Goal: Task Accomplishment & Management: Complete application form

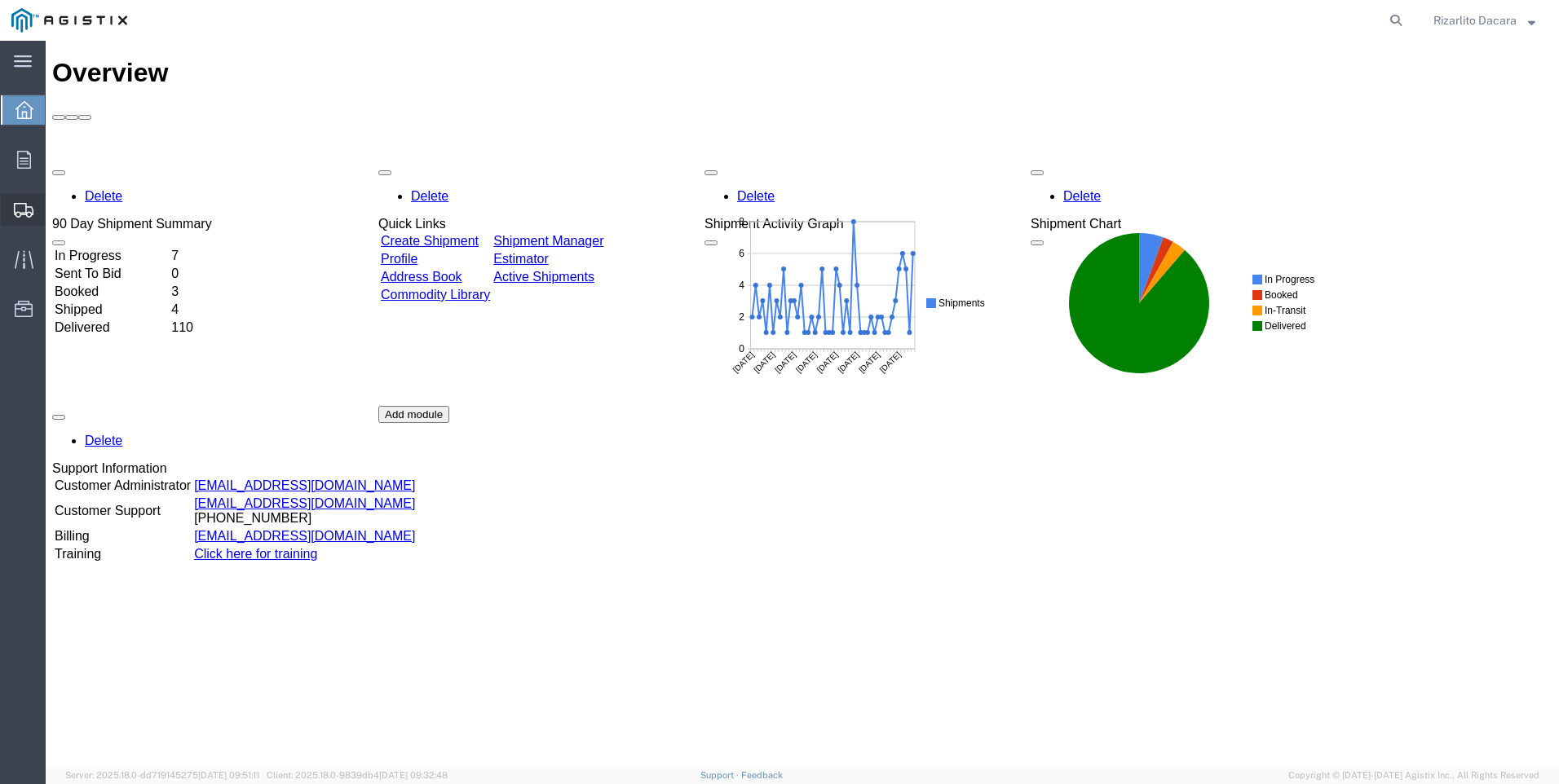
click at [0, 0] on span "Create Shipment" at bounding box center [0, 0] width 0 height 0
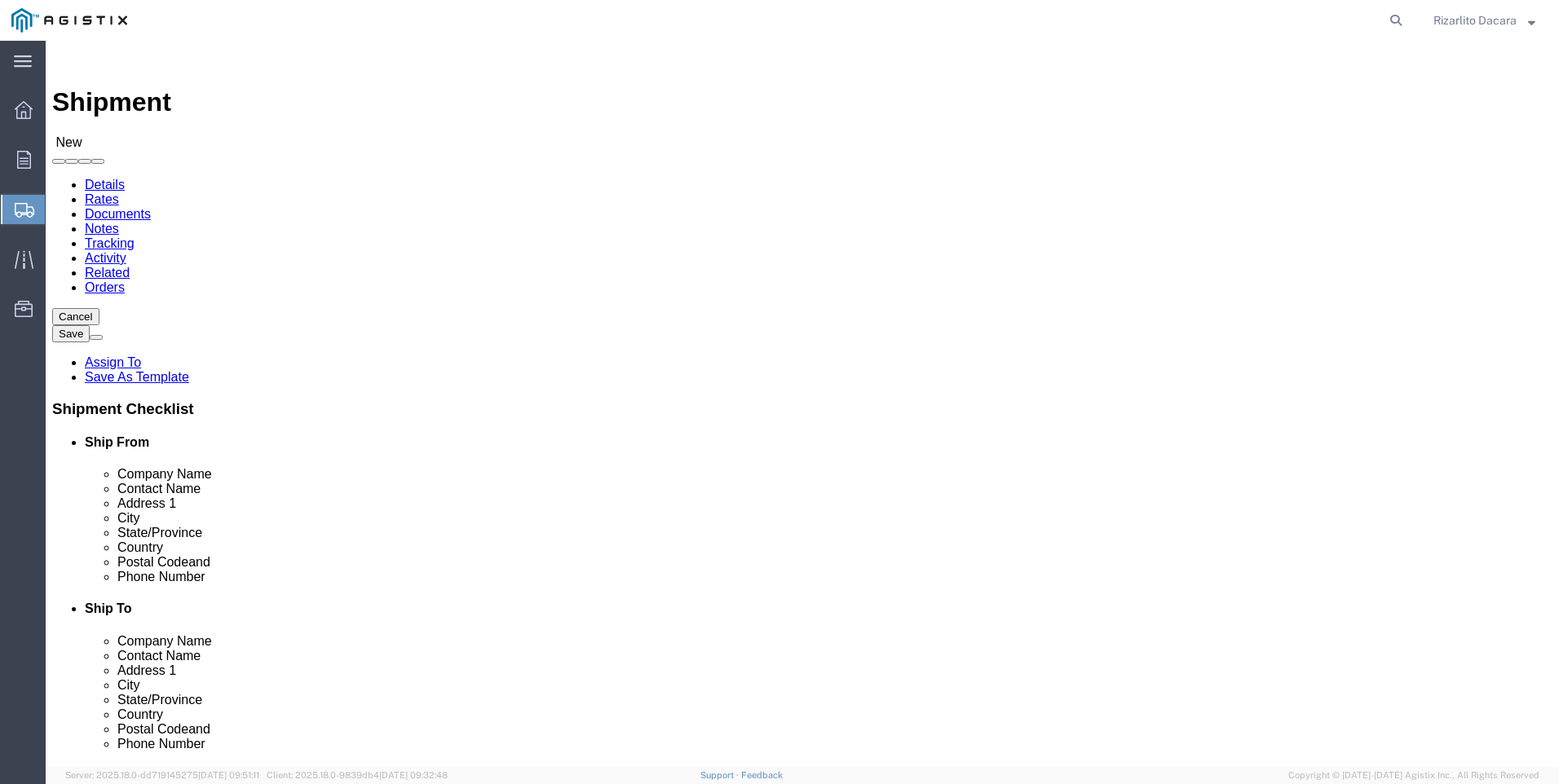
select select
click select "Select MRC Global ([PERSON_NAME] Corp) PG&E"
select select "9596"
click select "Select MRC Global ([PERSON_NAME] Corp) PG&E"
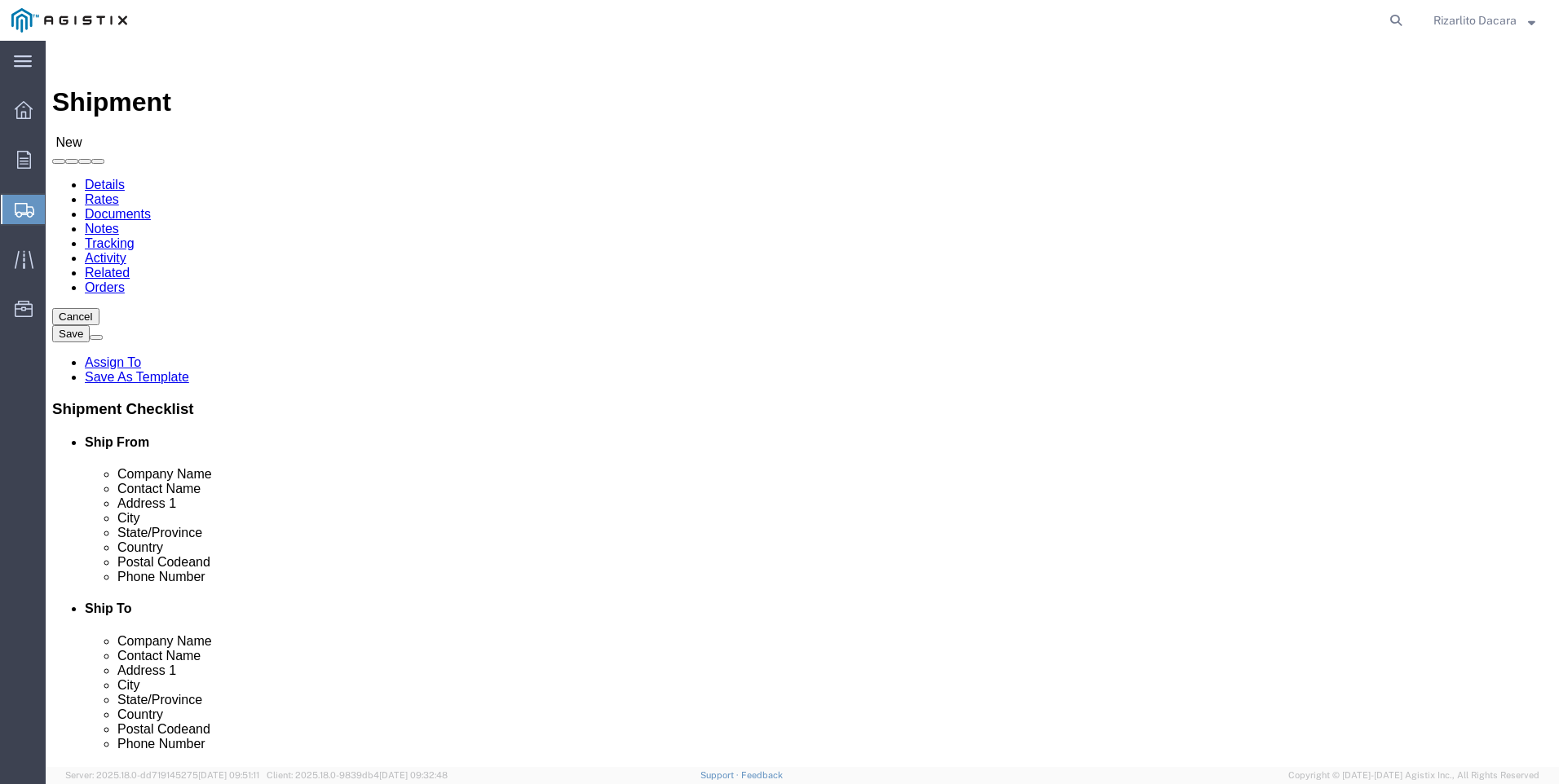
select select
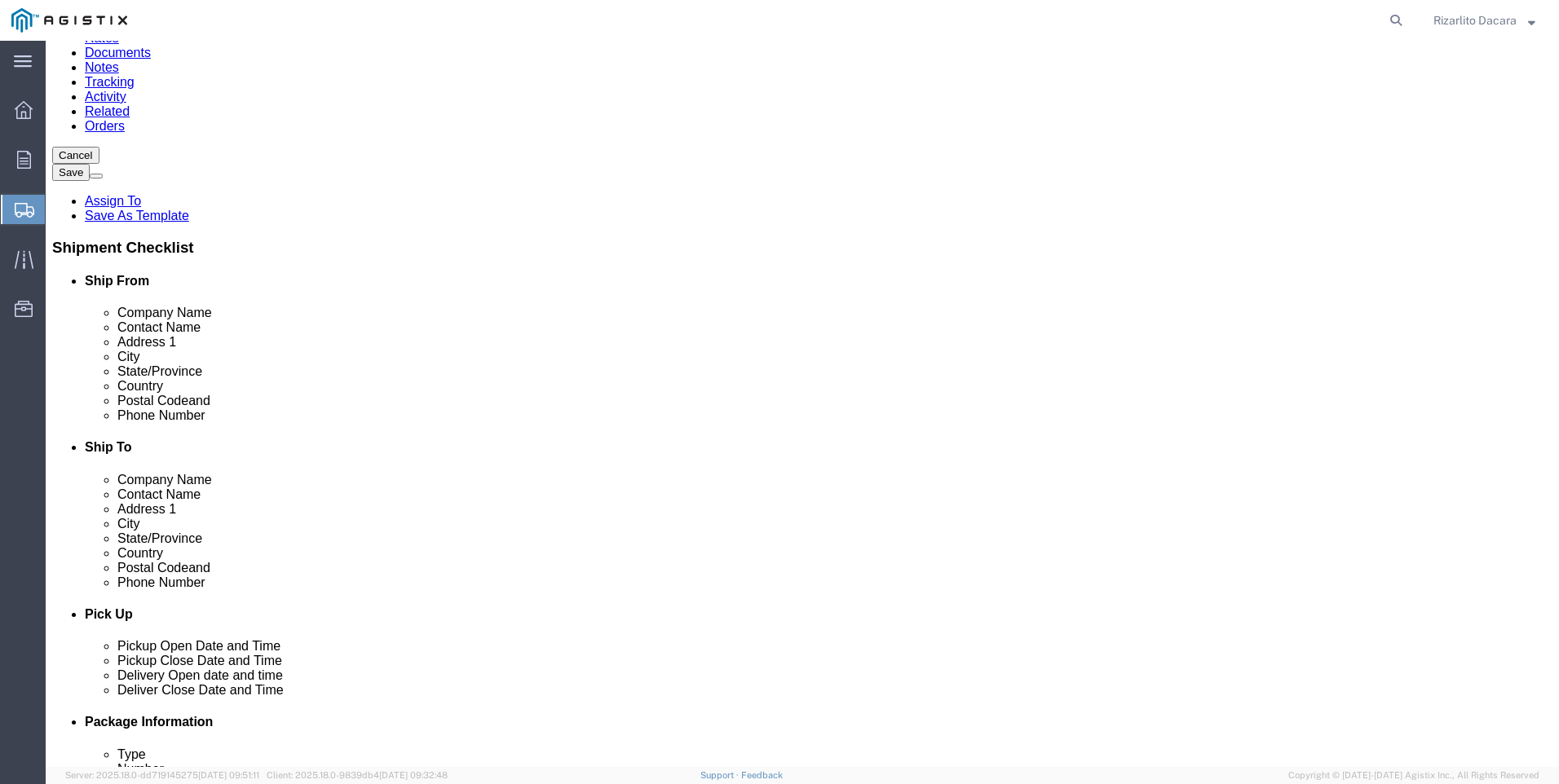
scroll to position [163, 0]
select select "MYPROFILE"
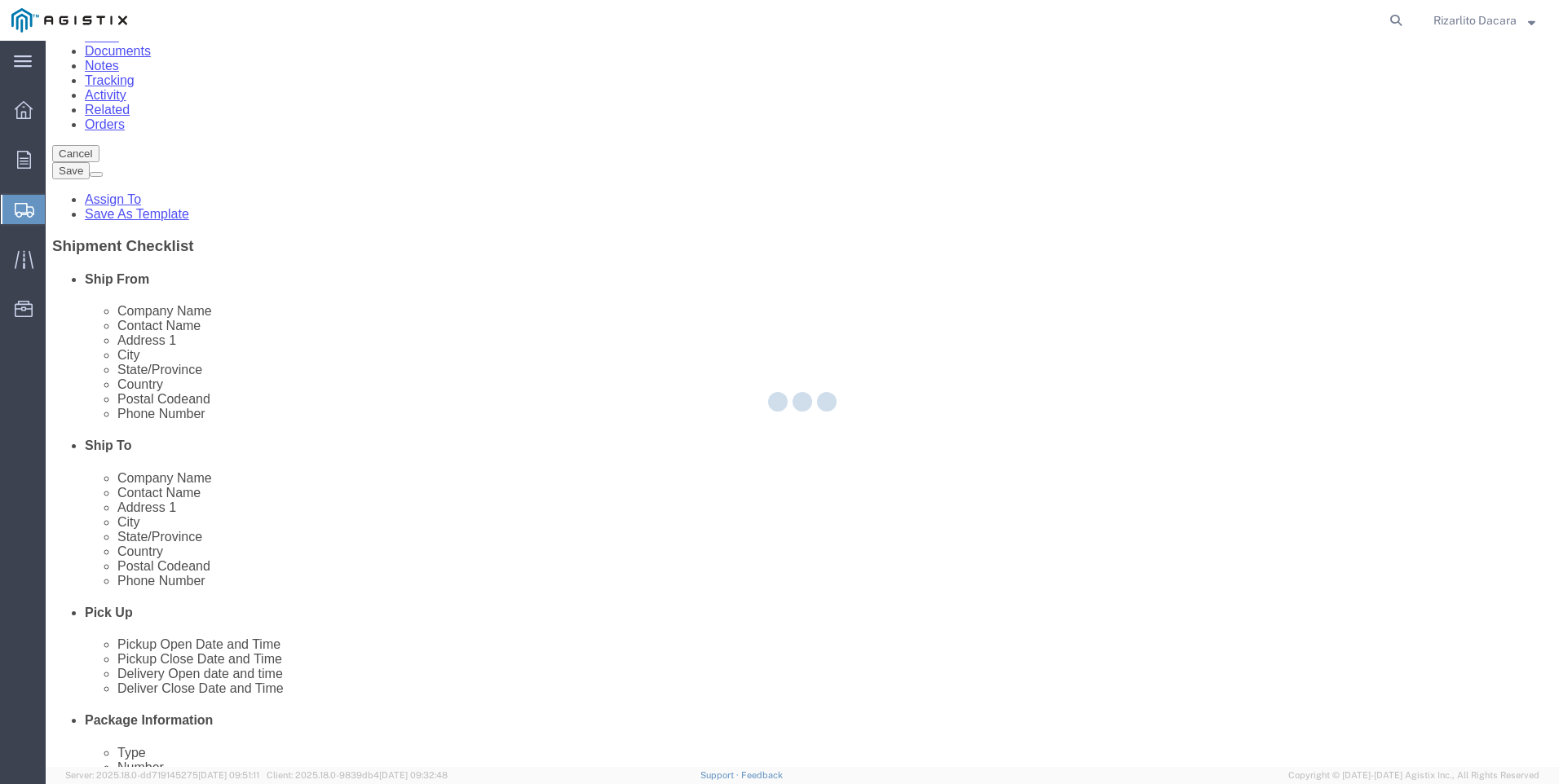
select select "CA"
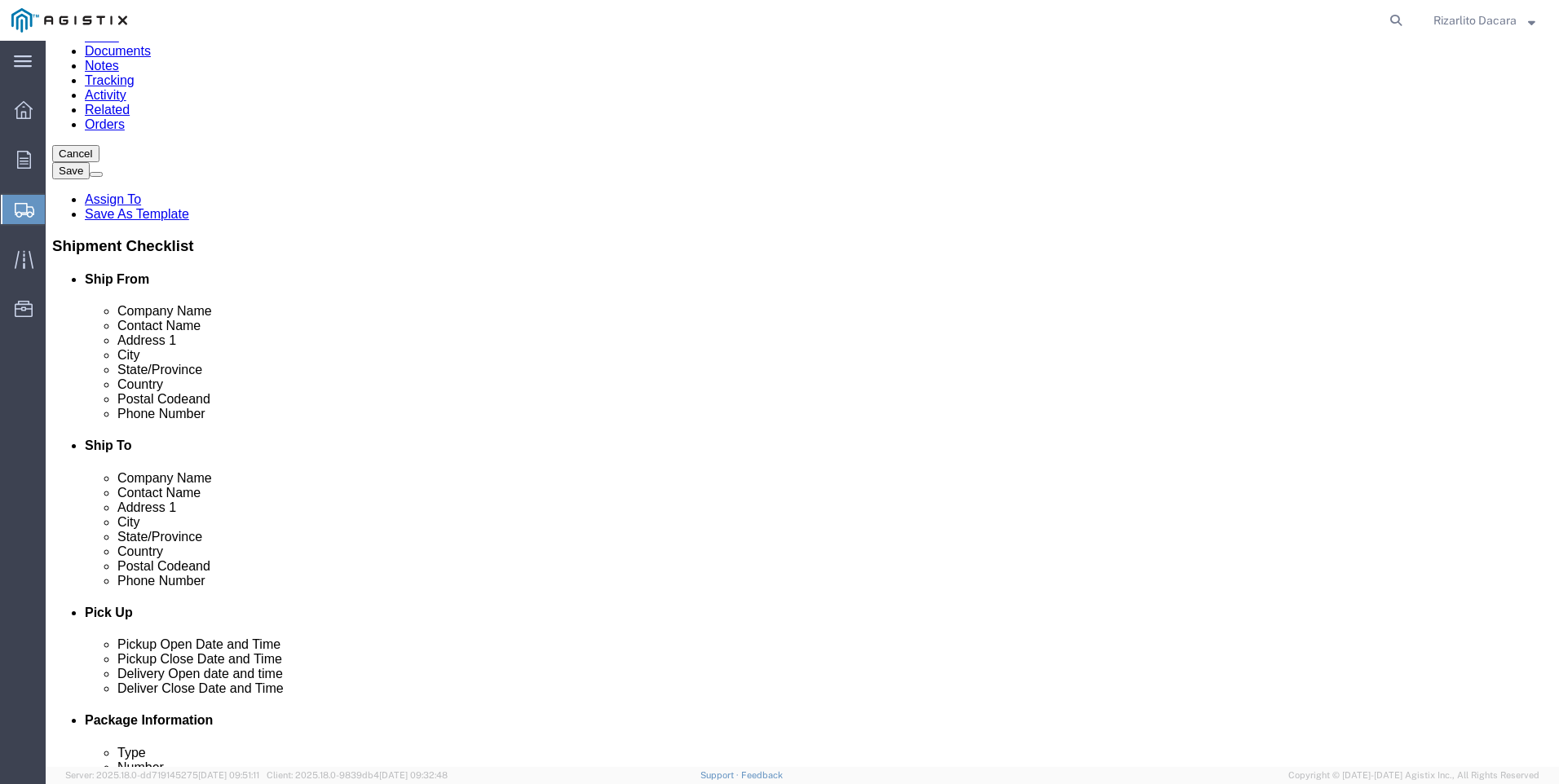
click input "text"
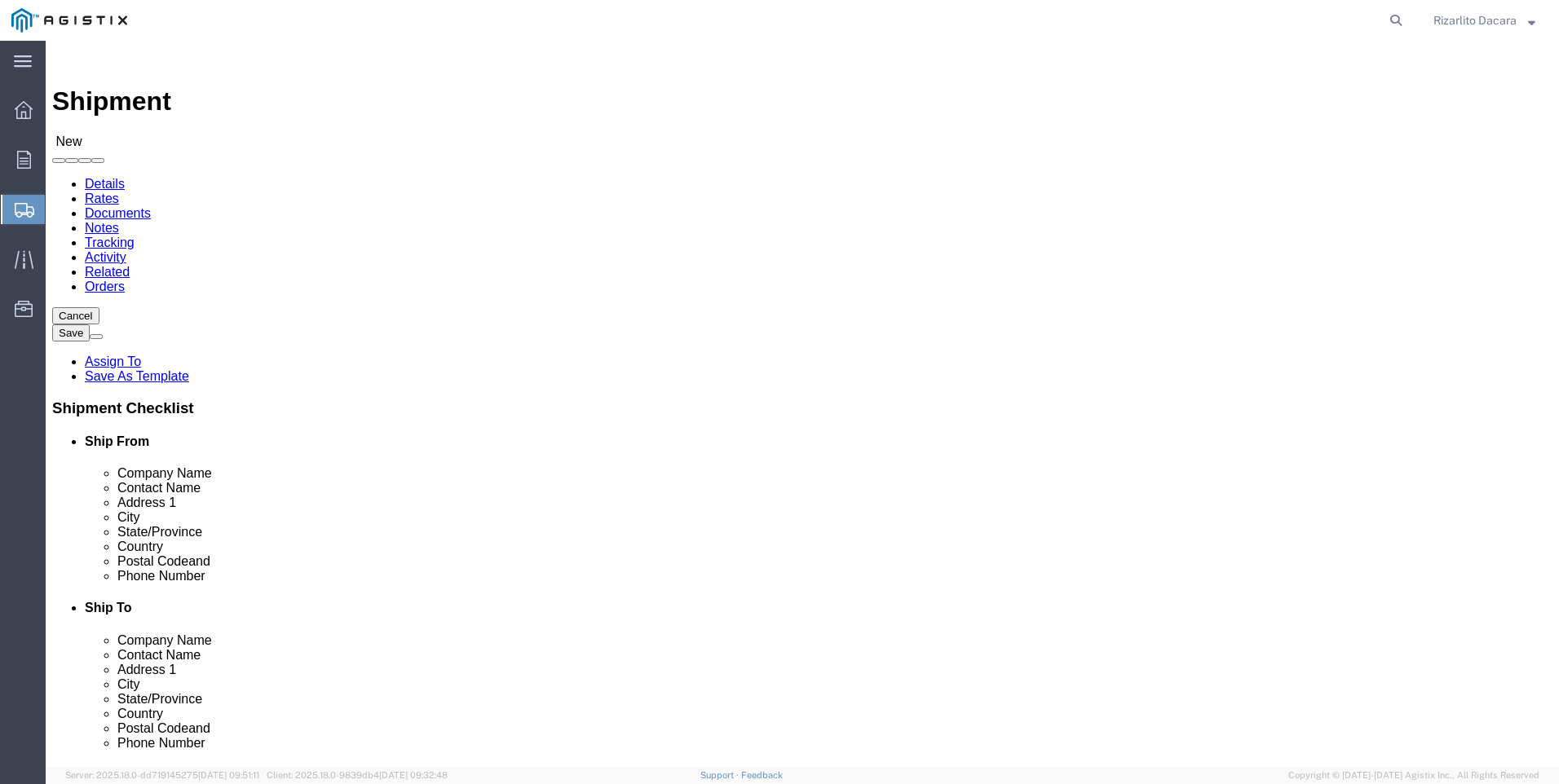
scroll to position [0, 0]
type input "6613916217"
click select "Select All Others [GEOGRAPHIC_DATA] [GEOGRAPHIC_DATA] [GEOGRAPHIC_DATA] [GEOGRA…"
select select "23082"
click select "Select All Others [GEOGRAPHIC_DATA] [GEOGRAPHIC_DATA] [GEOGRAPHIC_DATA] [GEOGRA…"
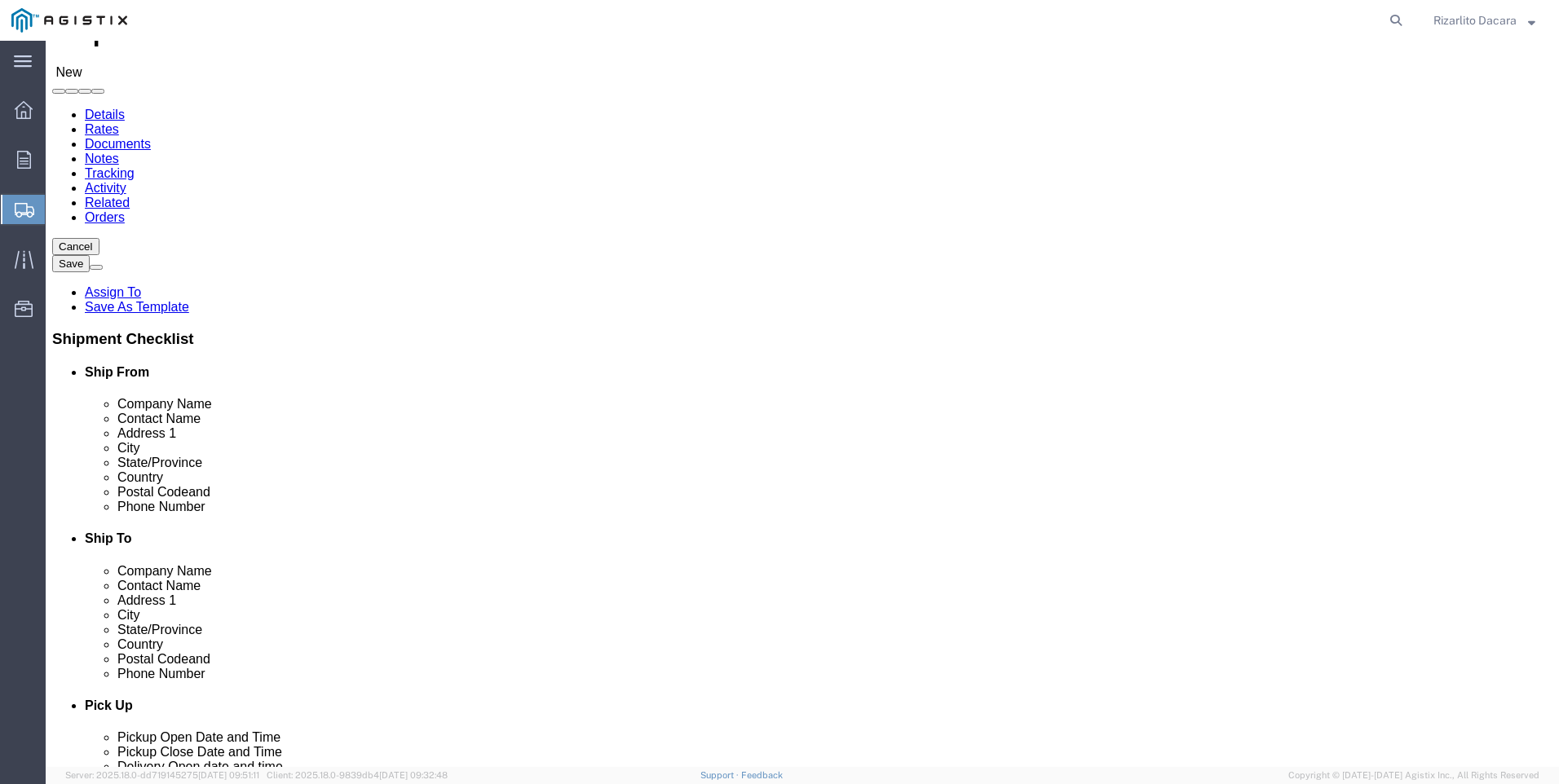
scroll to position [163, 0]
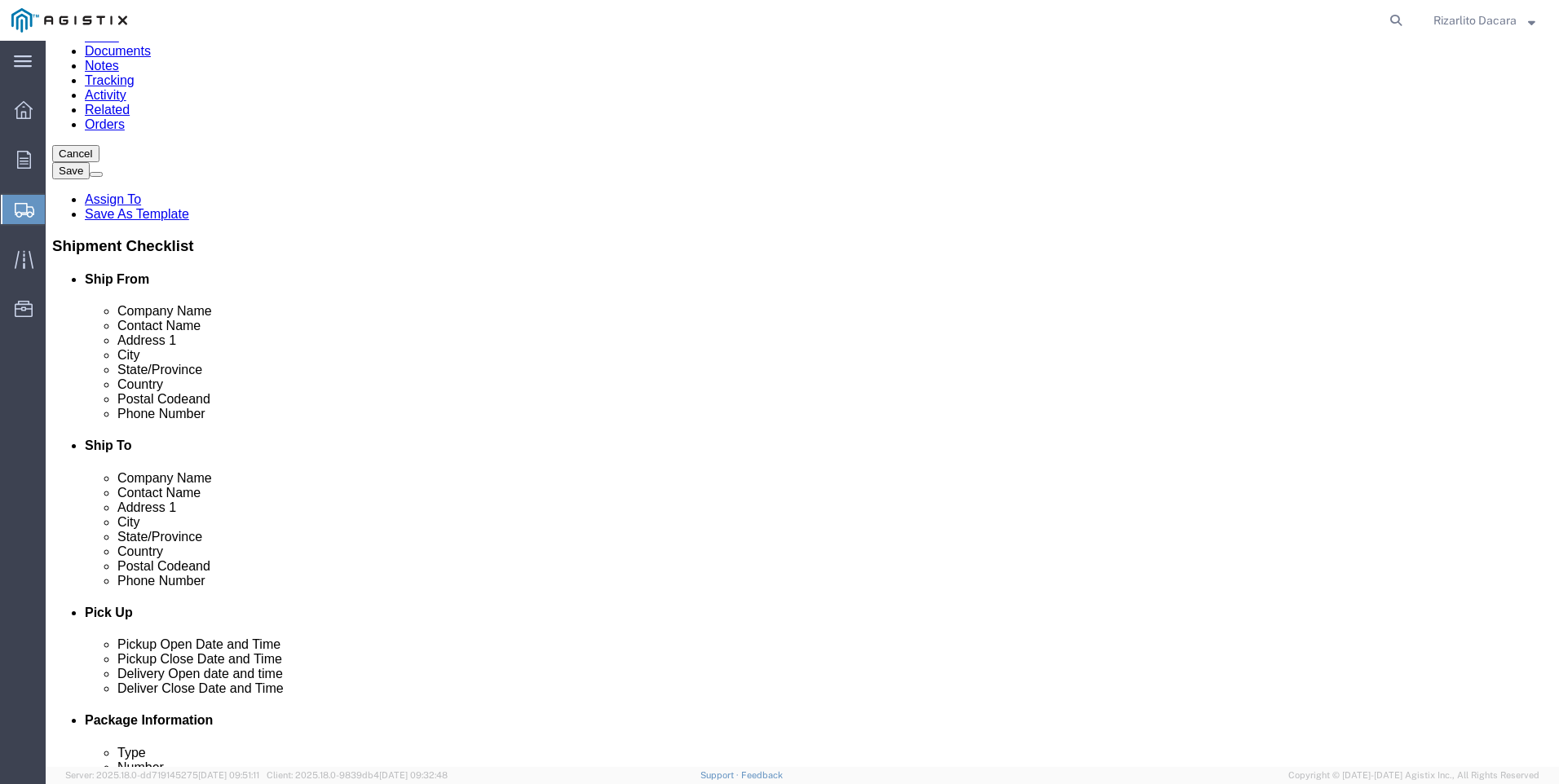
click input "text"
type input "stock"
click p "- PG&E - ([GEOGRAPHIC_DATA]) [STREET_ADDRESS]"
select select "CA"
type input "Stockton"
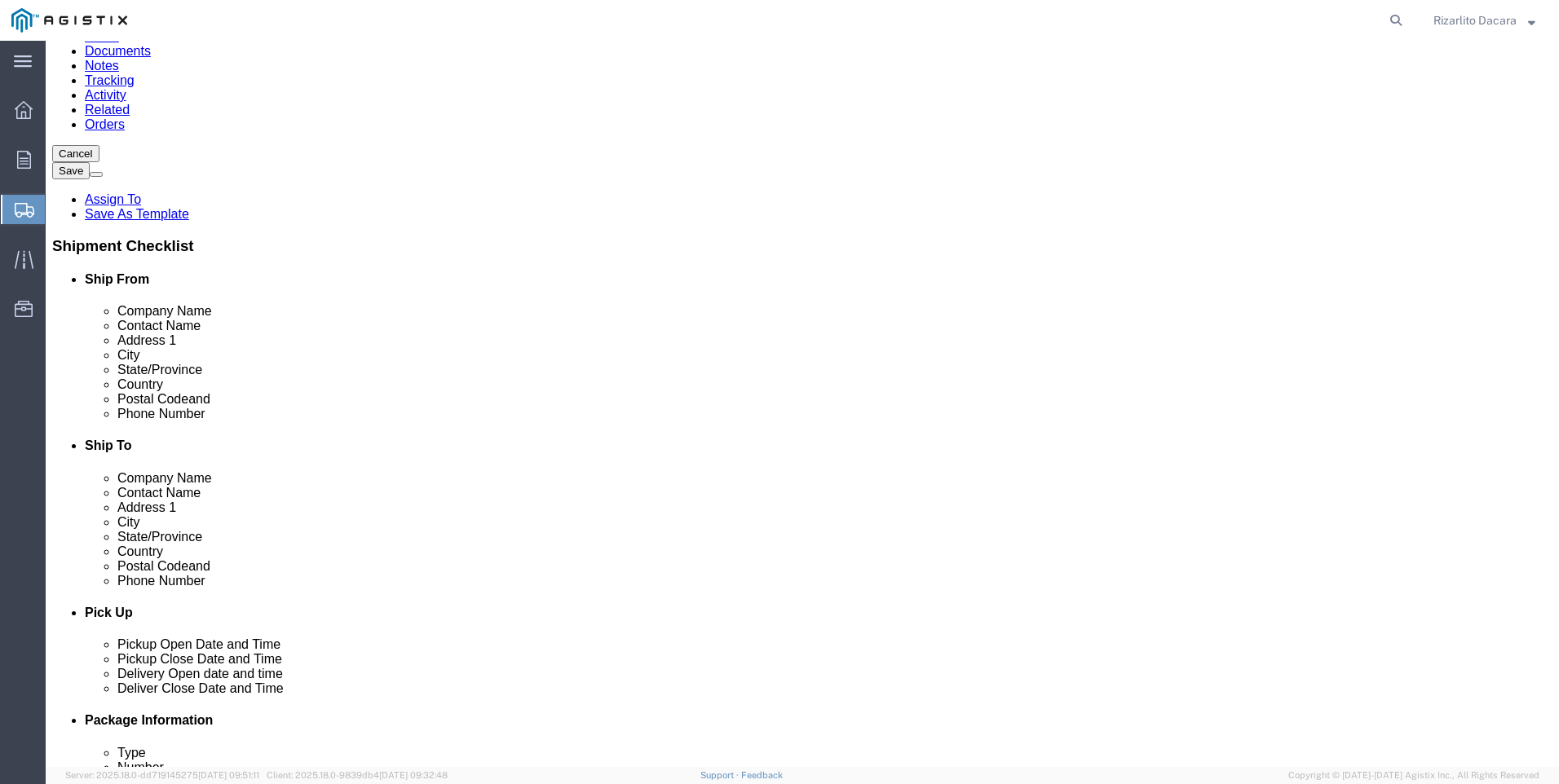
click input "text"
type input "S"
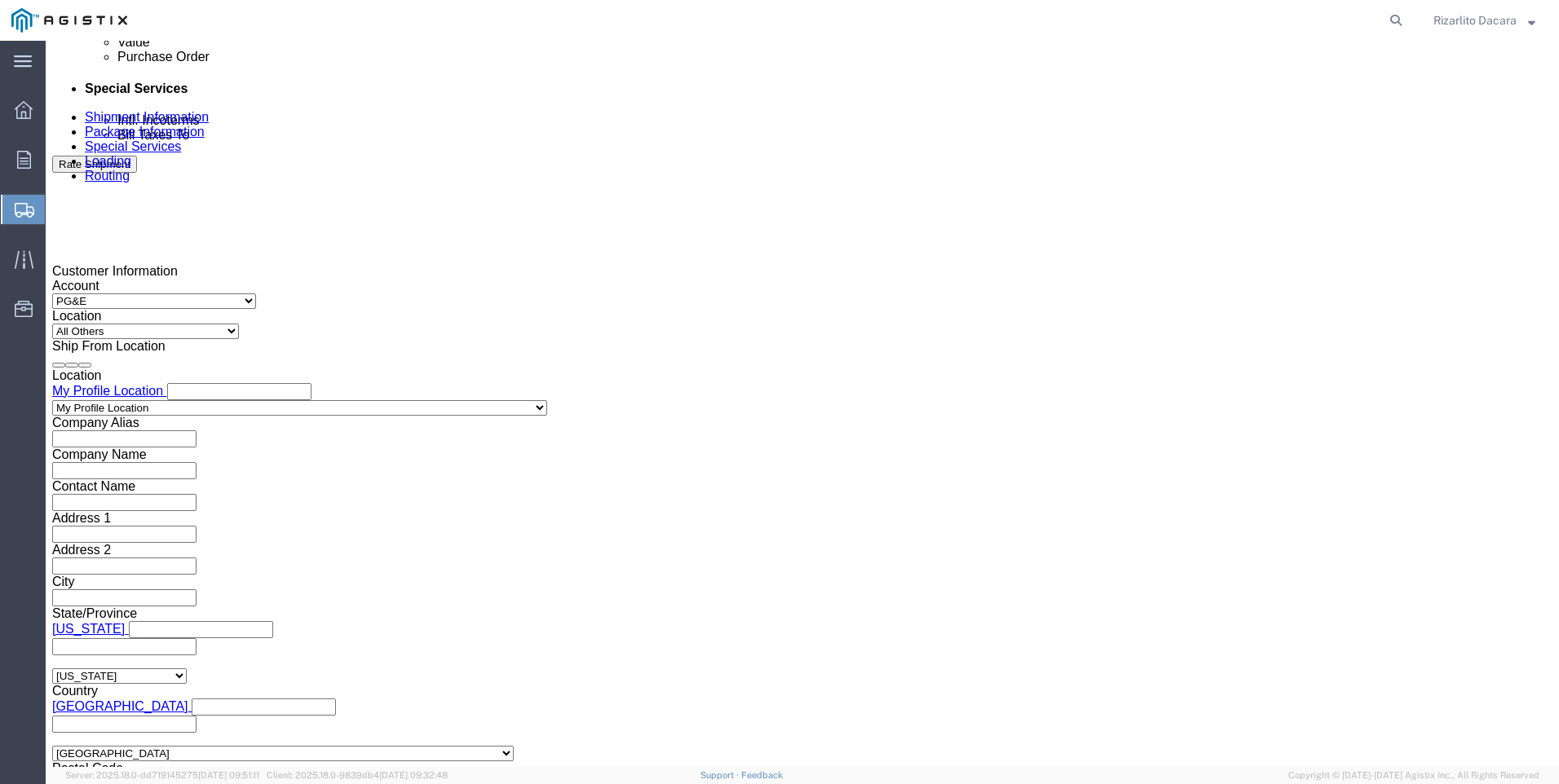
scroll to position [978, 0]
type input "[PERSON_NAME]"
click div "[DATE] 9:00 AM"
click input "9:00 AM"
type input "7:00 AM"
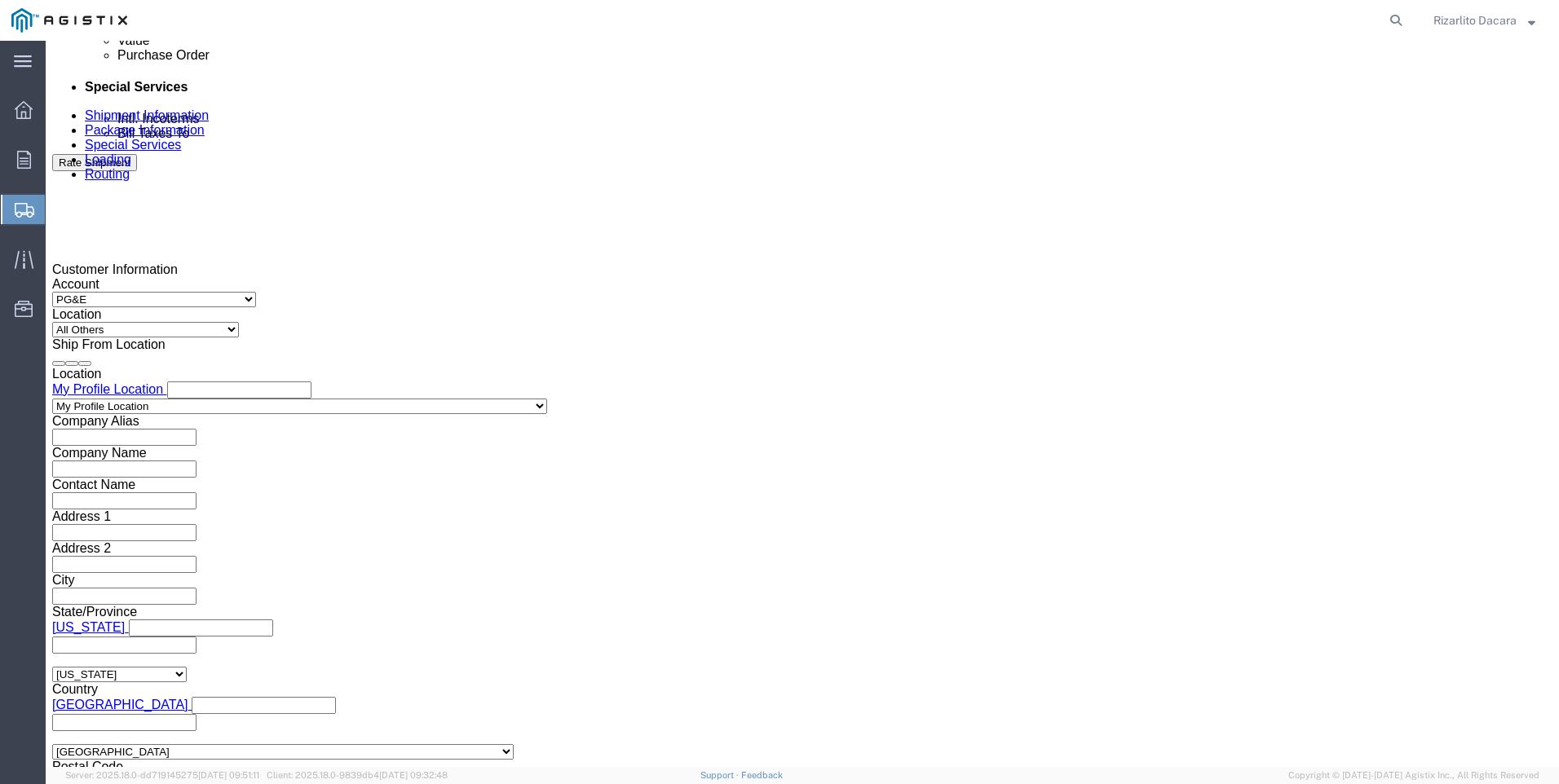
click button "Apply"
click div "[DATE] 8:00 AM"
type input "10:00 AM"
click button "Apply"
click div
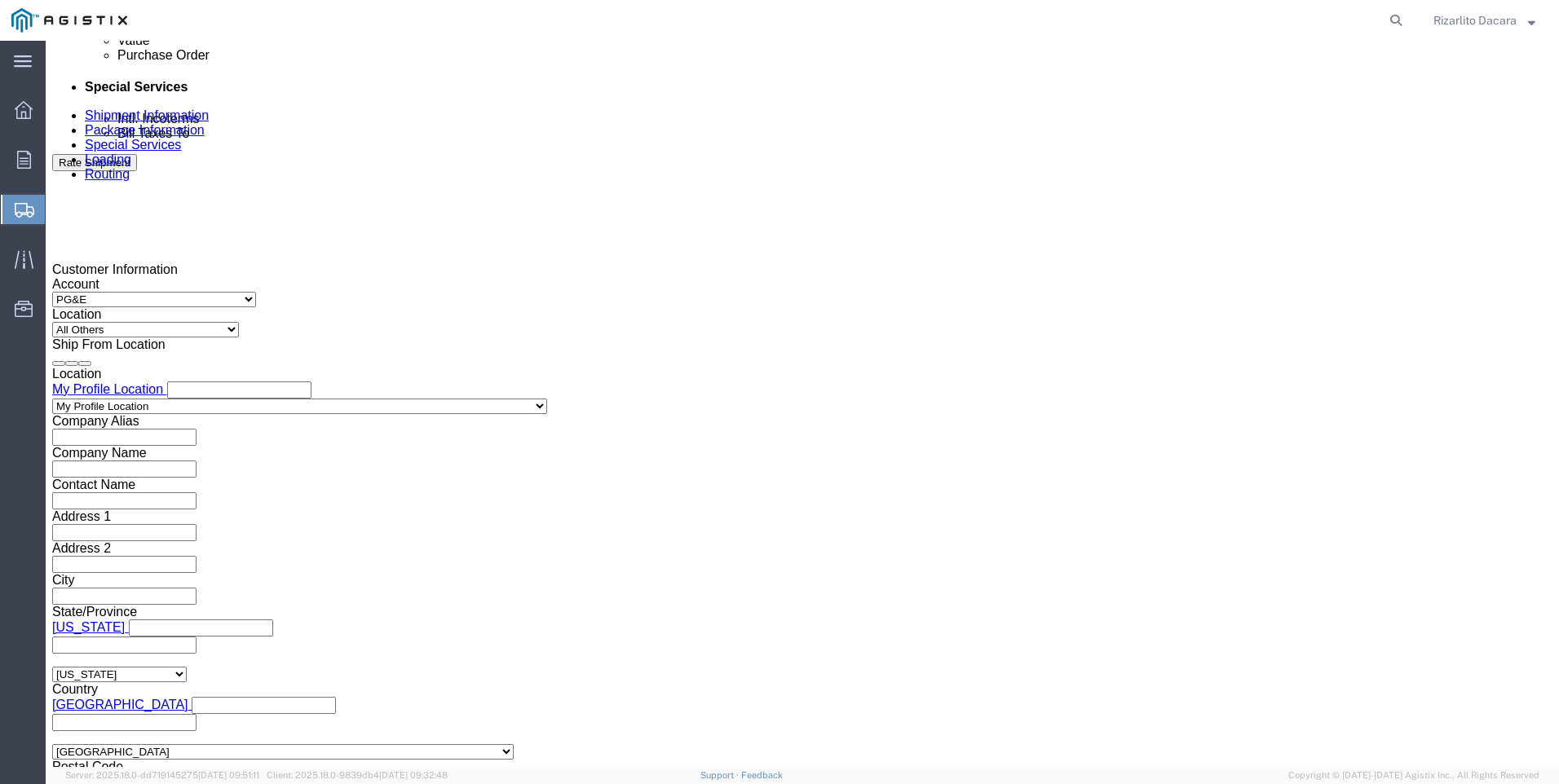
click input "11:00 AM"
type input "7:00 AM"
click button "Apply"
click div
type input "10:00 AM"
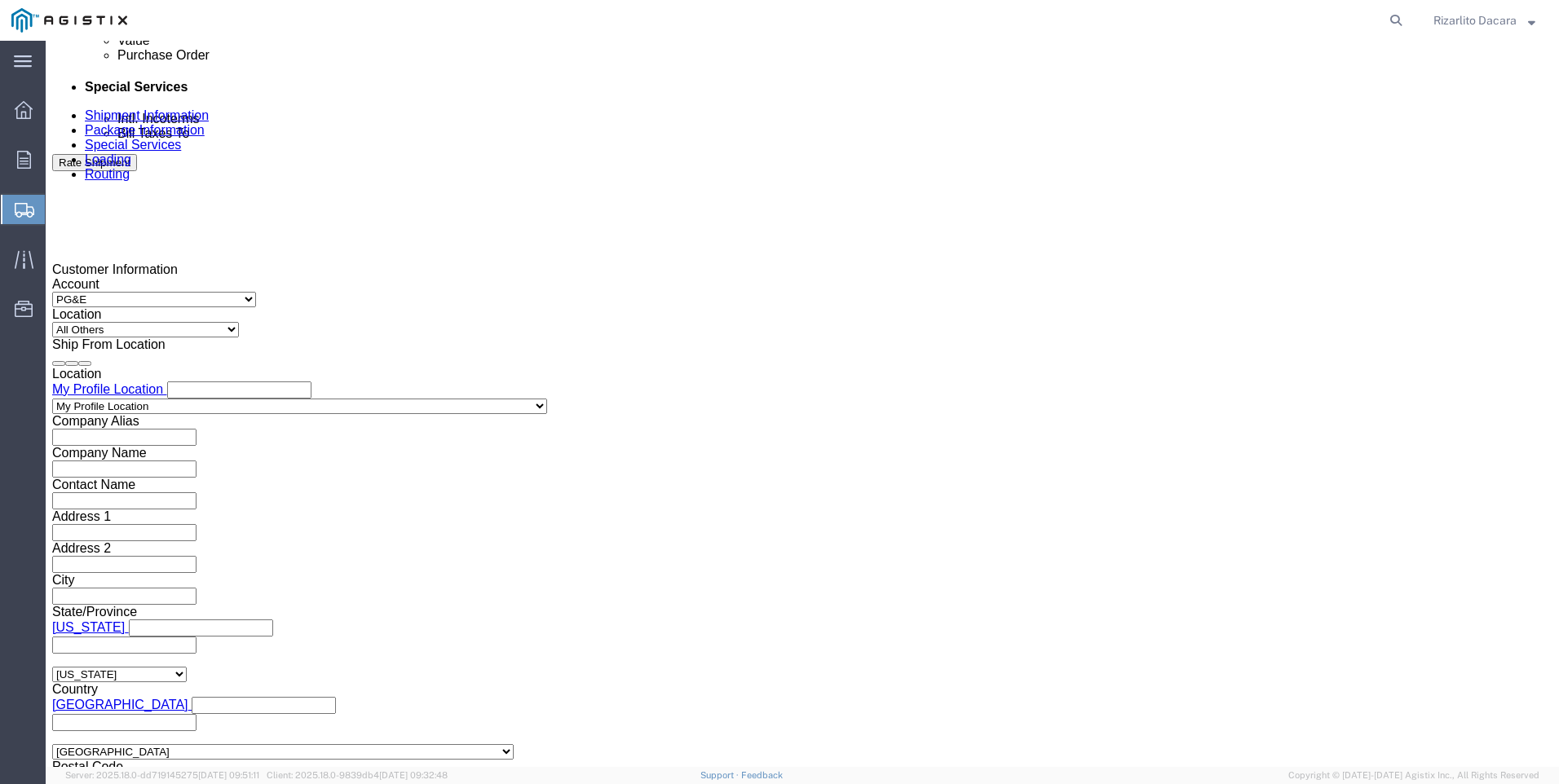
click button "Apply"
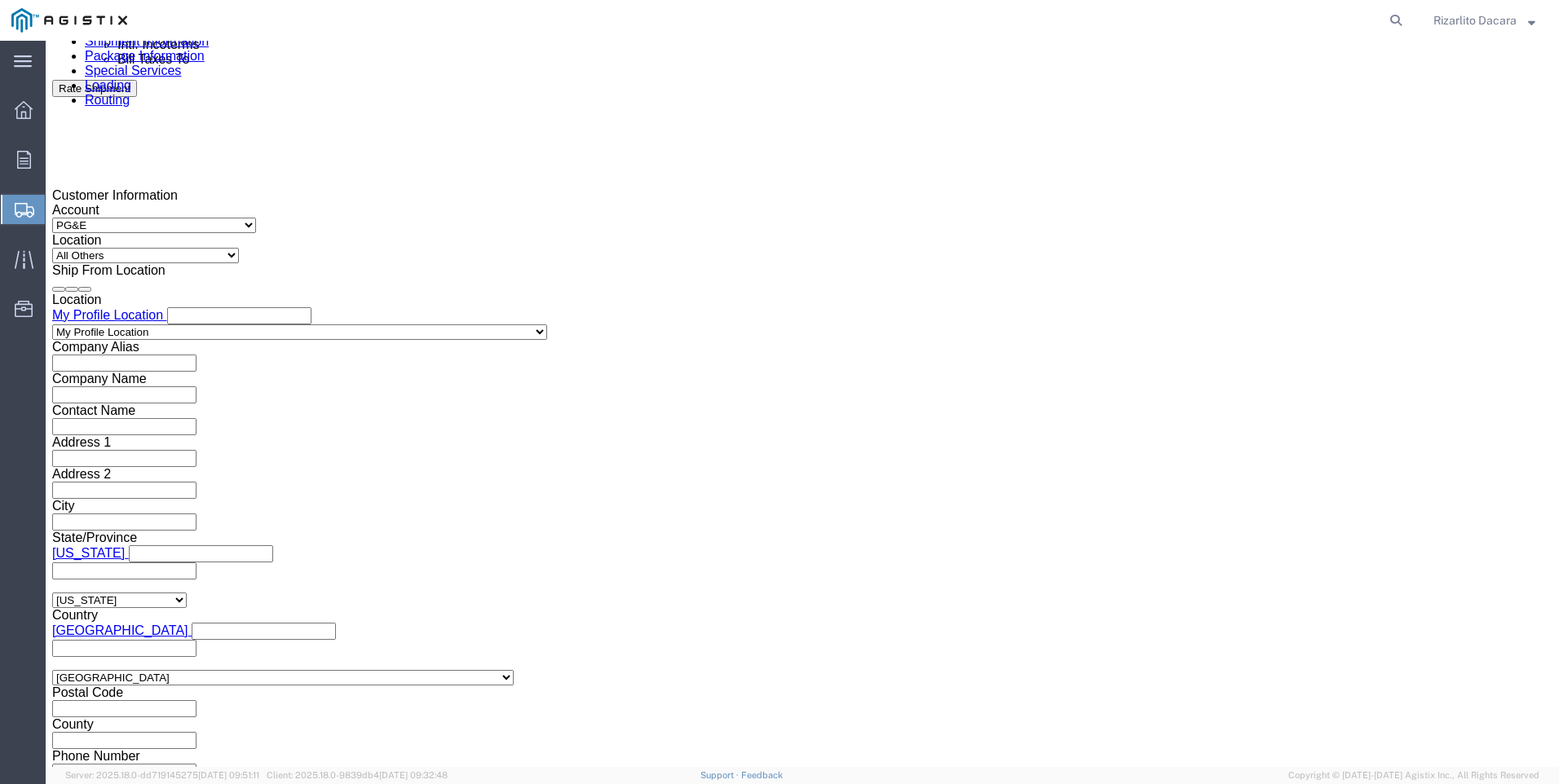
scroll to position [1151, 0]
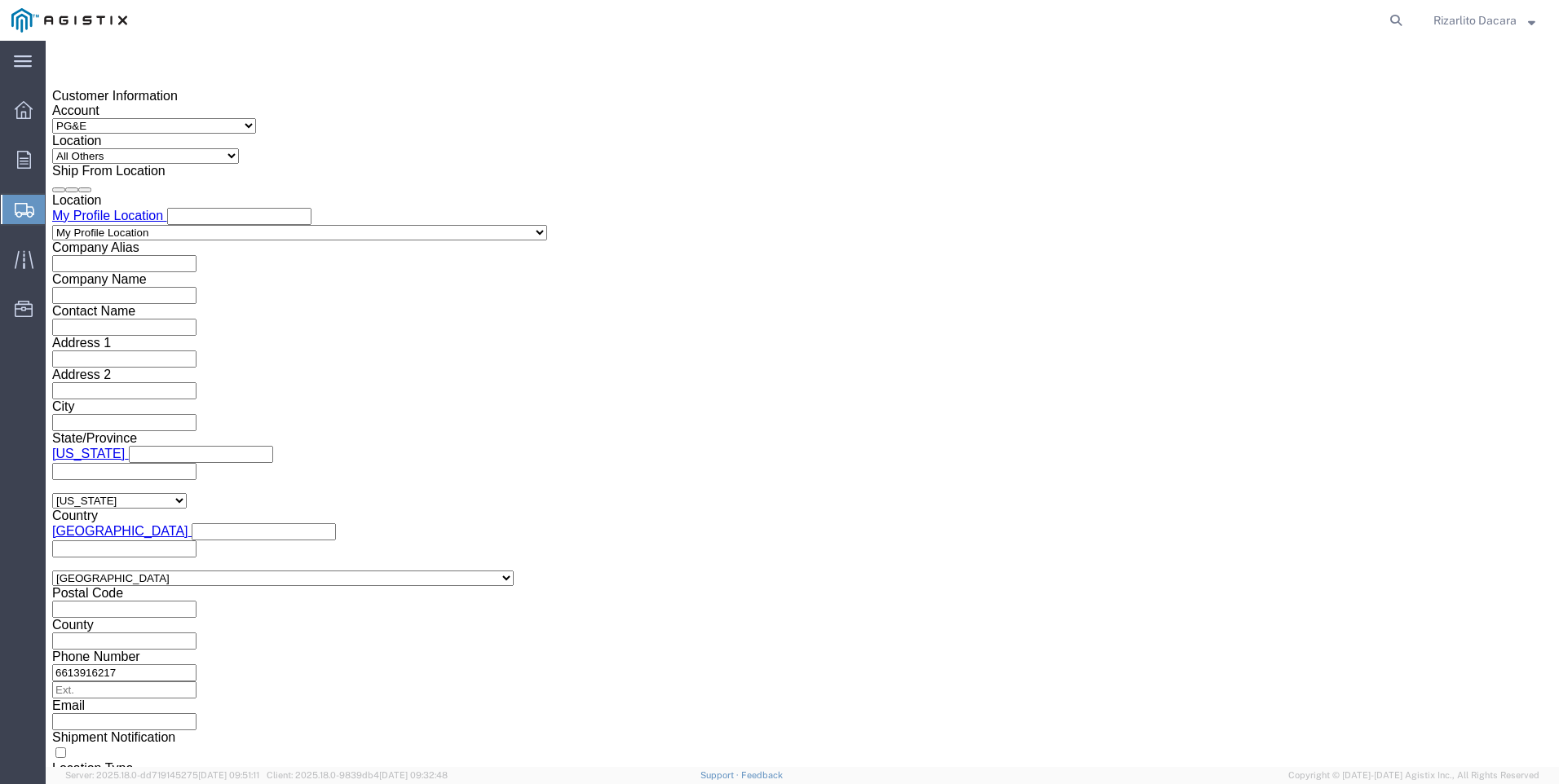
click input "text"
type input "3501419944"
click select "Select Account Type Activity ID Airline Appointment Number ASN Batch Request # …"
select select "SALEORDR"
click select "Select Account Type Activity ID Airline Appointment Number ASN Batch Request # …"
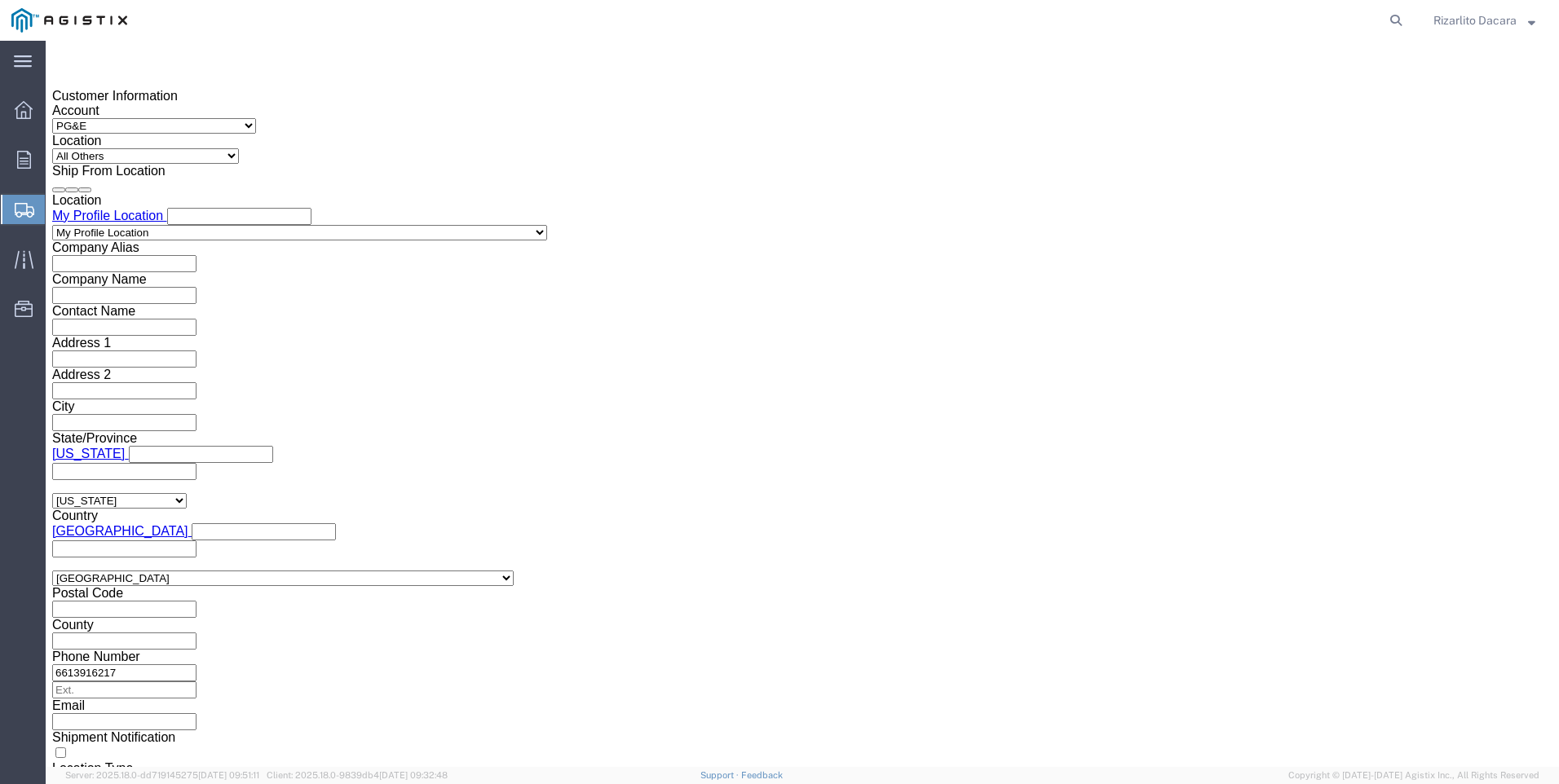
click input "text"
type input "100000057670"
click button "Continue"
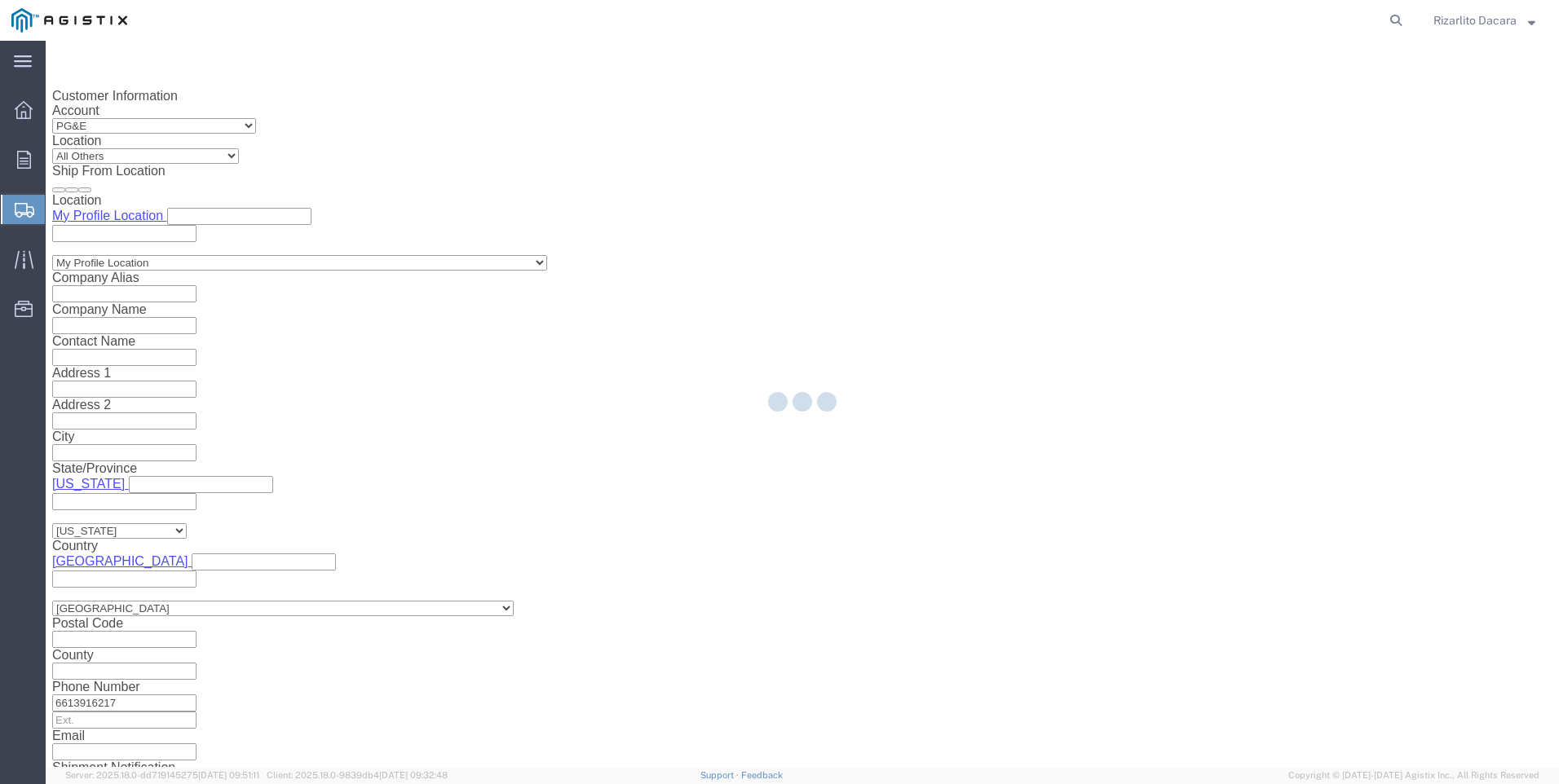
select select "21483"
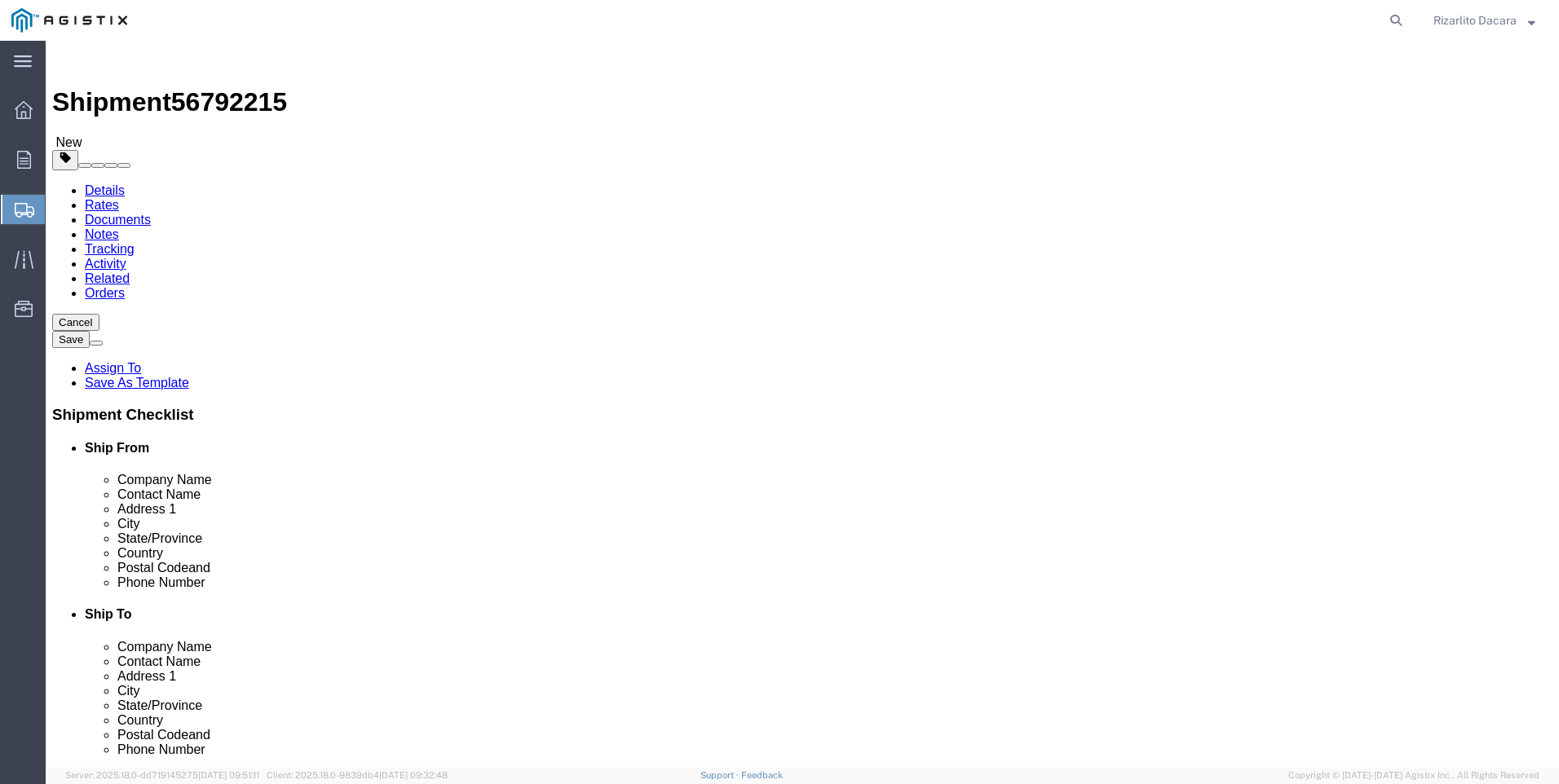
click select "Select Bulk Bundle(s) Cardboard Box(es) Carton(s) Crate(s) Drum(s) (Fiberboard)…"
select select "YRPK"
click select "Select Bulk Bundle(s) Cardboard Box(es) Carton(s) Crate(s) Drum(s) (Fiberboard)…"
click input "1"
type input "12"
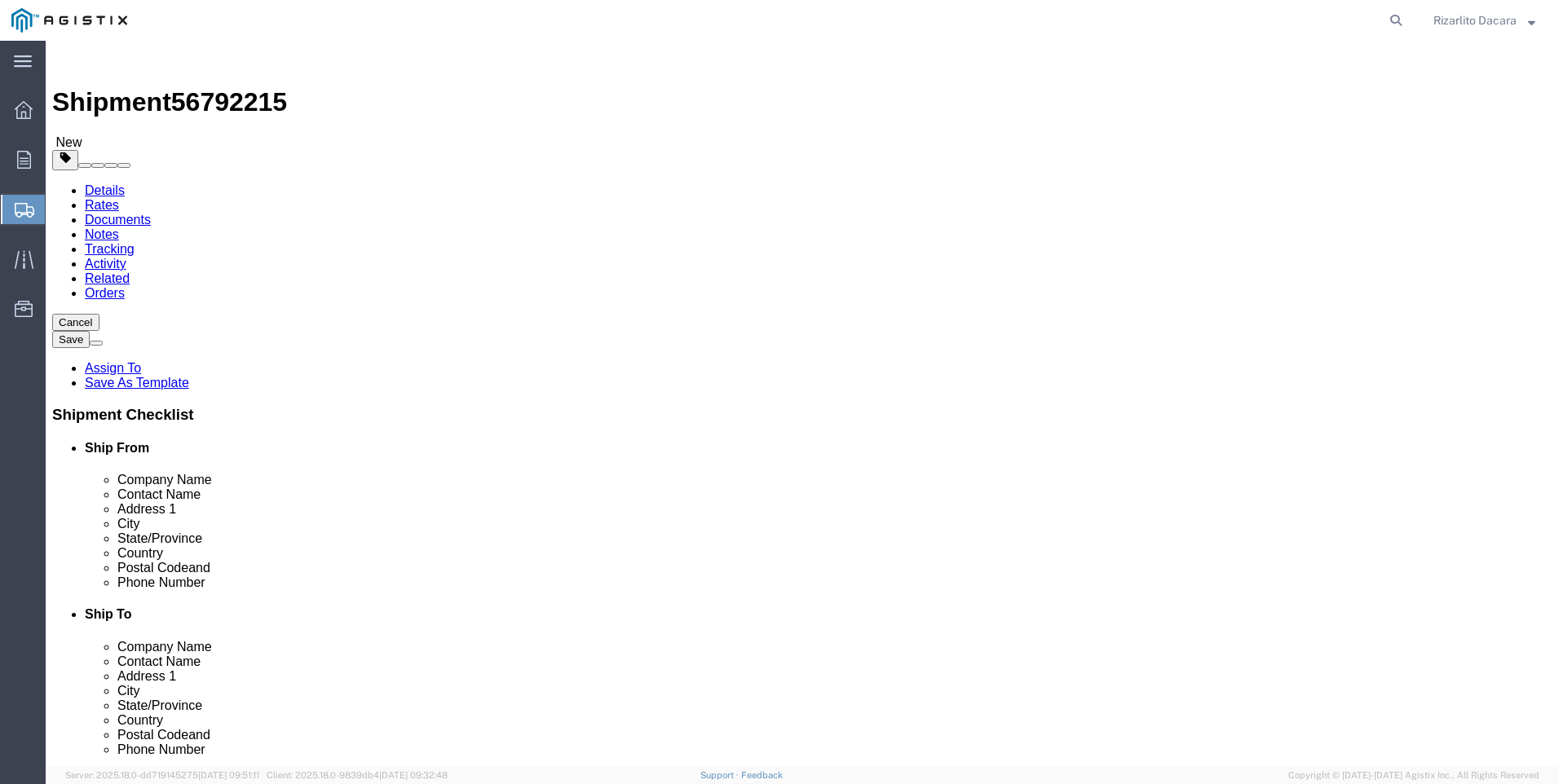
click input "text"
type input "492"
type input "6"
type input "9454"
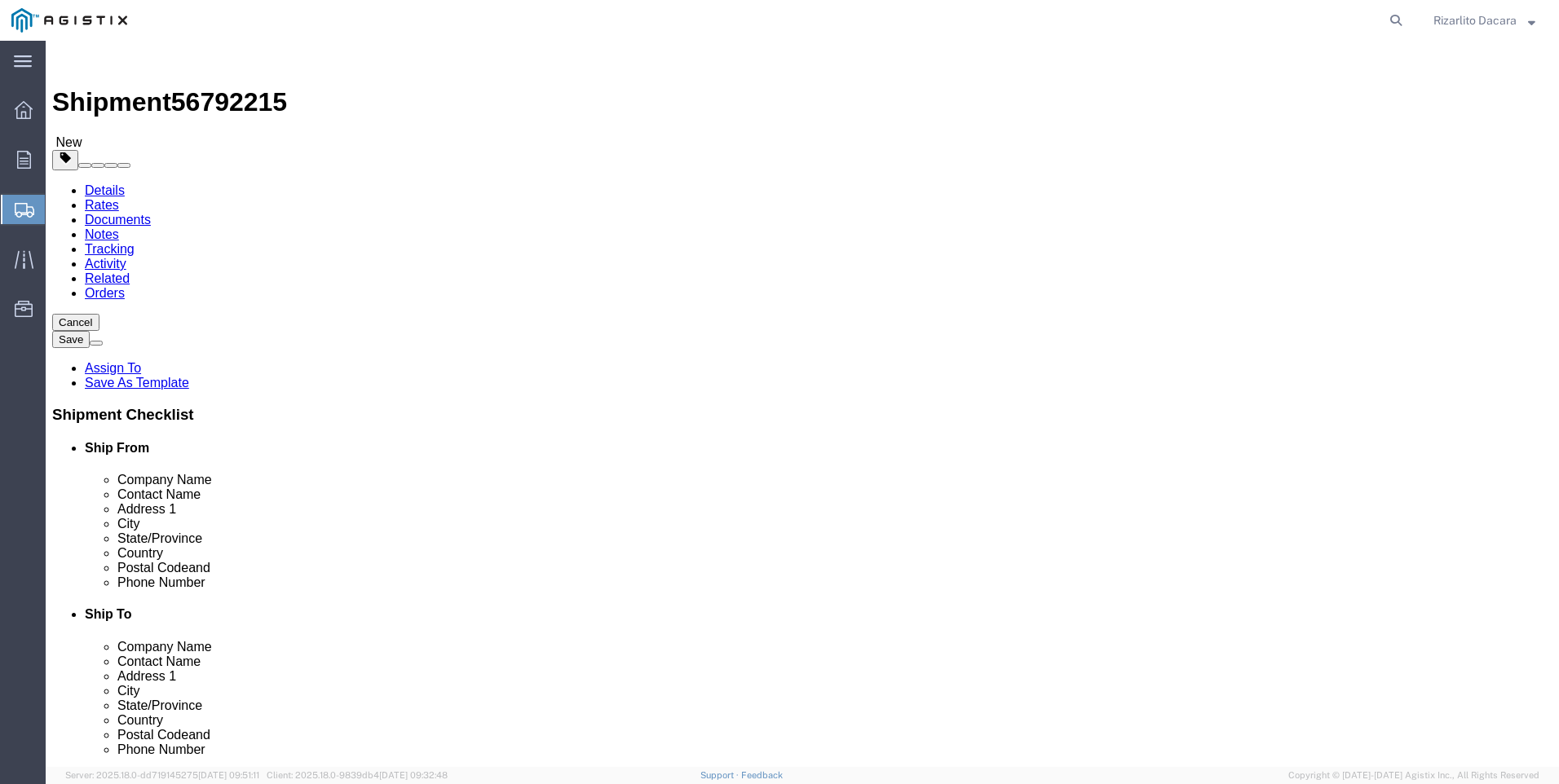
click span
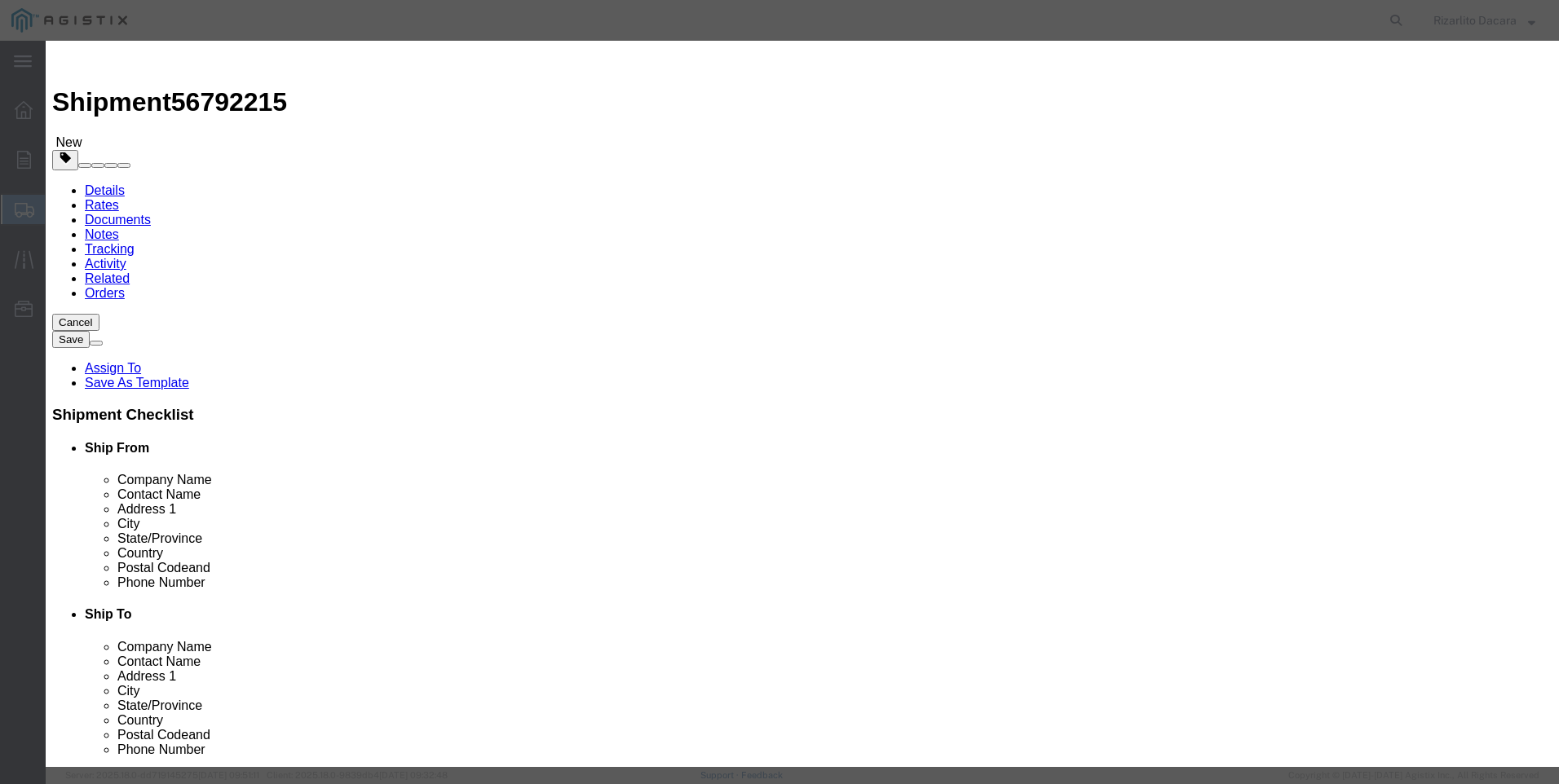
click input "text"
type input "6" STD BLK SMLS DRL PIPE"
click input "0"
type input "12"
click input "text"
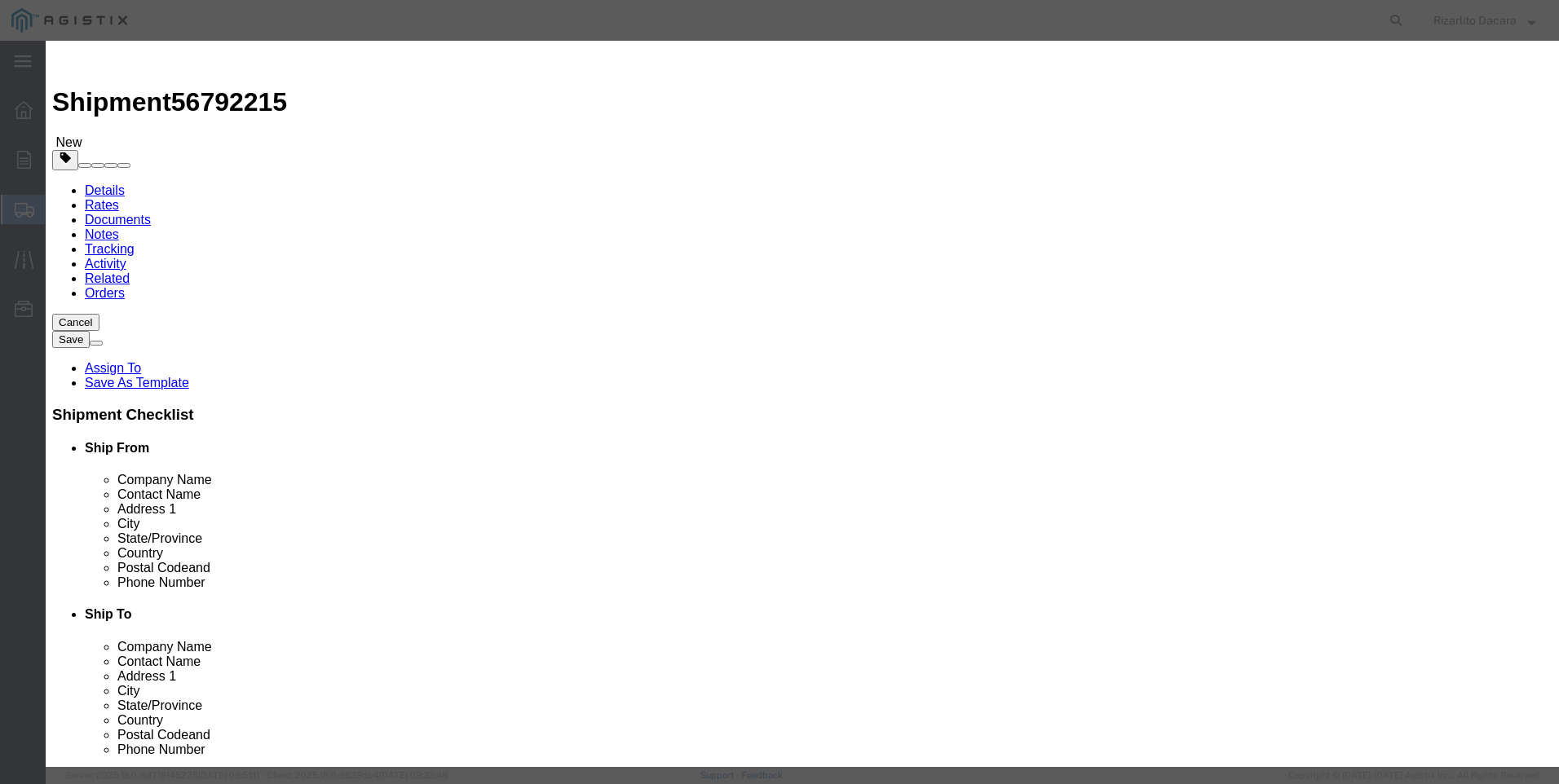
type input "17,323.44"
click select "Select 50 55 60 65 70 85 92.5 100 125 175 250 300 400"
select select "60"
click select "Select 50 55 60 65 70 85 92.5 100 125 175 250 300 400"
click button "Save & Add Another"
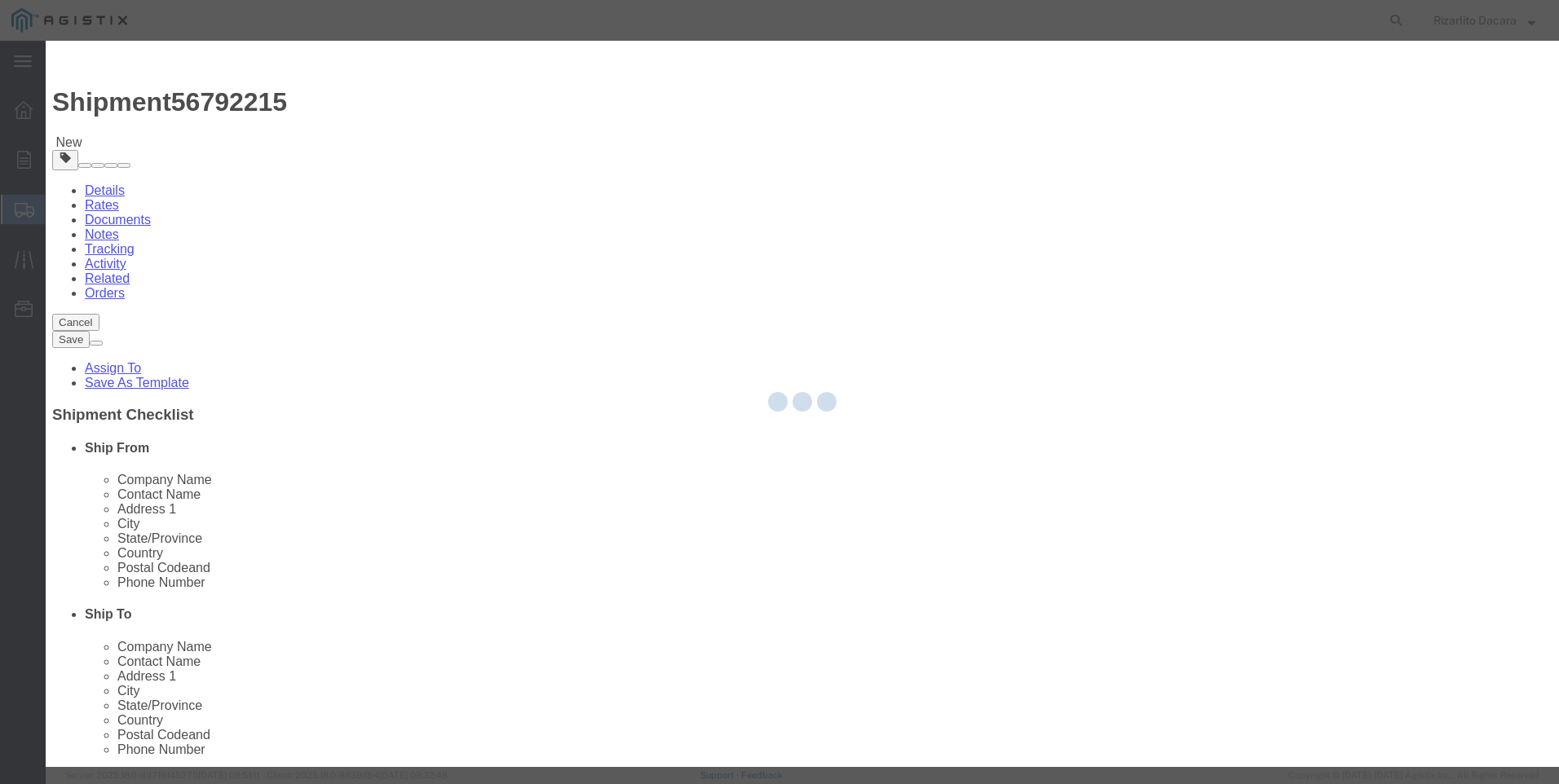
select select "EA"
select select
select select "USD"
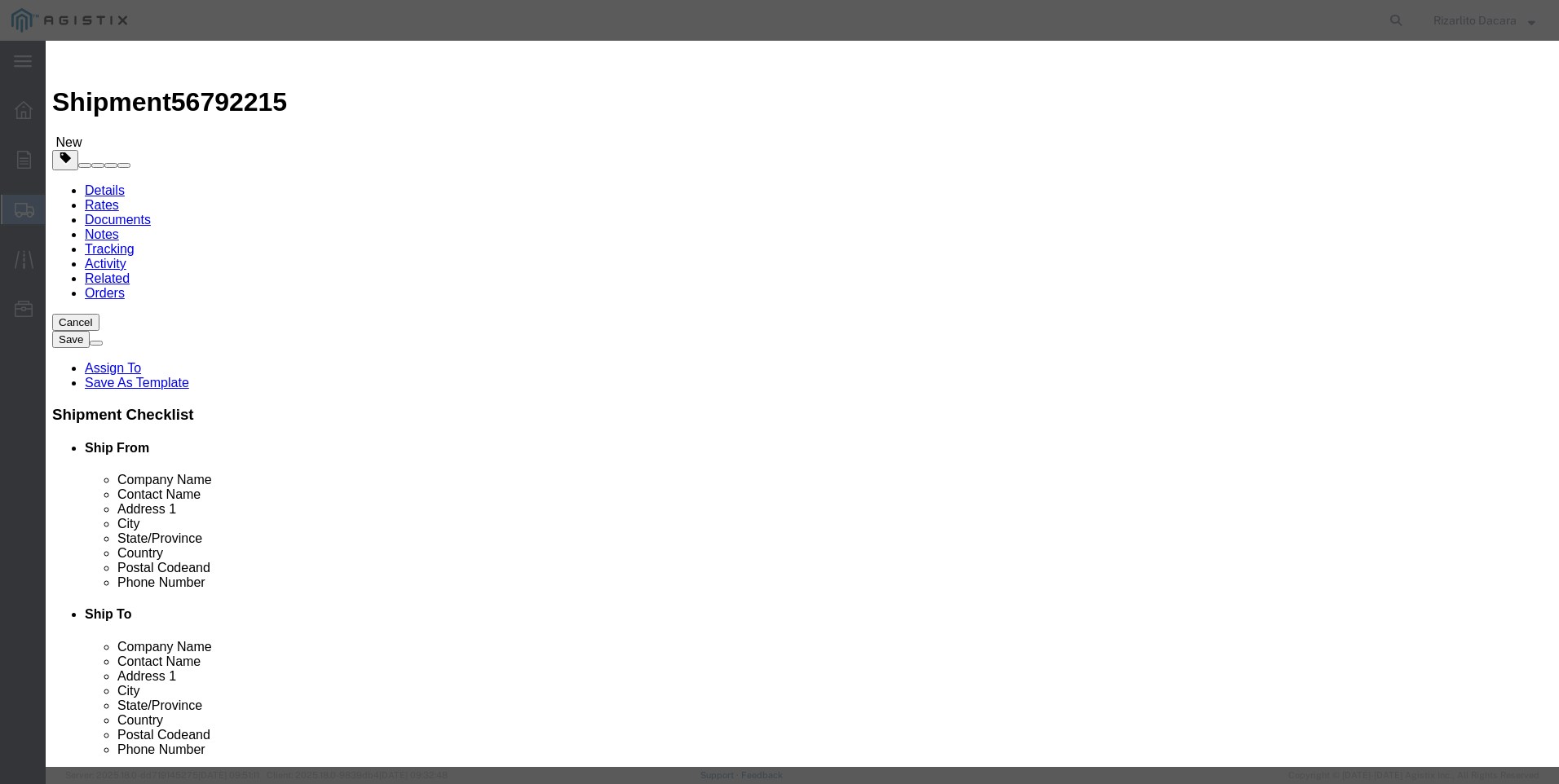
click button "button"
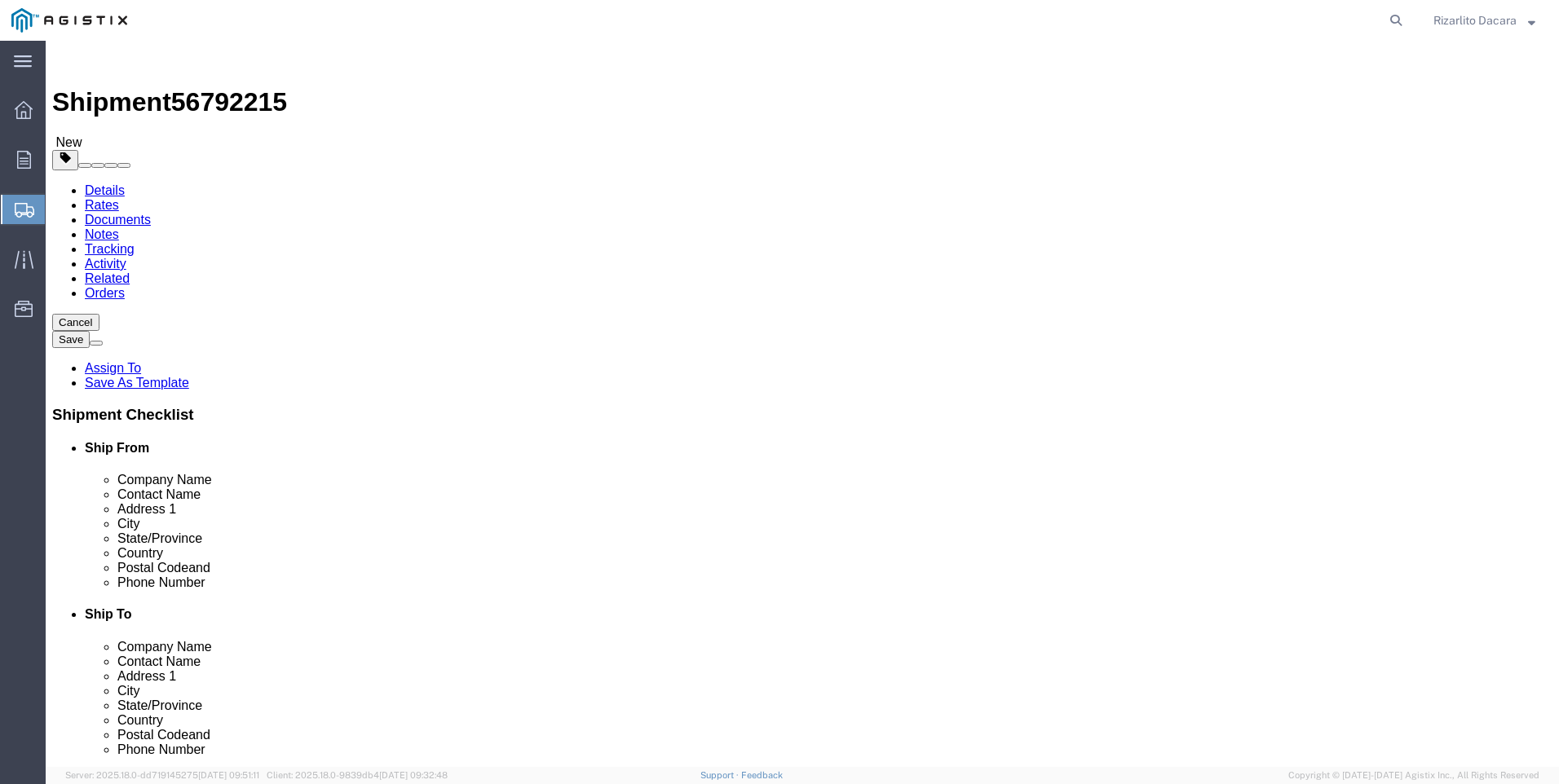
click link "Add Package"
click select "Select Bulk Bundle(s) Cardboard Box(es) Carton(s) Crate(s) Drum(s) (Fiberboard)…"
select select "YRPK"
click select "Select Bulk Bundle(s) Cardboard Box(es) Carton(s) Crate(s) Drum(s) (Fiberboard)…"
click input "1"
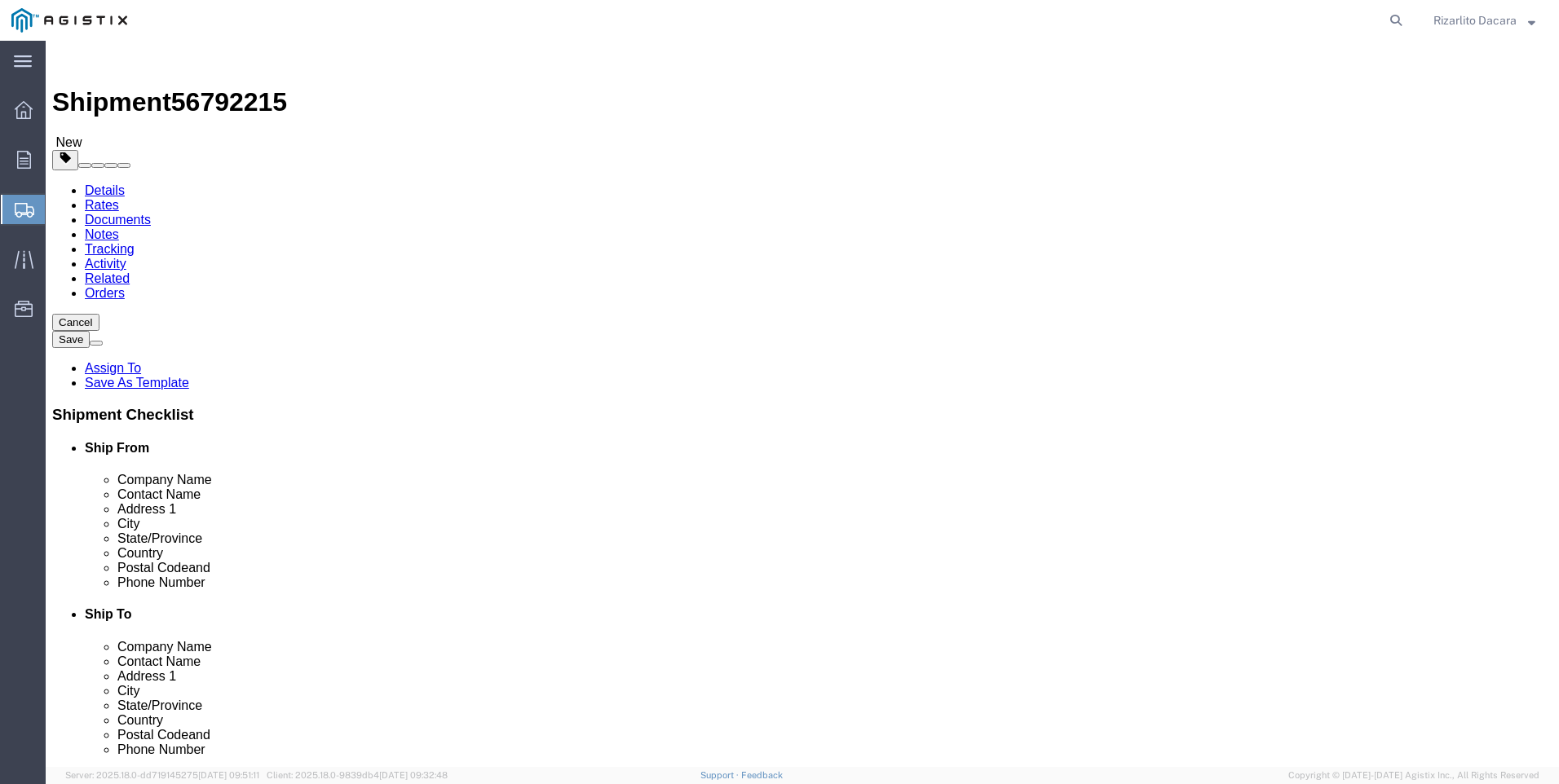
type input "27"
click input "text"
type input "8"
type input "534"
type input "8"
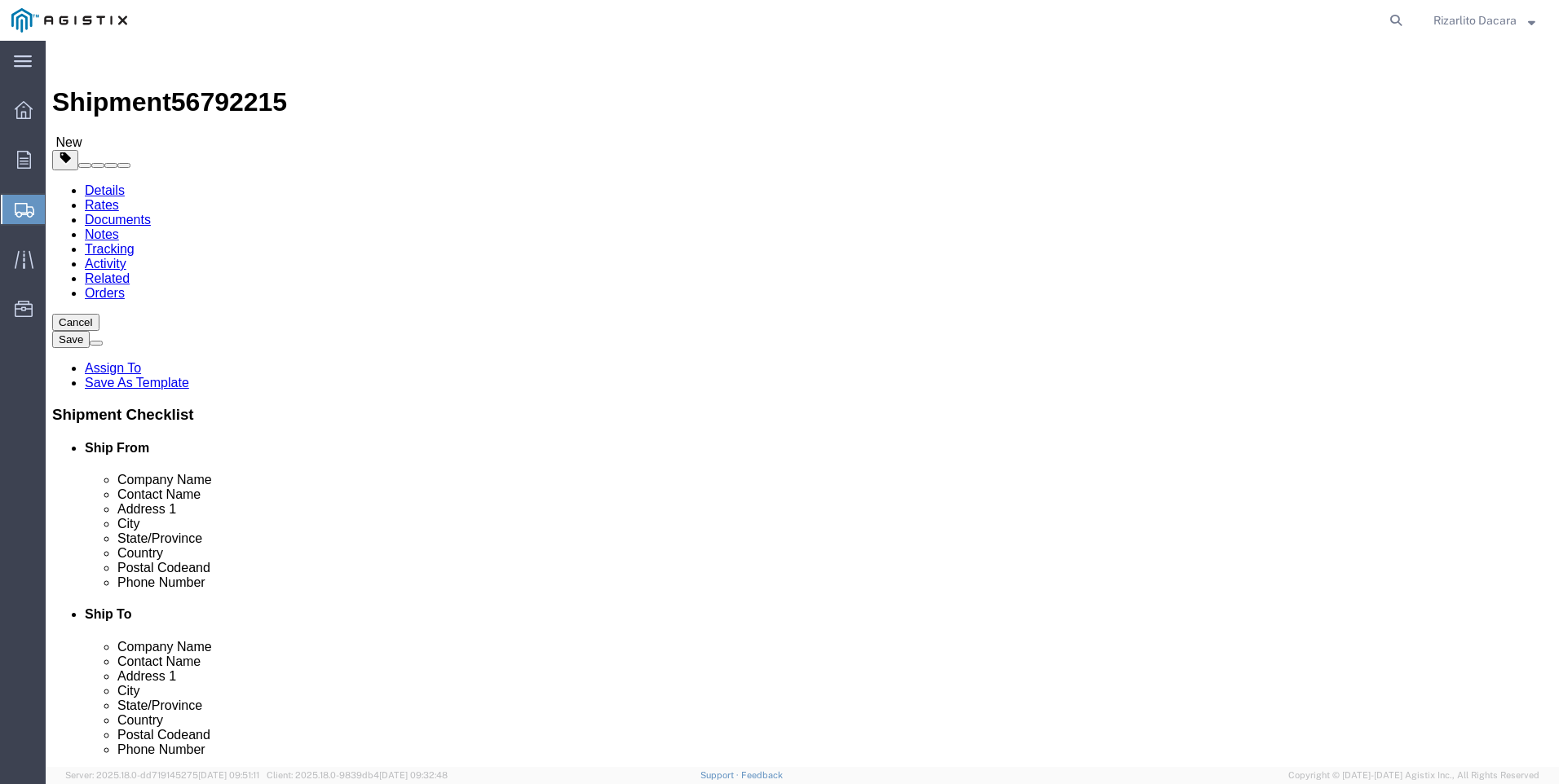
type input "8"
type input "32324"
click span
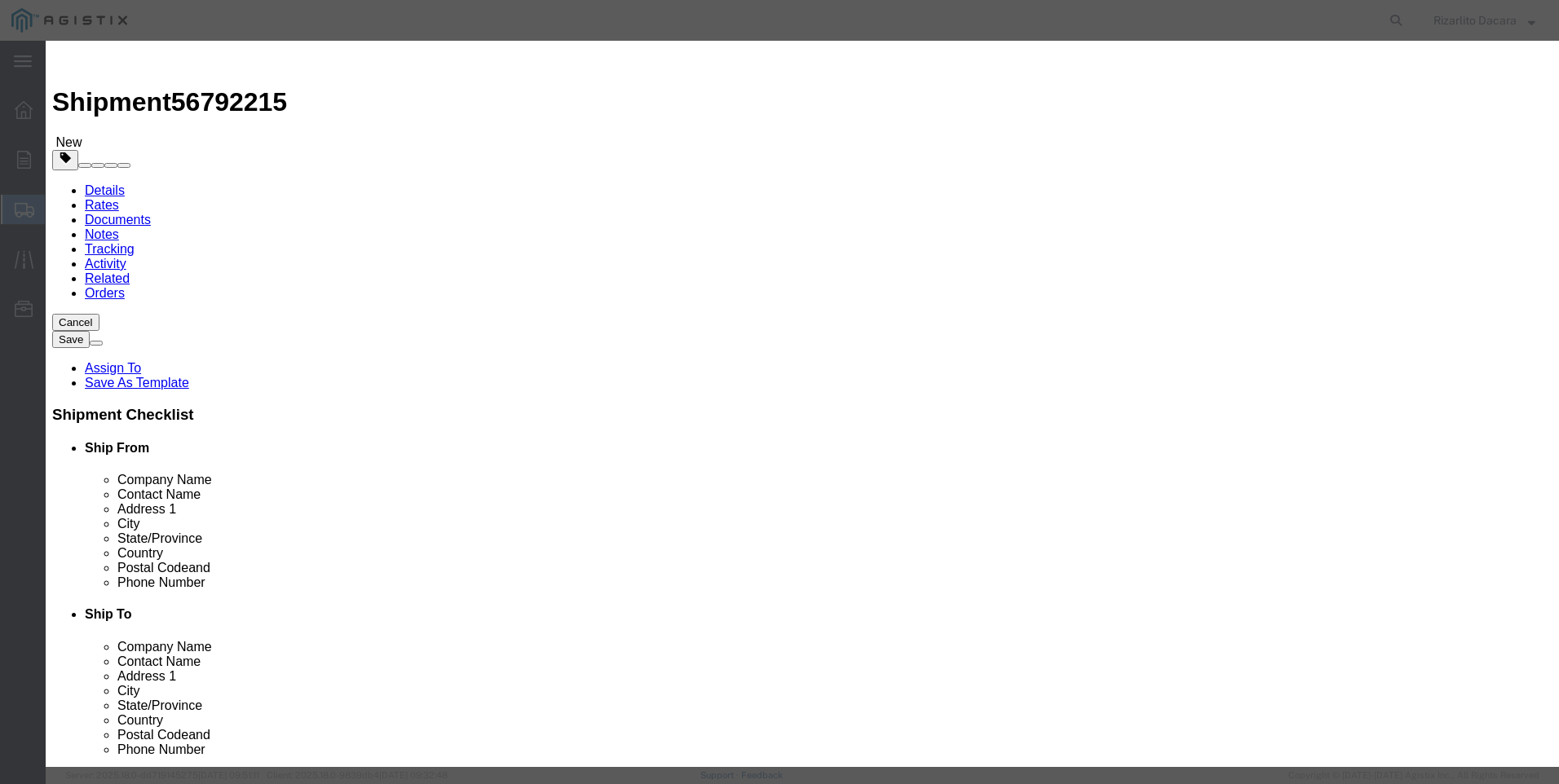
click input "text"
type input "8 std blk smls pipe drl"
click input "0"
type input "27"
click input "text"
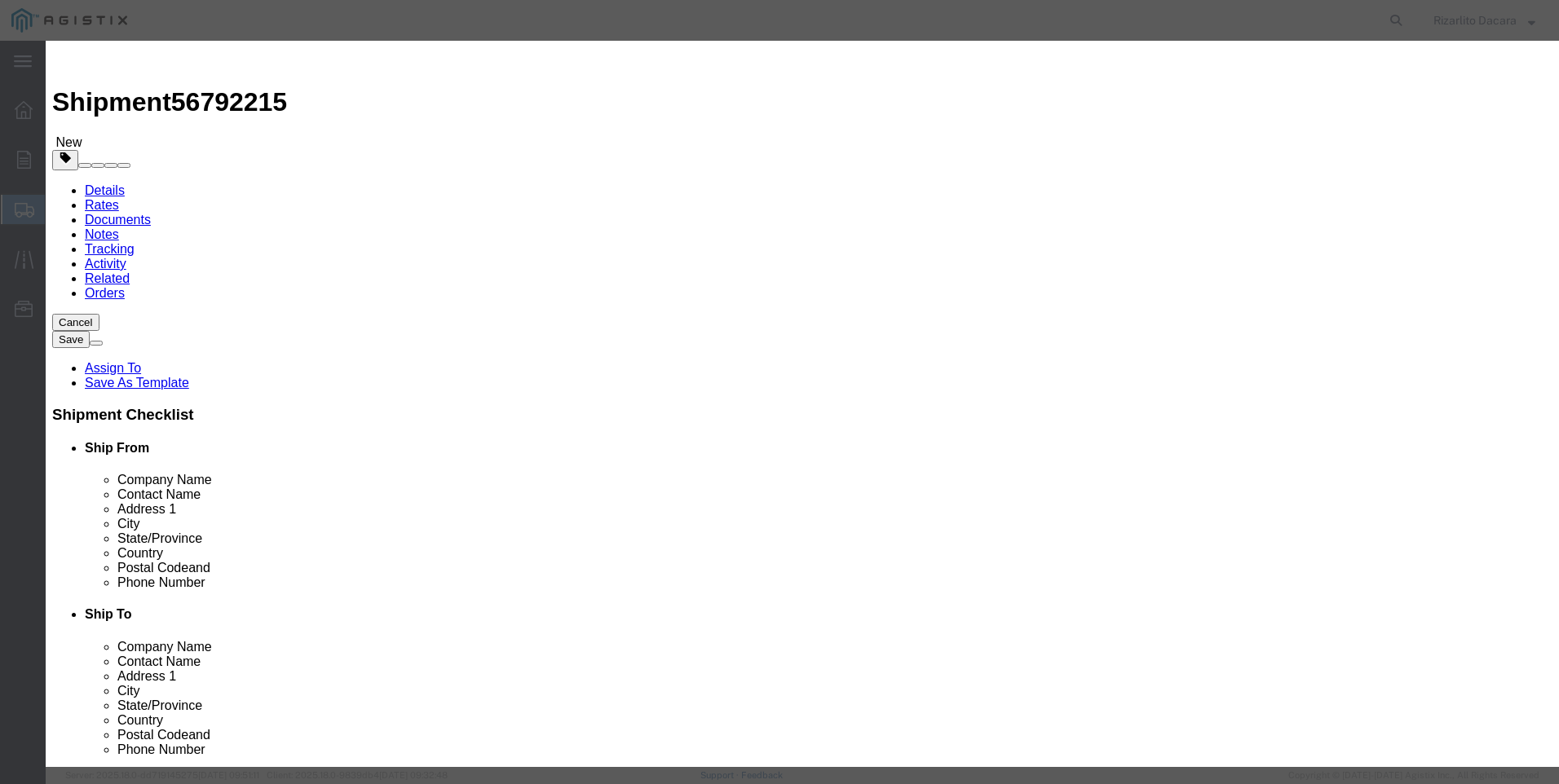
type input "60,361.47"
click button "Save & Close"
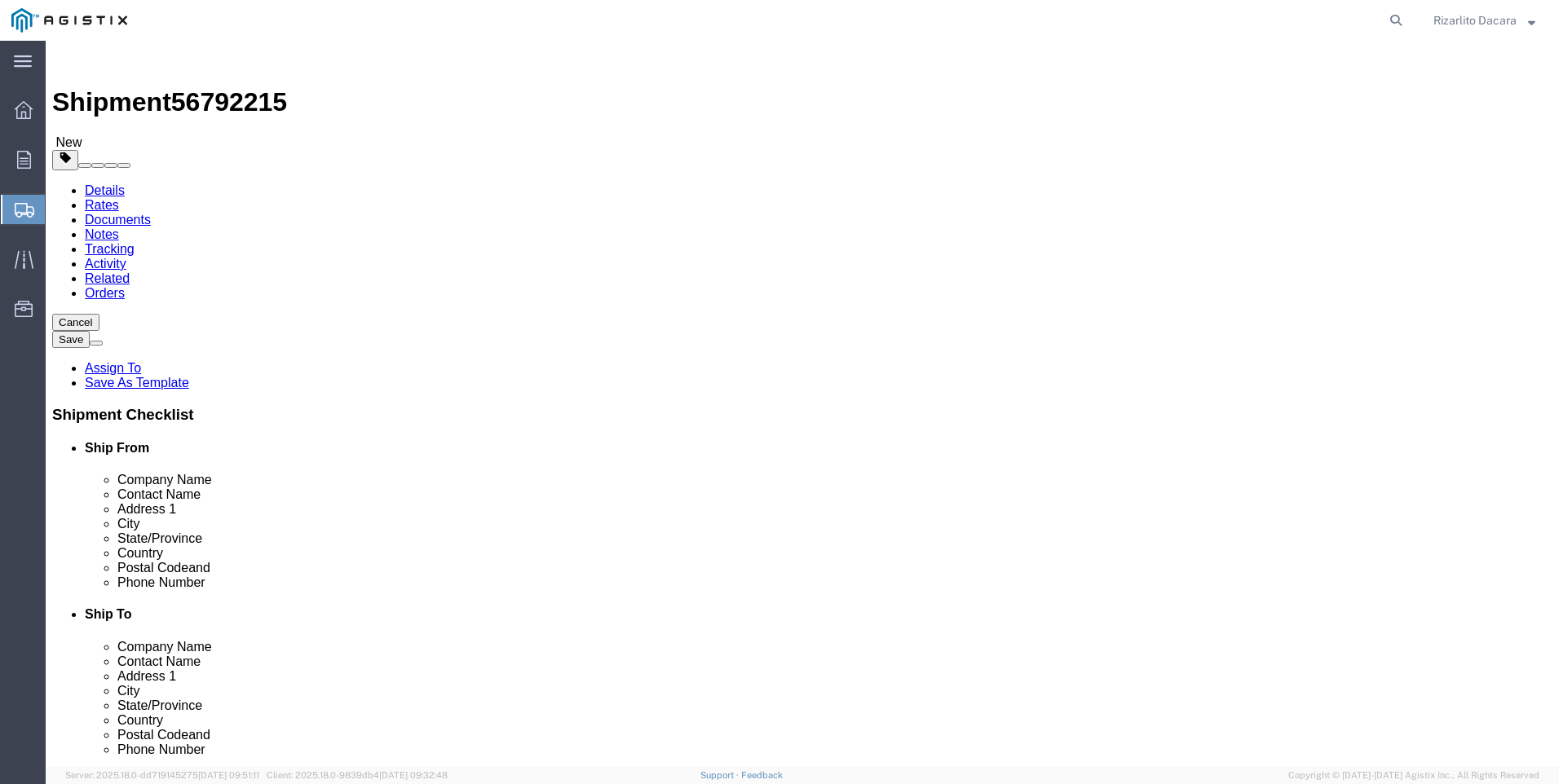
click button "Rate Shipment"
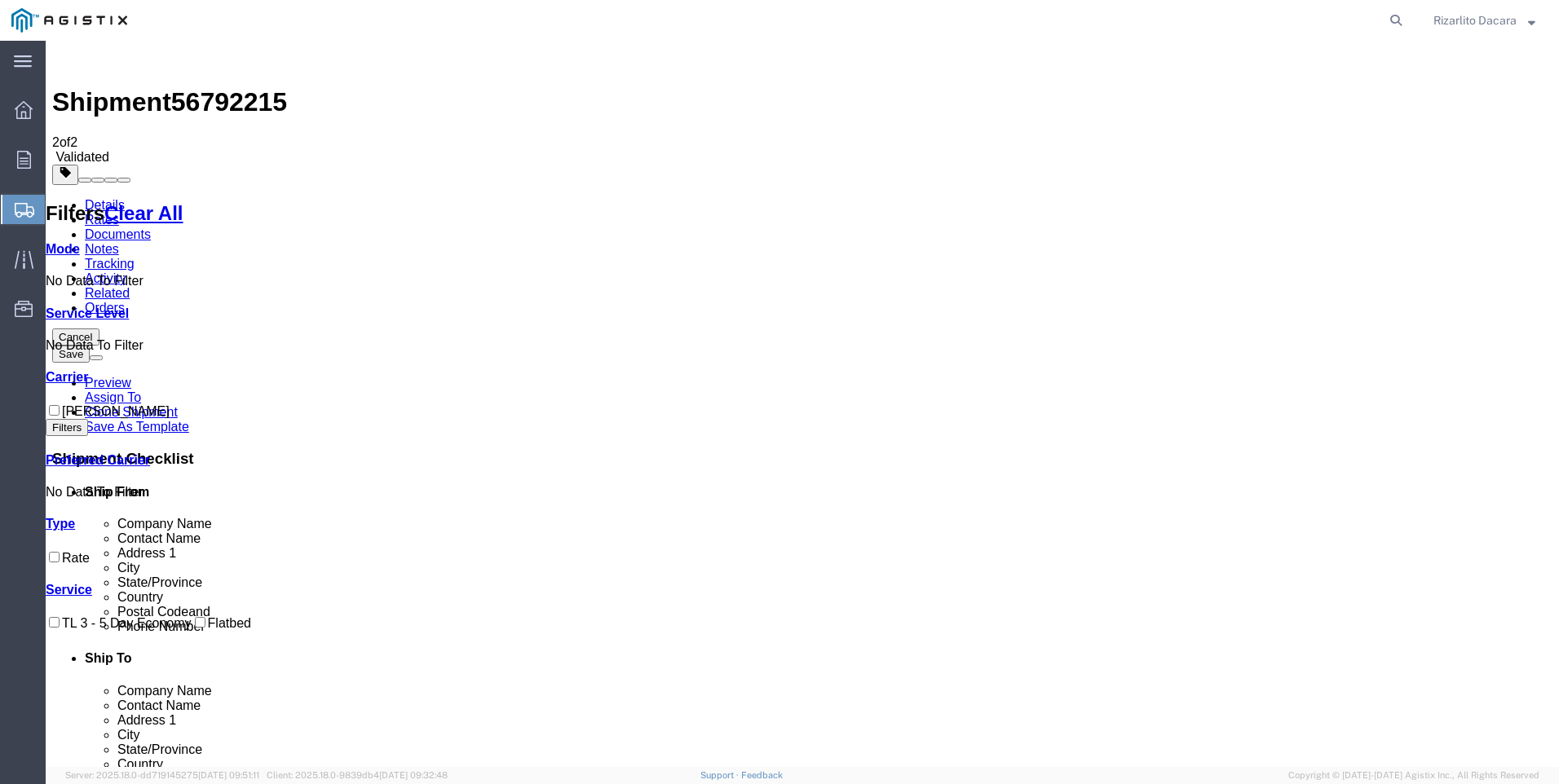
checkbox input "true"
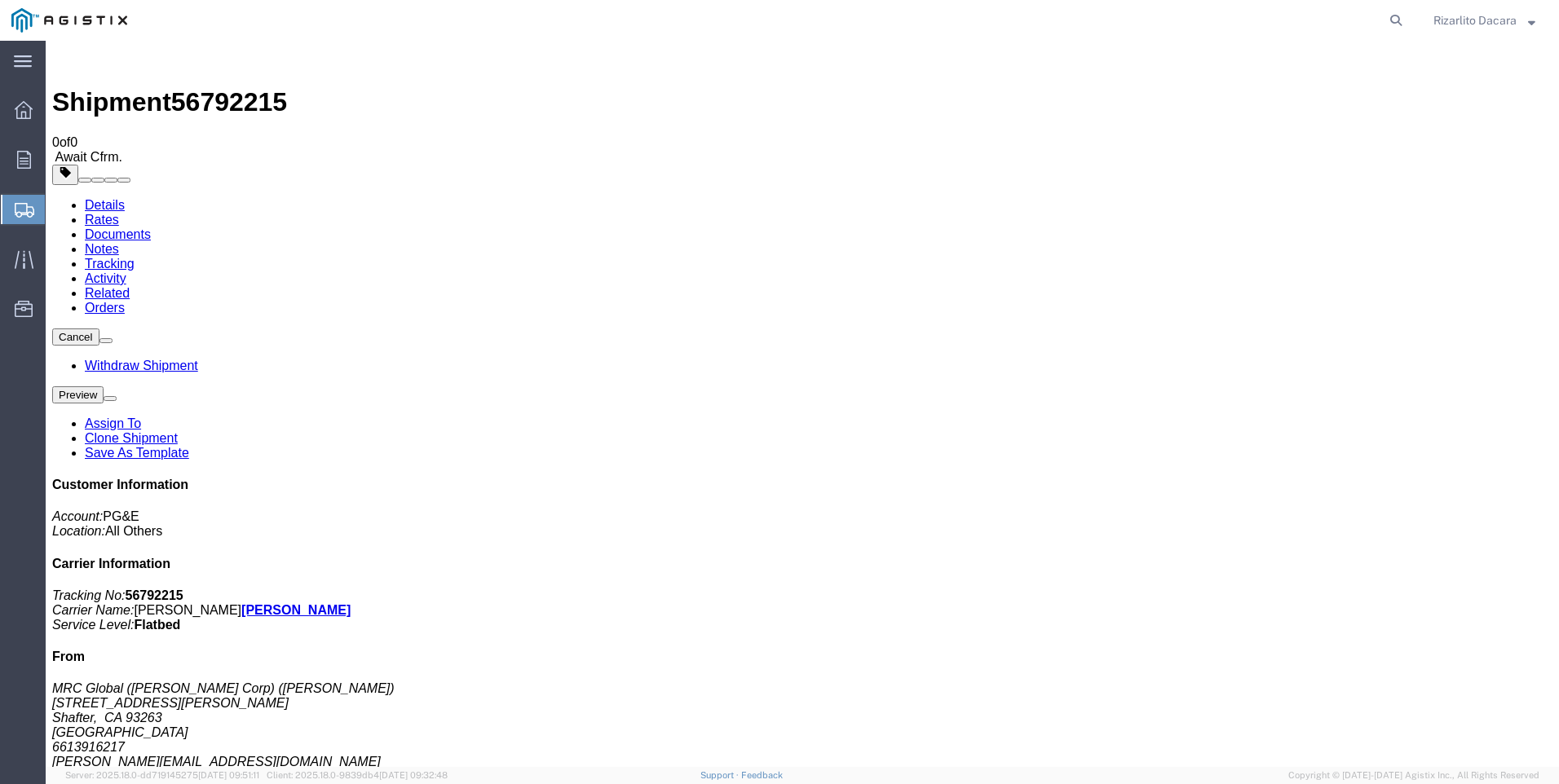
click at [0, 0] on span "Create Shipment" at bounding box center [0, 0] width 0 height 0
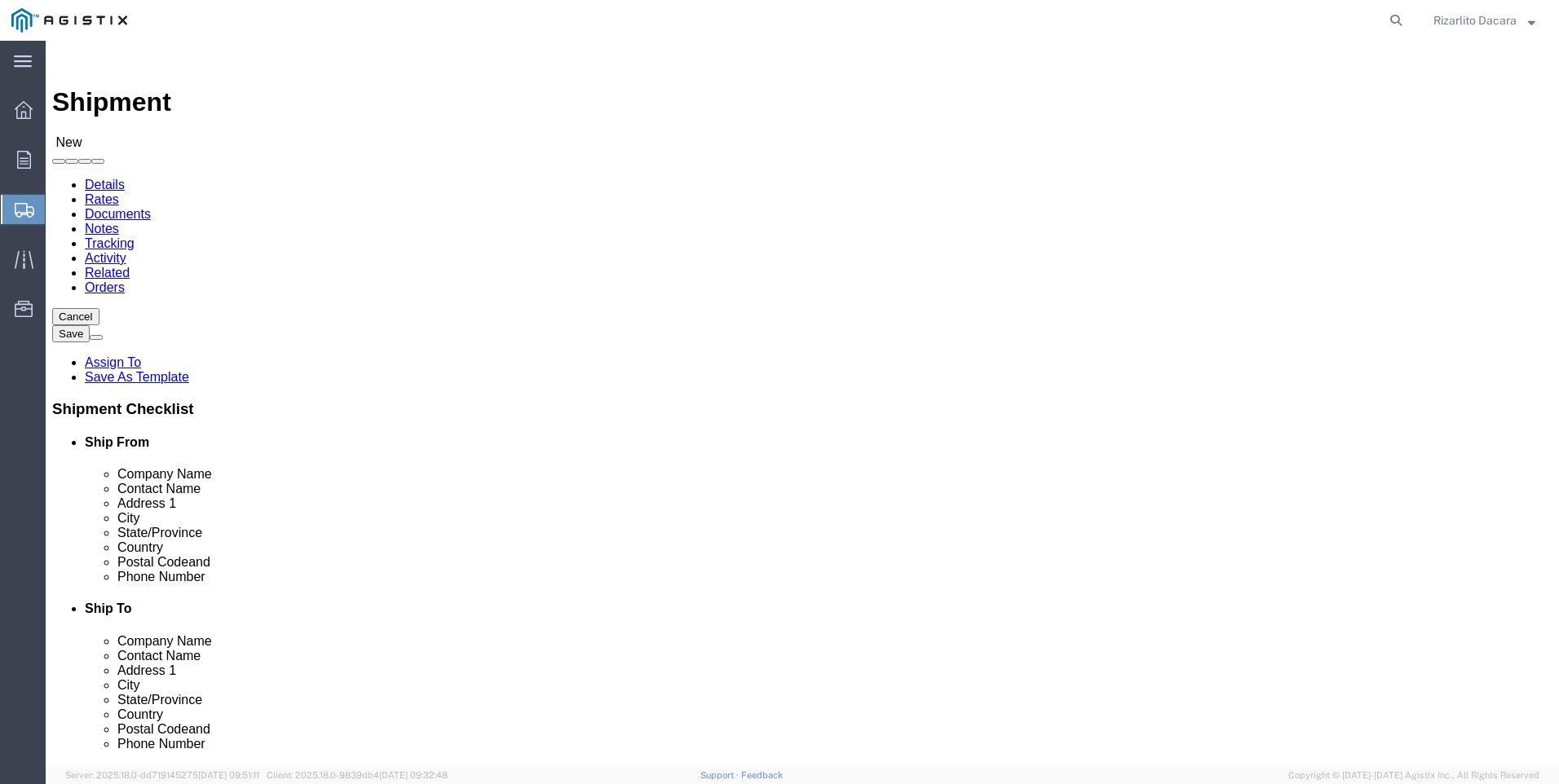
click select "Select MRC Global ([PERSON_NAME] Corp) PG&E"
select select "9596"
click select "Select MRC Global ([PERSON_NAME] Corp) PG&E"
select select
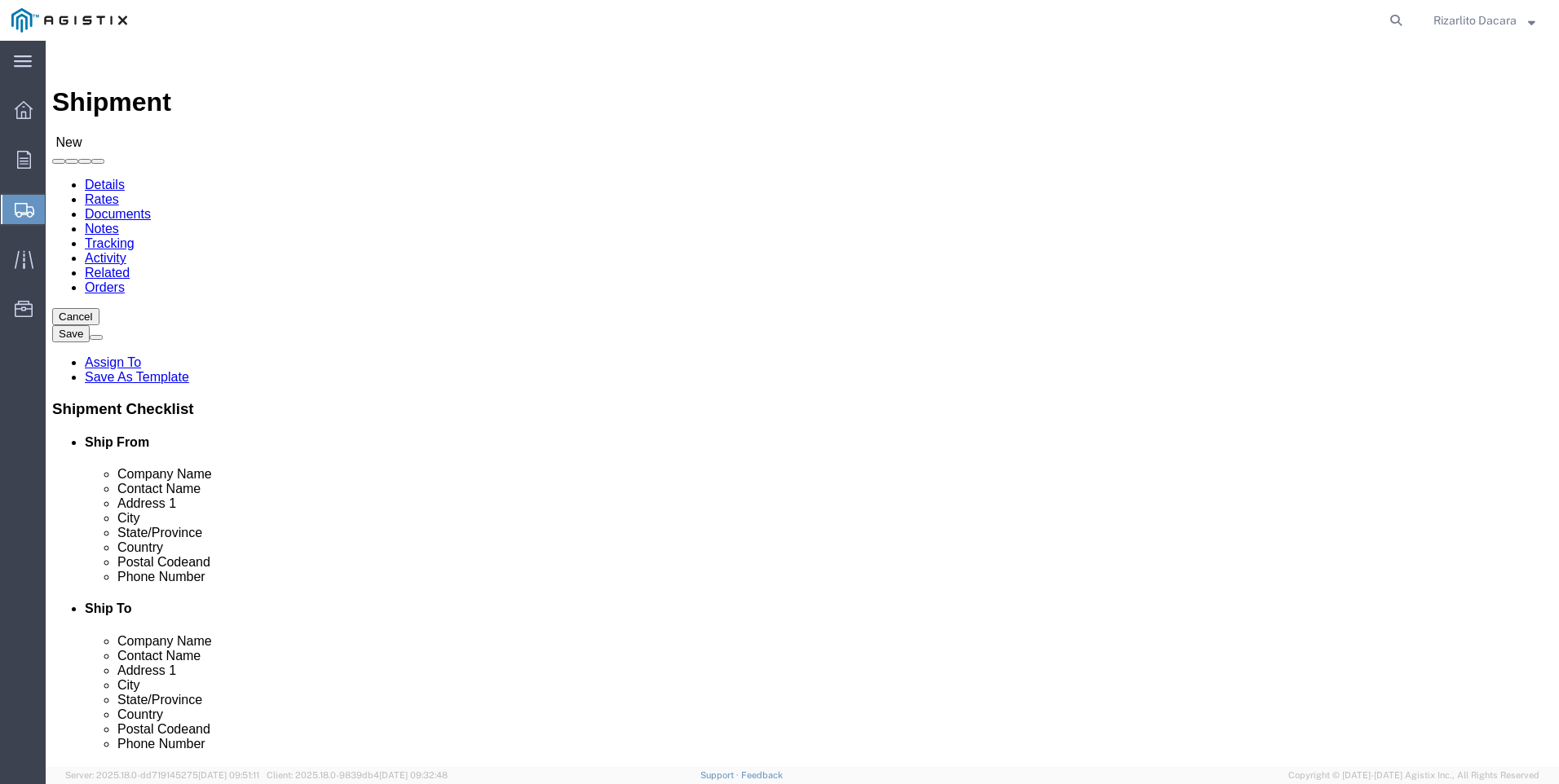
select select "MYPROFILE"
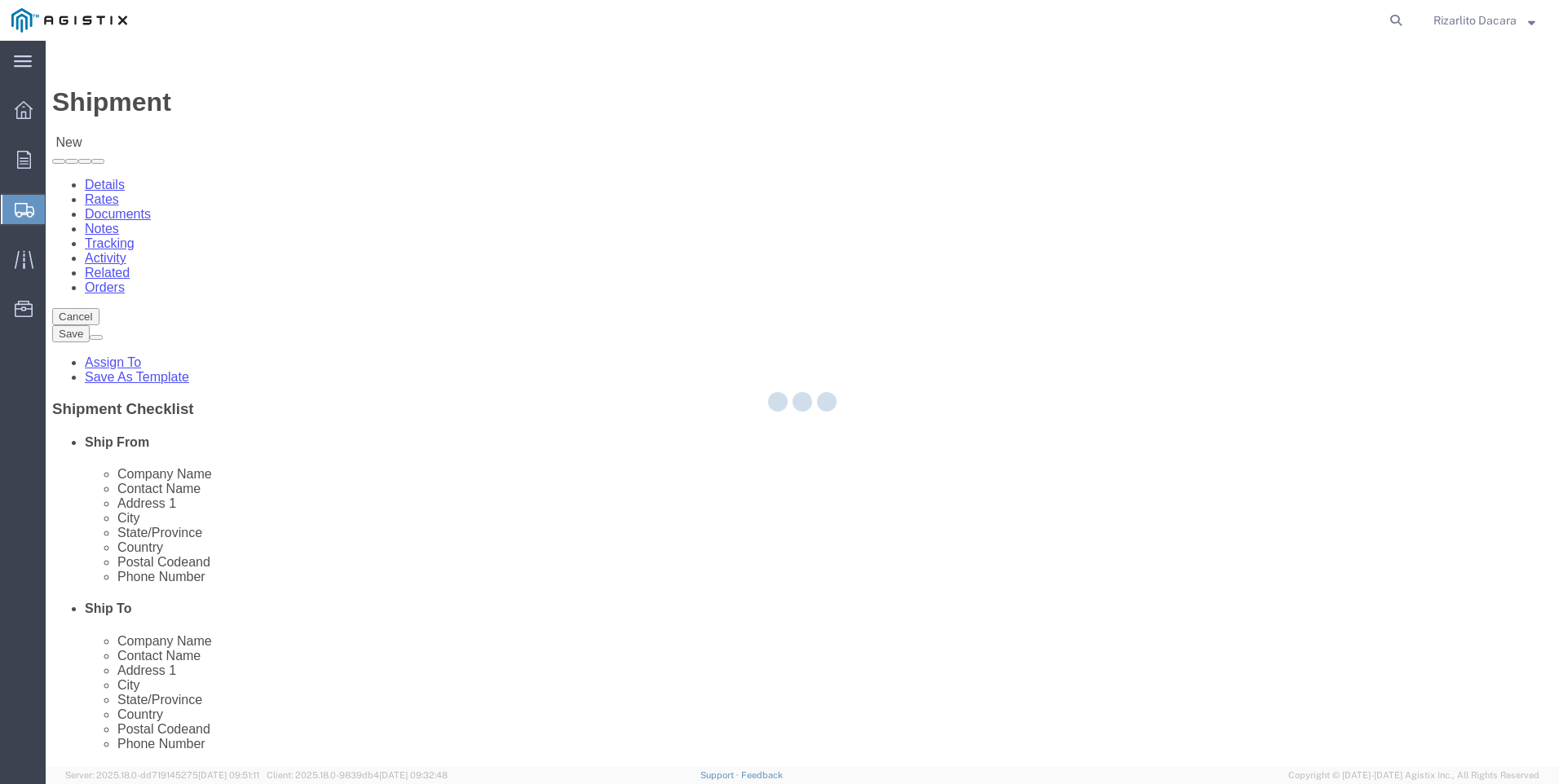
select select "CA"
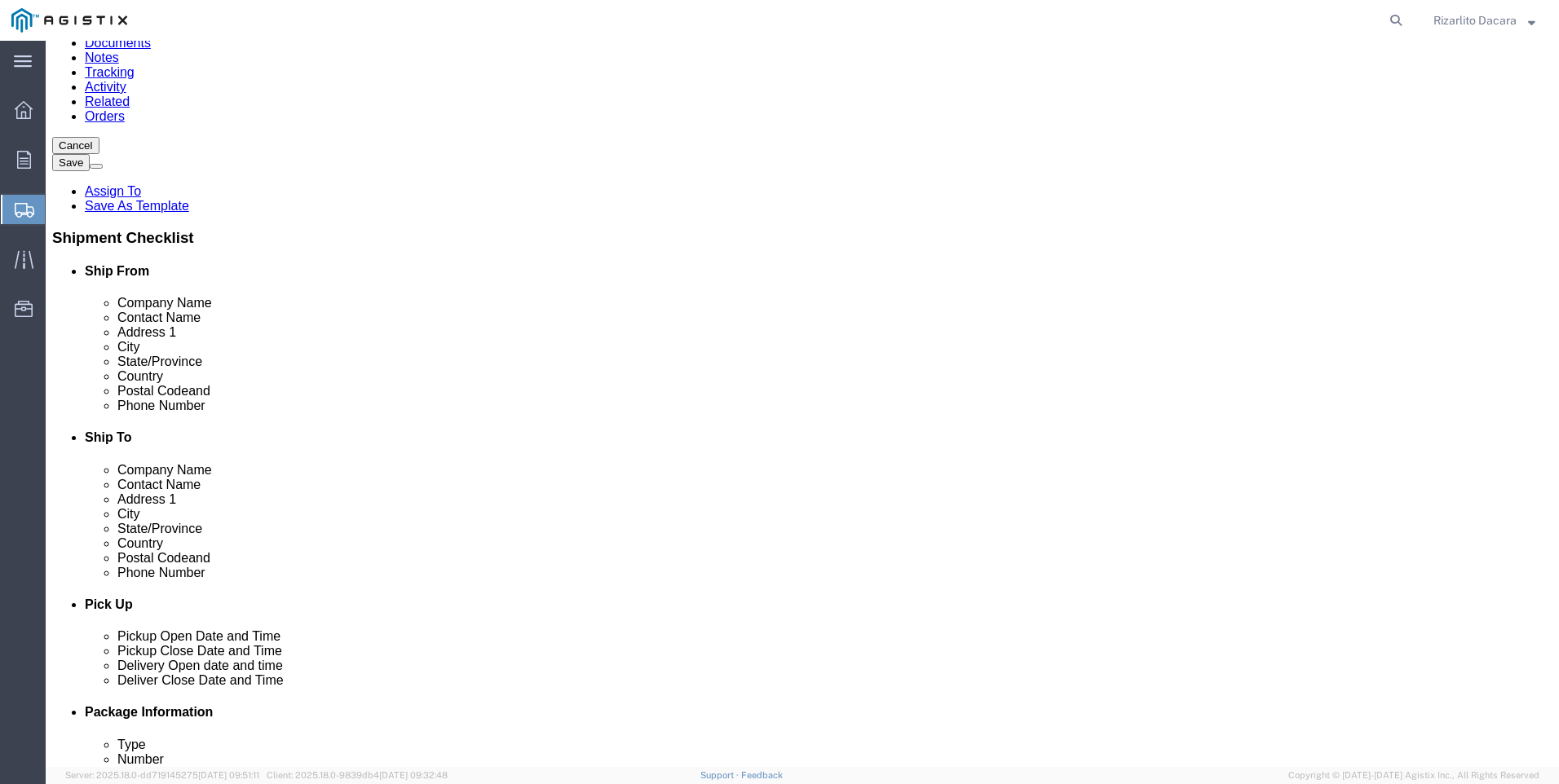
scroll to position [326, 0]
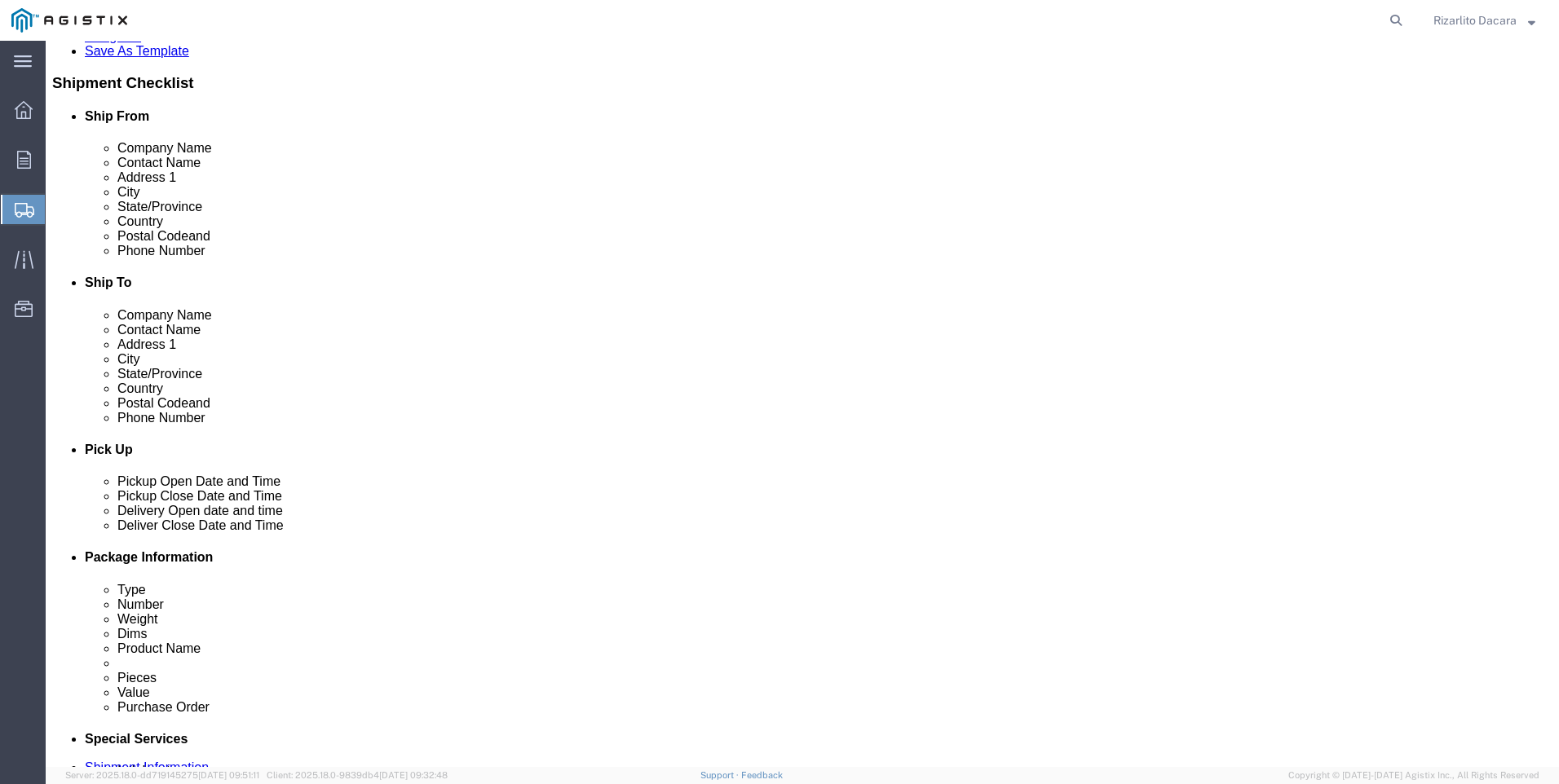
click input "text"
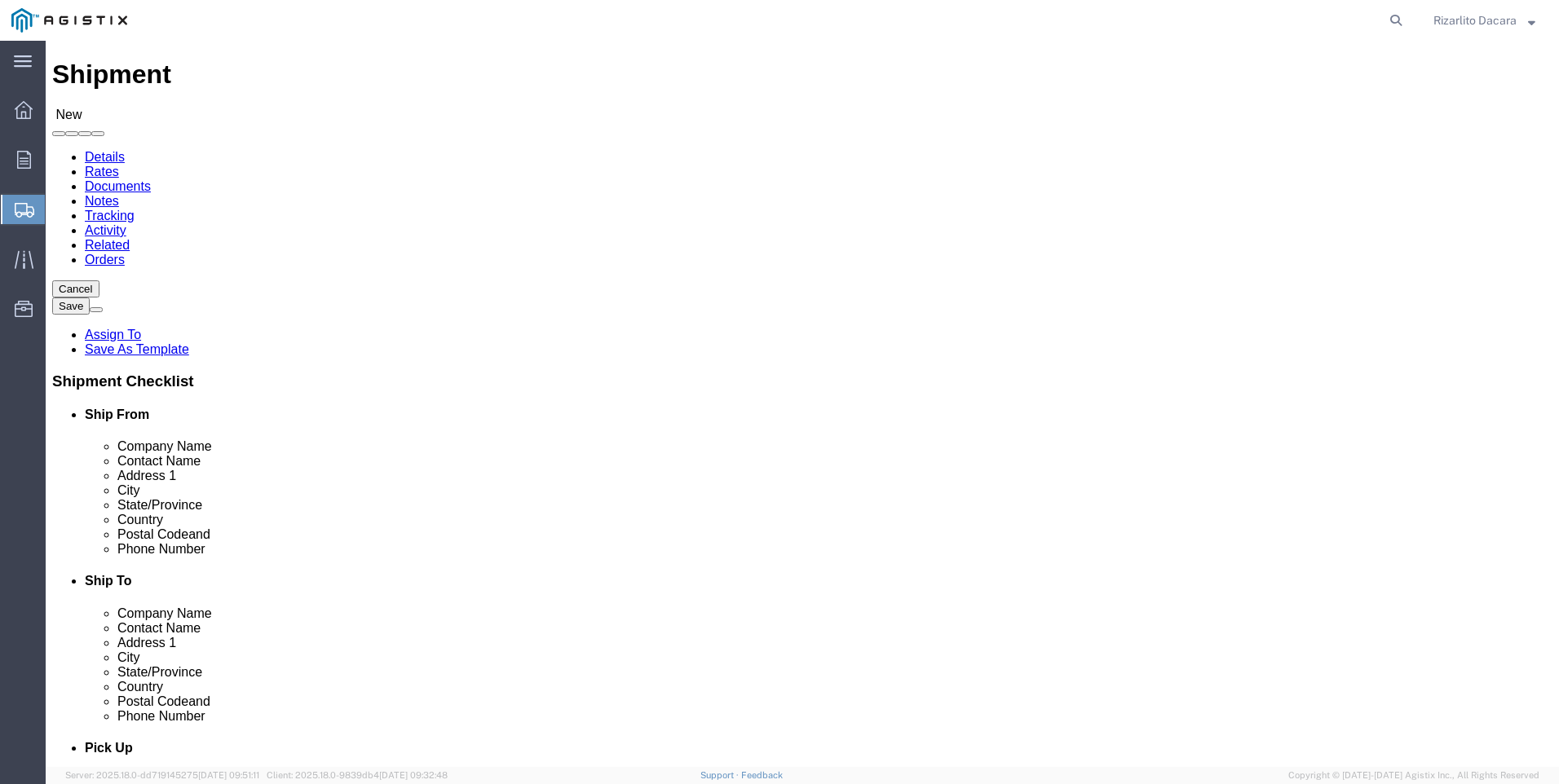
scroll to position [0, 0]
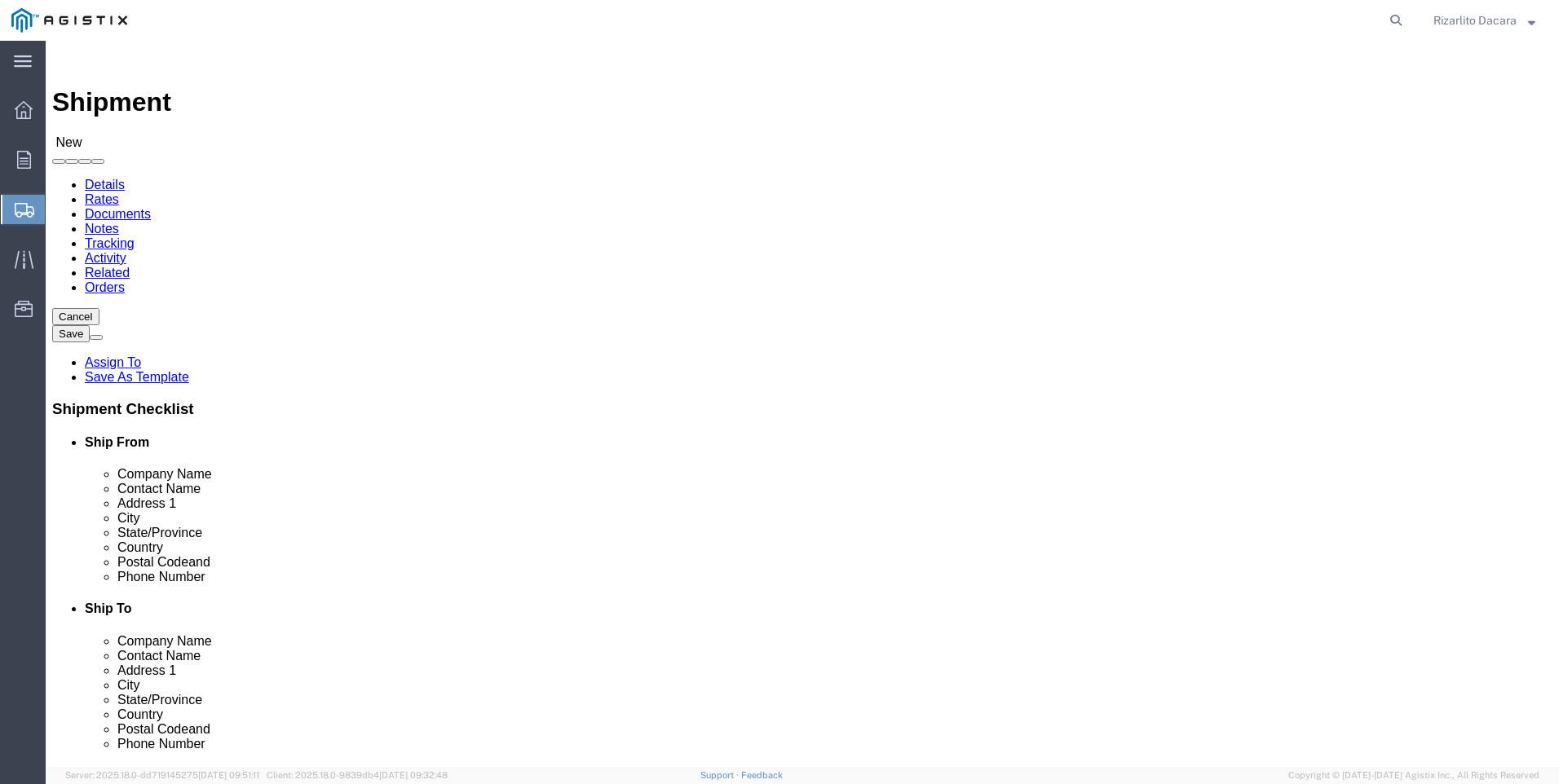
type input "6613916217"
click select "Select All Others [GEOGRAPHIC_DATA] [GEOGRAPHIC_DATA] [GEOGRAPHIC_DATA] [GEOGRA…"
select select "23082"
click select "Select All Others [GEOGRAPHIC_DATA] [GEOGRAPHIC_DATA] [GEOGRAPHIC_DATA] [GEOGRA…"
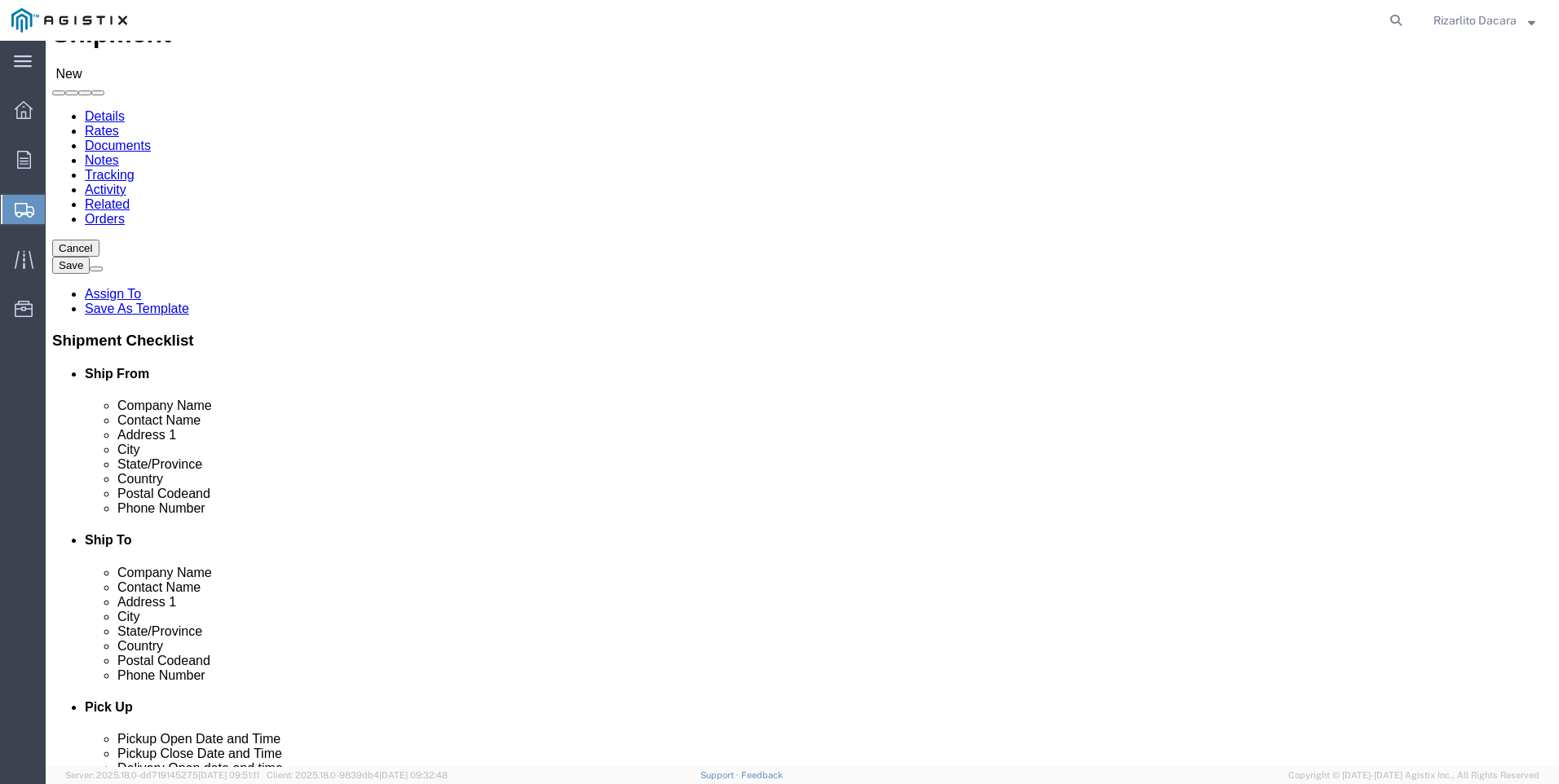
scroll to position [163, 0]
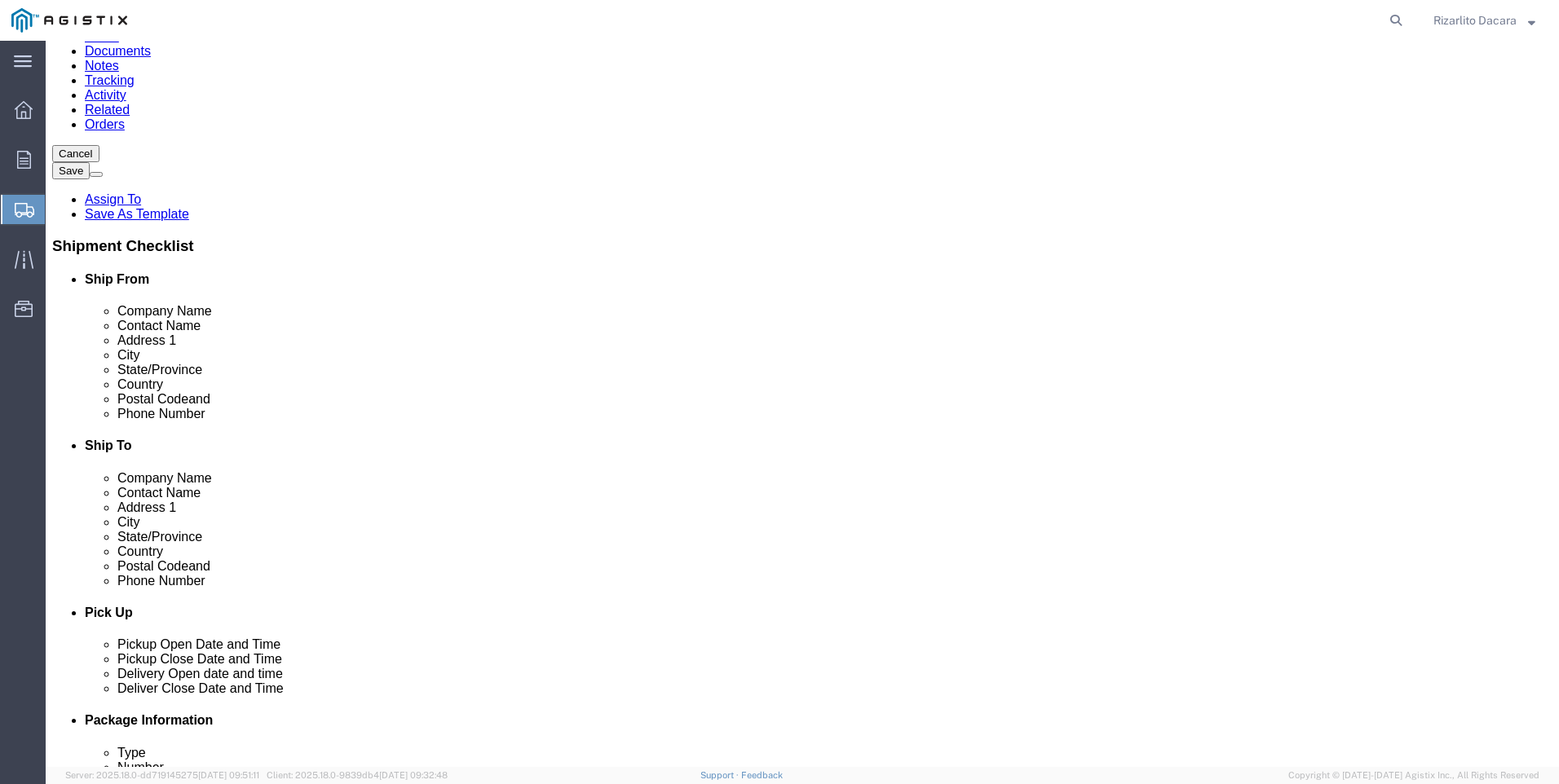
click input "text"
type input "stock"
click p "- PG&E - ([GEOGRAPHIC_DATA]) [STREET_ADDRESS]"
select select "CA"
type input "Stockton"
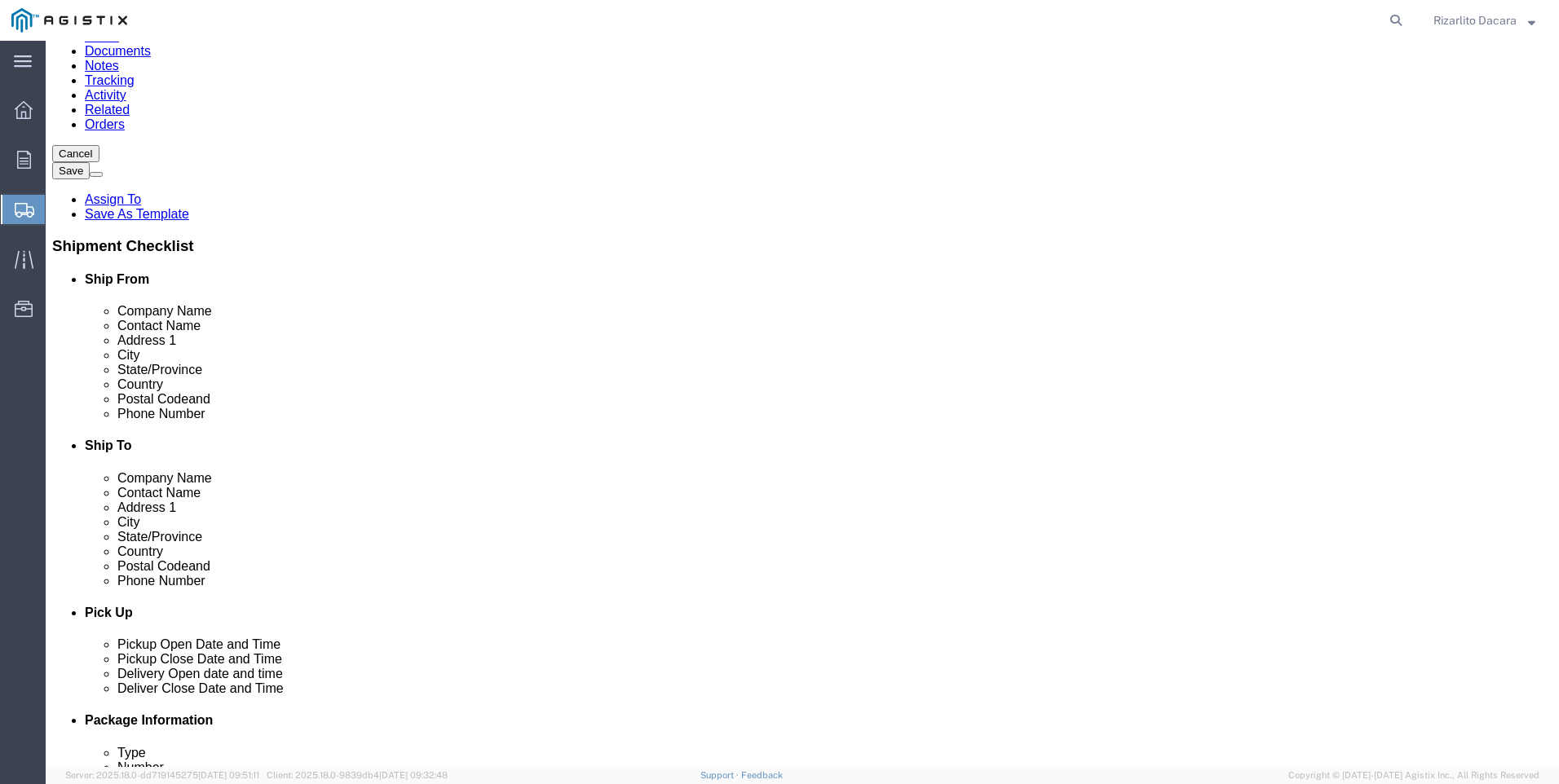
click input "text"
type input "S"
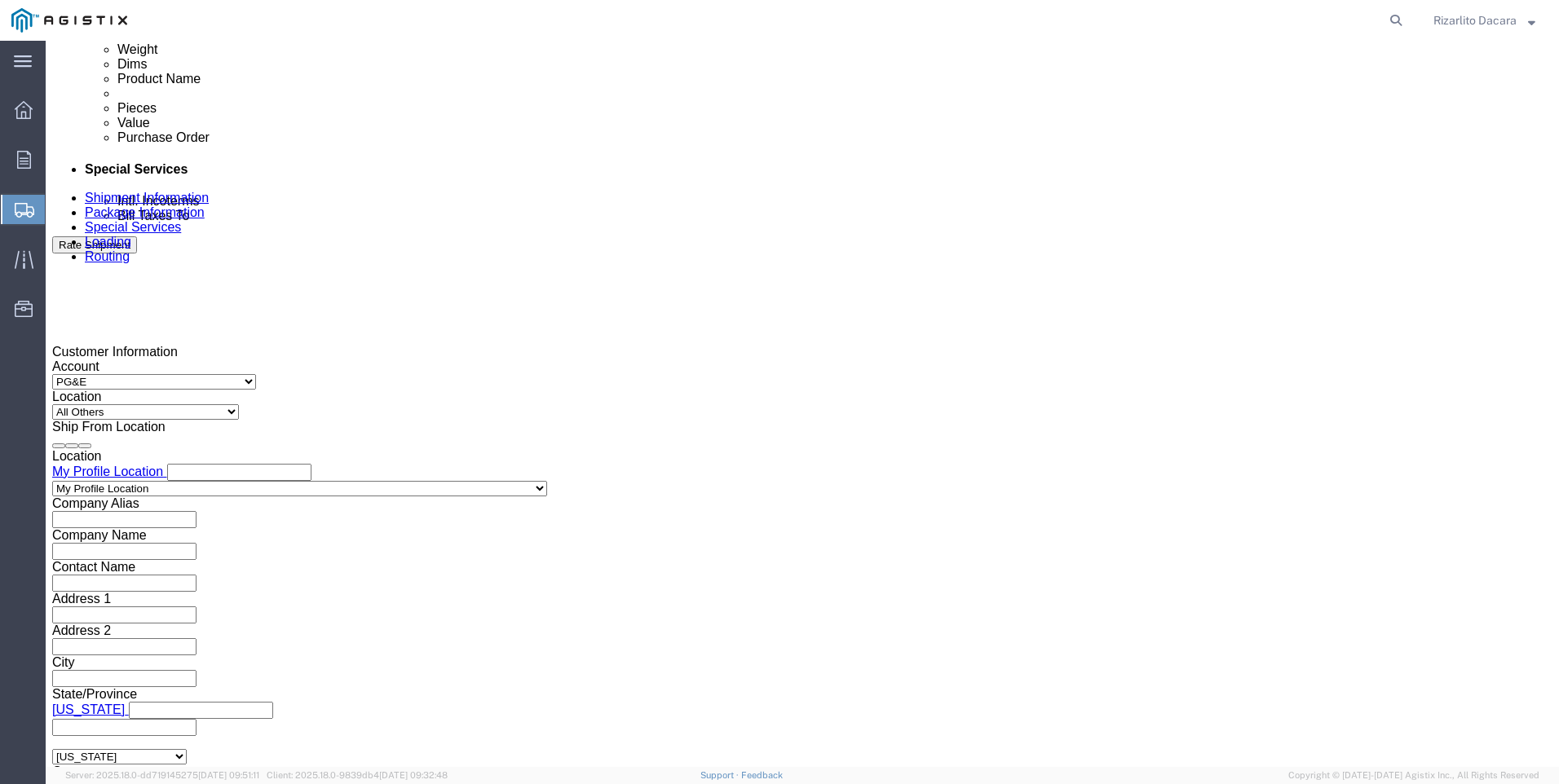
scroll to position [896, 0]
type input "[PERSON_NAME]"
click div "[DATE] 9:00 AM"
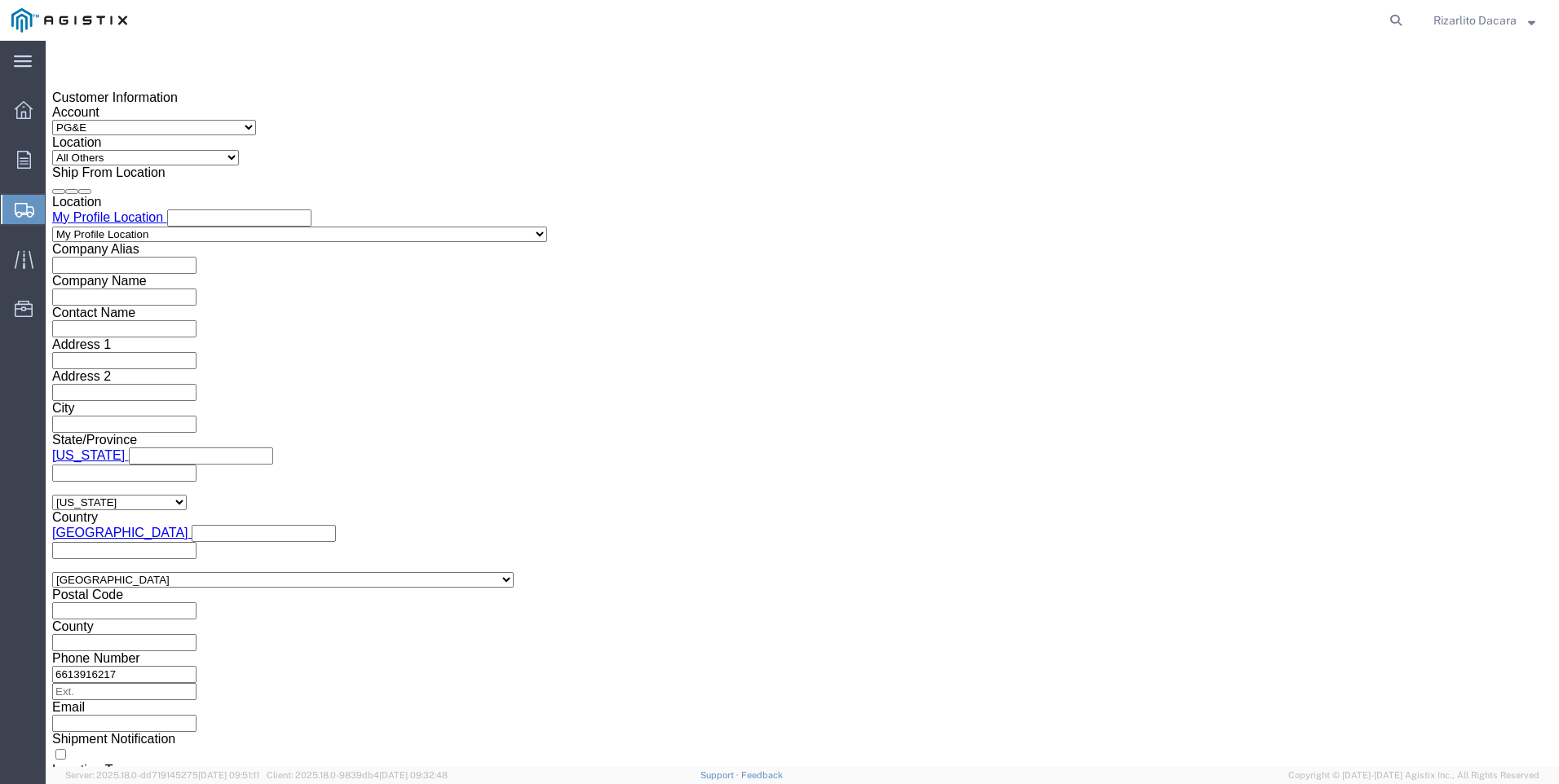
scroll to position [1151, 0]
click input "9:00 AM"
type input "7:00 AM"
click button "Apply"
click div "[DATE] 8:00 AM"
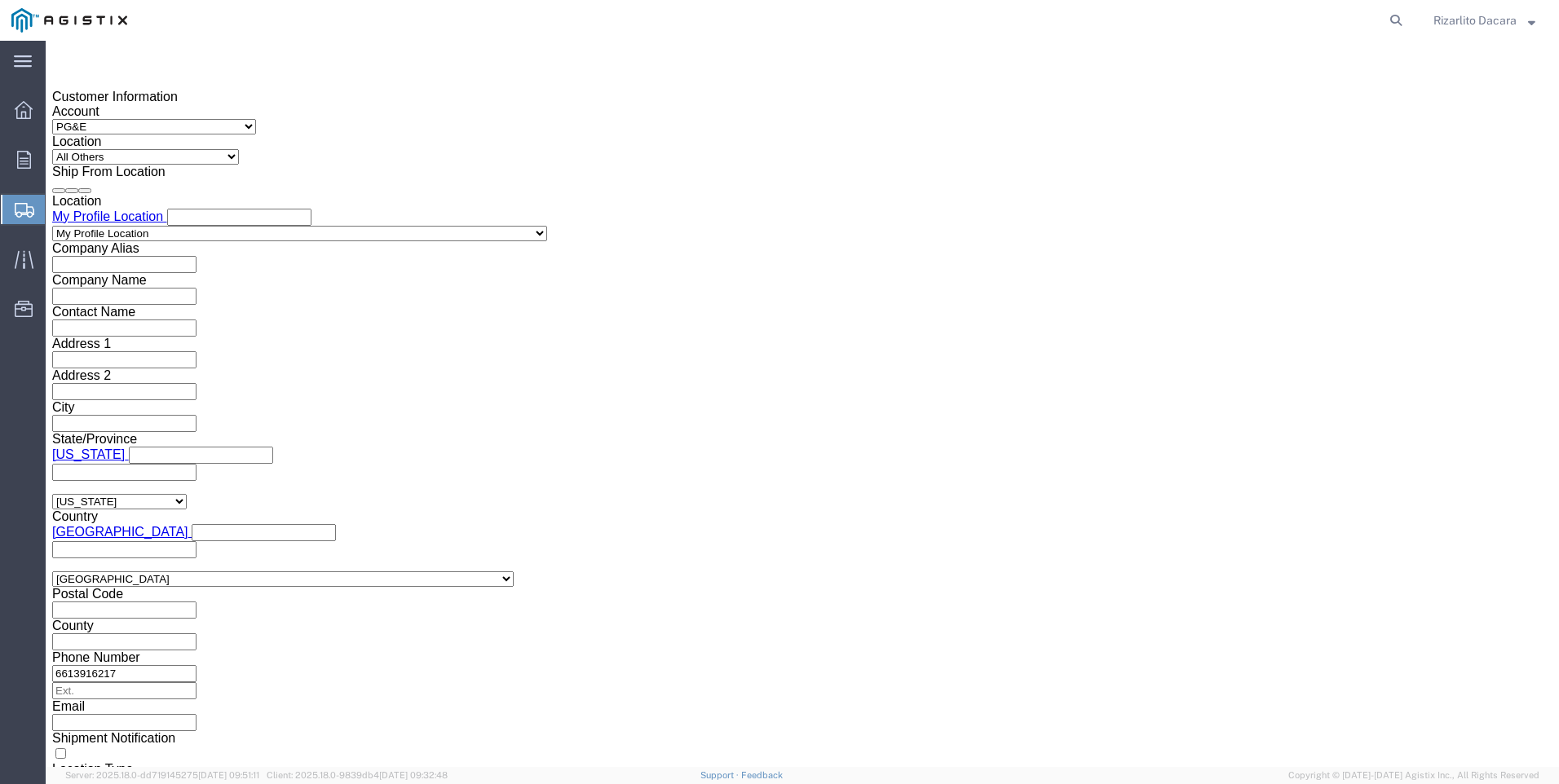
type input "10:00 AM"
click button "Apply"
click div
click input "11:00 AM"
type input "7:00 AM"
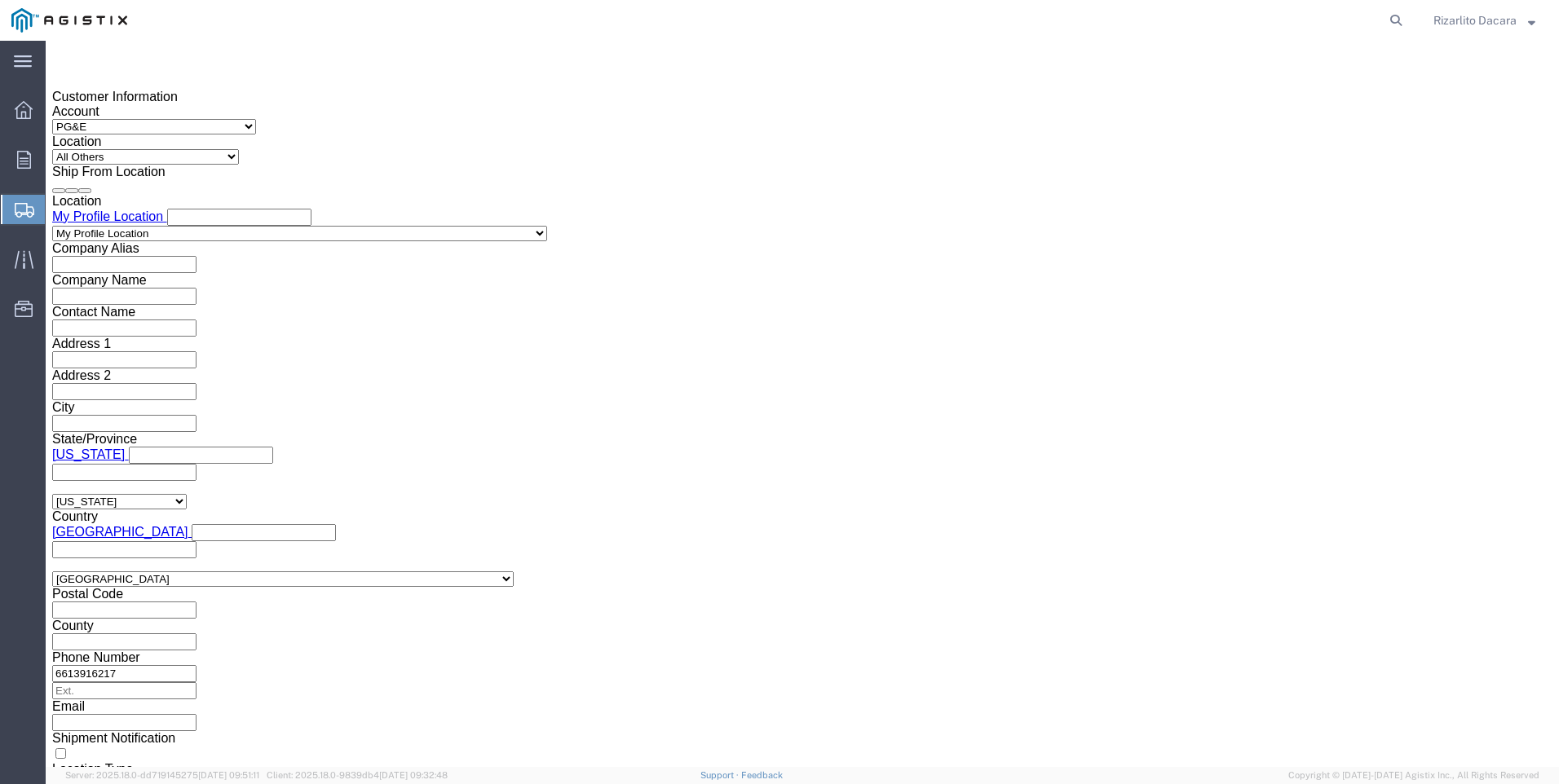
click button "Apply"
click div
type input "10:00 AM"
click button "Apply"
click input "text"
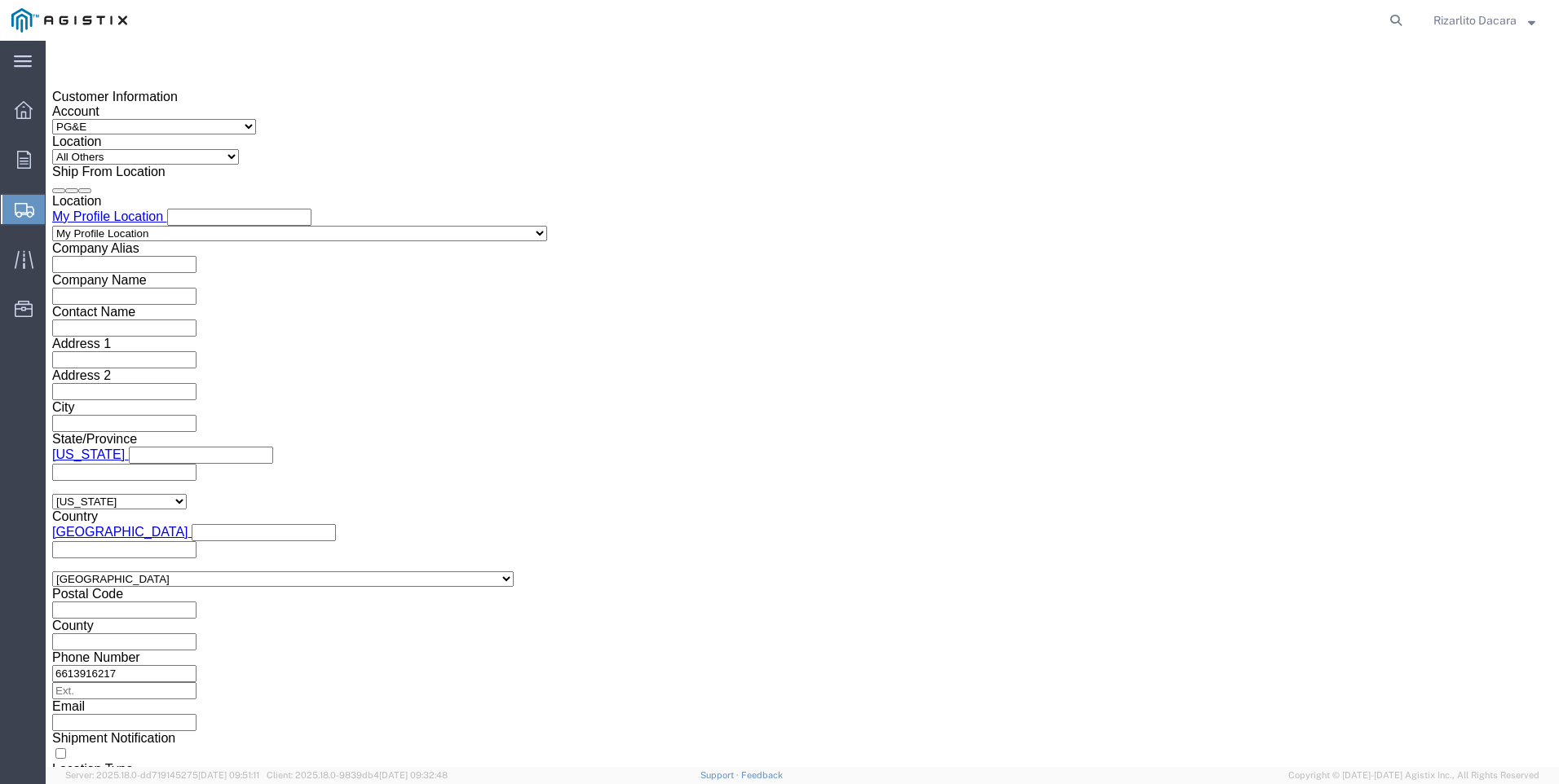
type input "3501416765"
click select "Select Account Type Activity ID Airline Appointment Number ASN Batch Request # …"
select select "SALEORDR"
click select "Select Account Type Activity ID Airline Appointment Number ASN Batch Request # …"
click input "text"
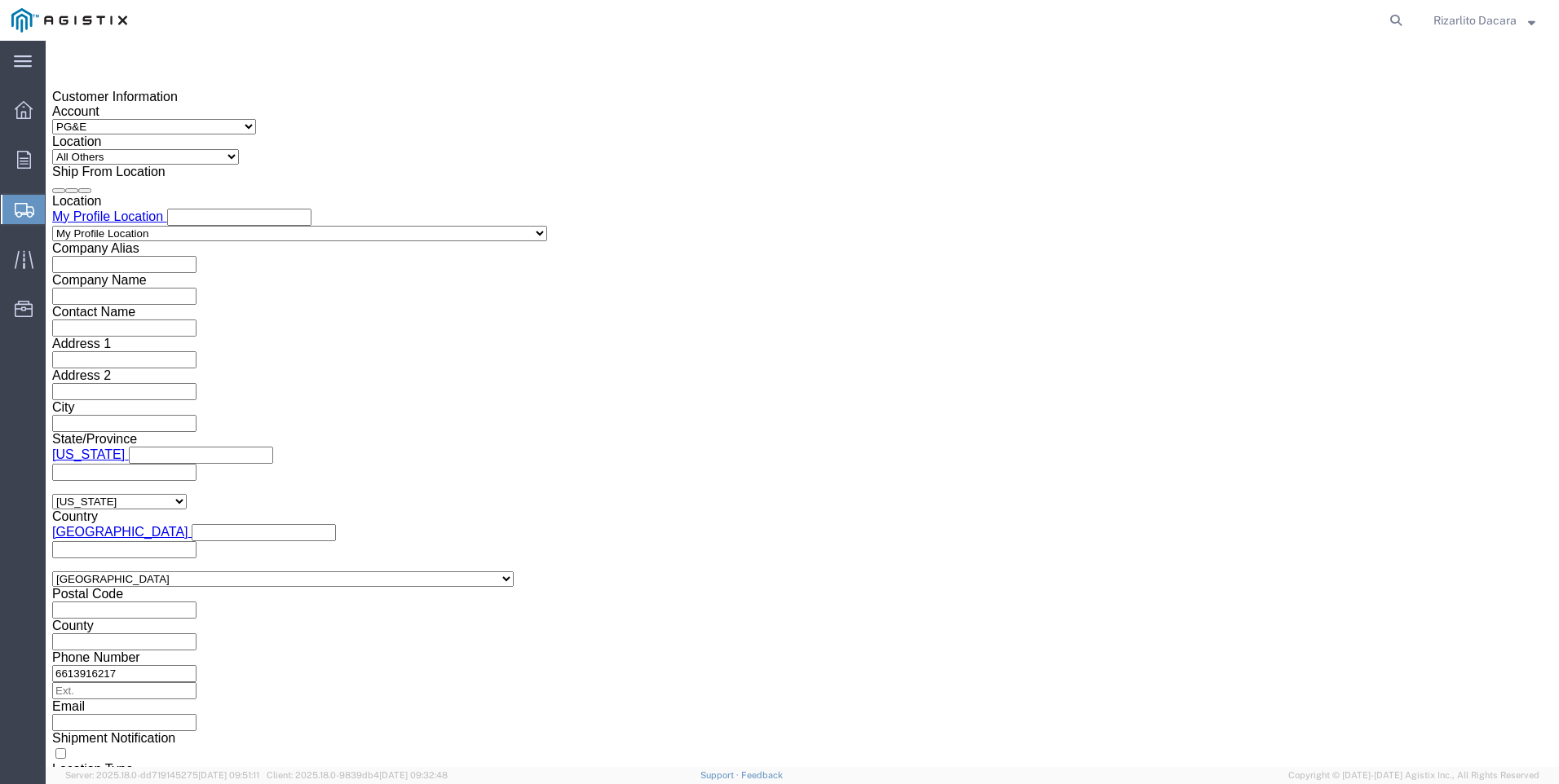
type input "100000037914"
click button "Continue"
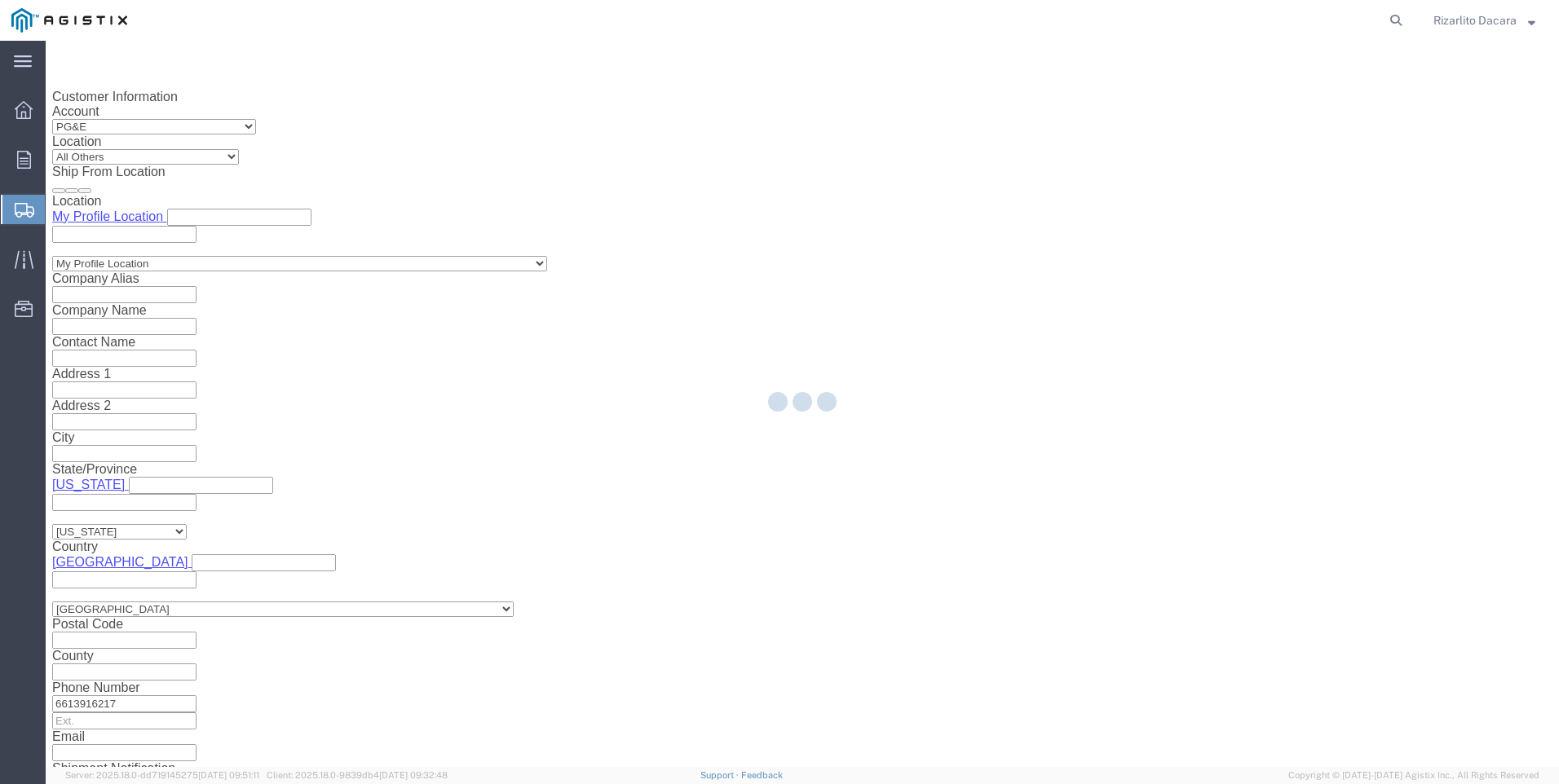
select select "21483"
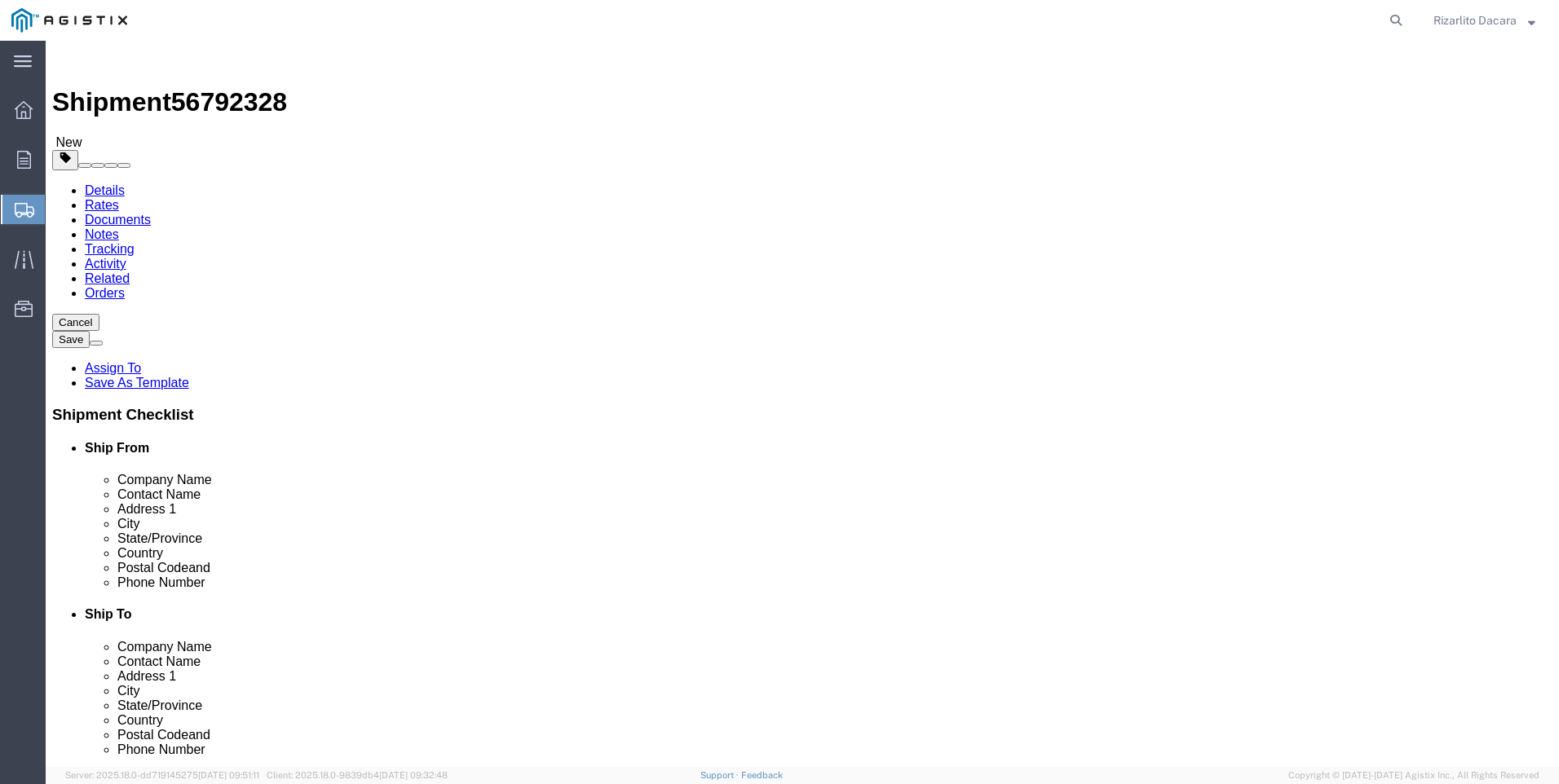
click select "Select Bulk Bundle(s) Cardboard Box(es) Carton(s) Crate(s) Drum(s) (Fiberboard)…"
select select "BNDL"
click select "Select Bulk Bundle(s) Cardboard Box(es) Carton(s) Crate(s) Drum(s) (Fiberboard)…"
click input "text"
type input "516"
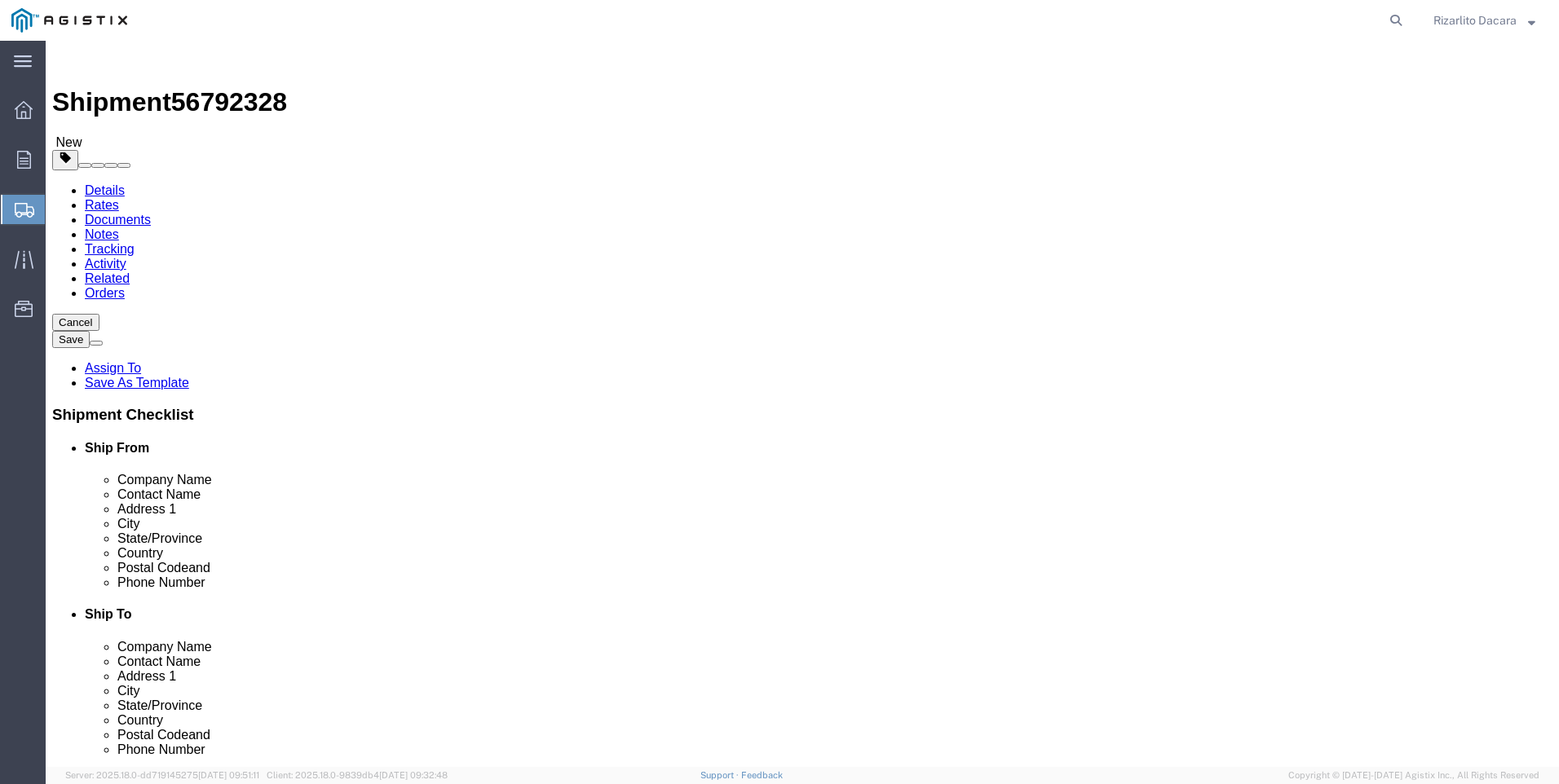
type input "6"
type input "4"
type input "1304"
click span
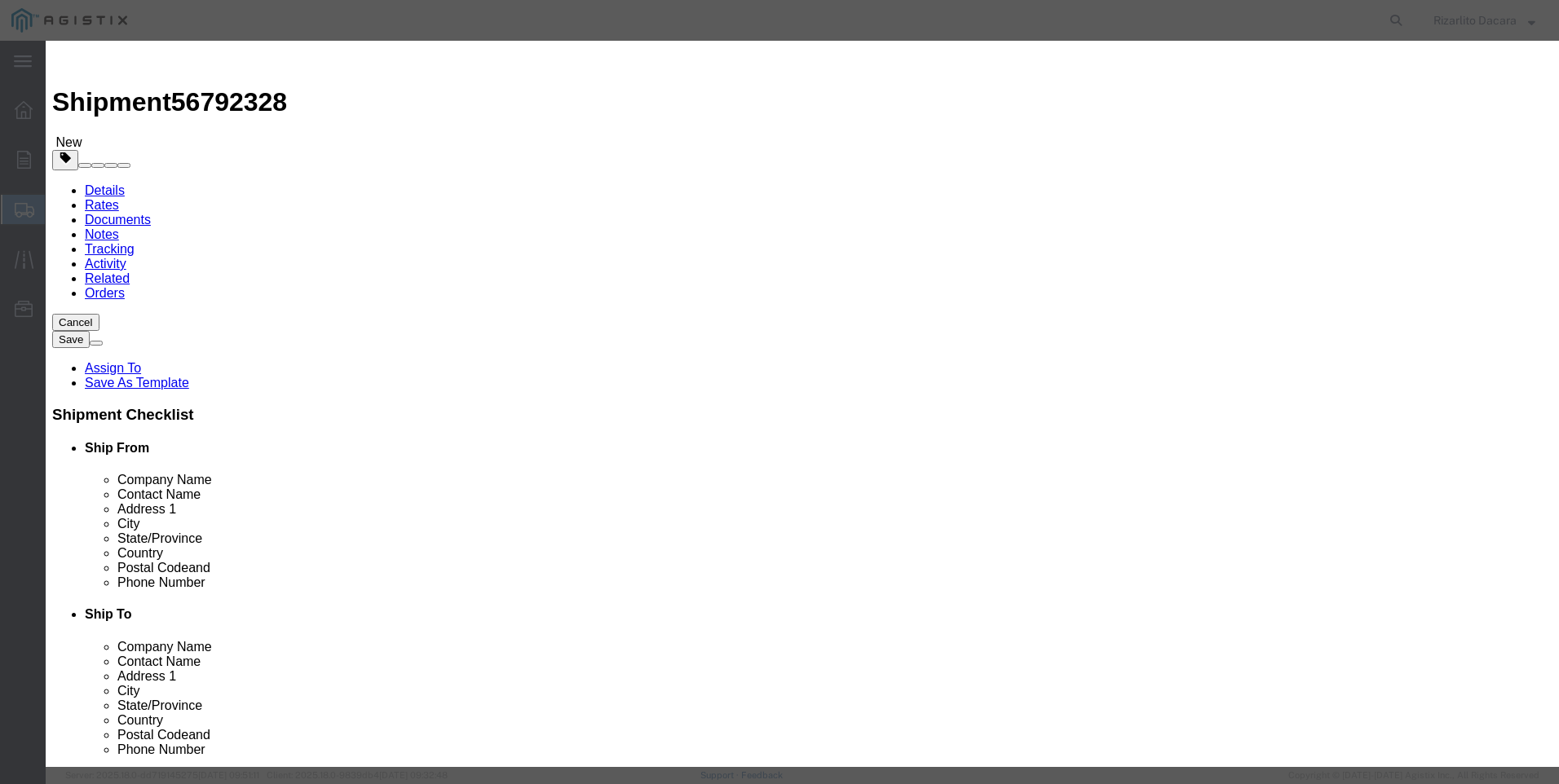
click input "text"
type input "2 xh blk smls pipe drl"
click input "0"
type input "6"
click input "text"
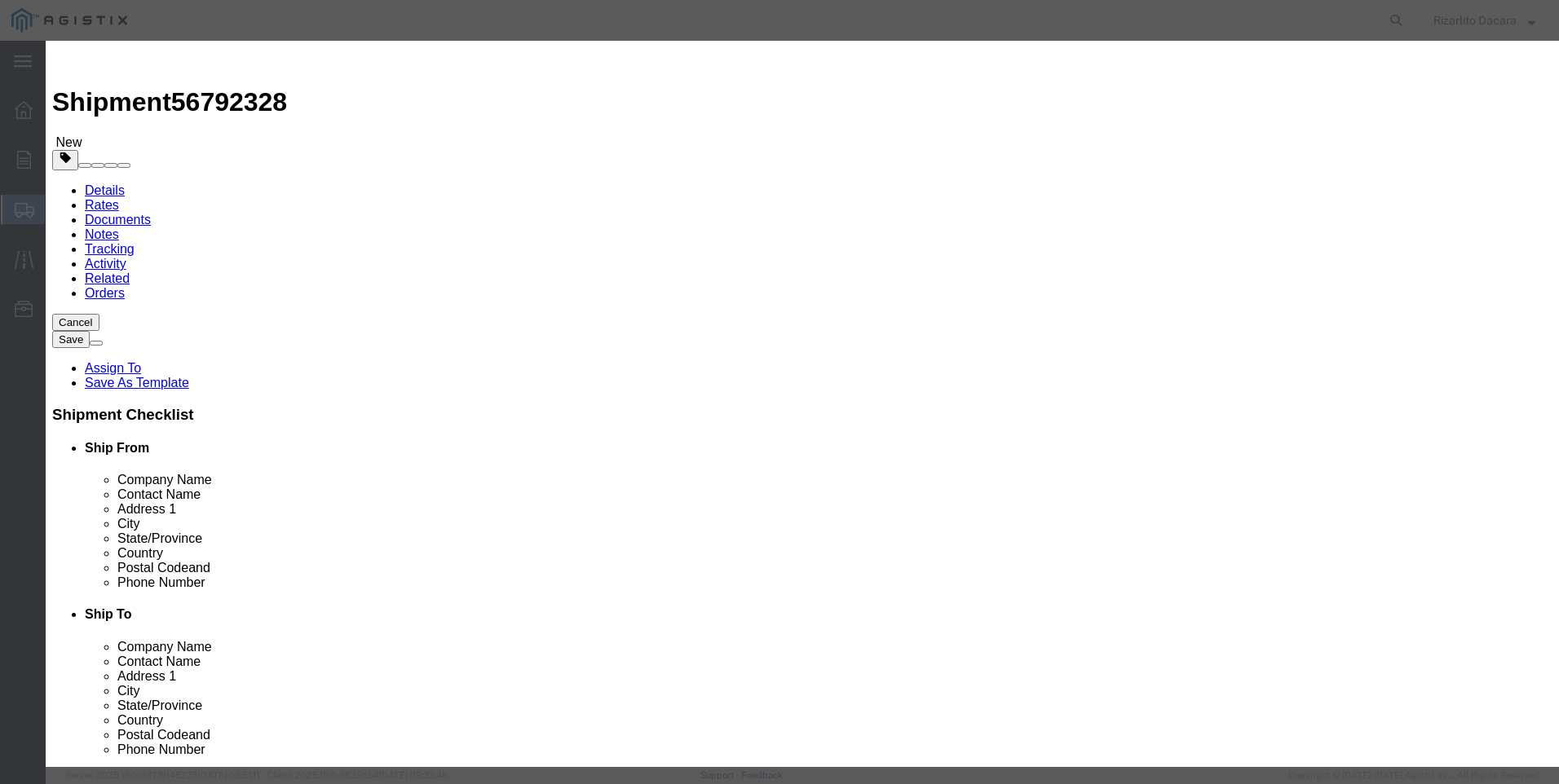
type input "2,473.34"
click select "Select 50 55 60 65 70 85 92.5 100 125 175 250 300 400"
select select "60"
click select "Select 50 55 60 65 70 85 92.5 100 125 175 250 300 400"
click button "Save & Close"
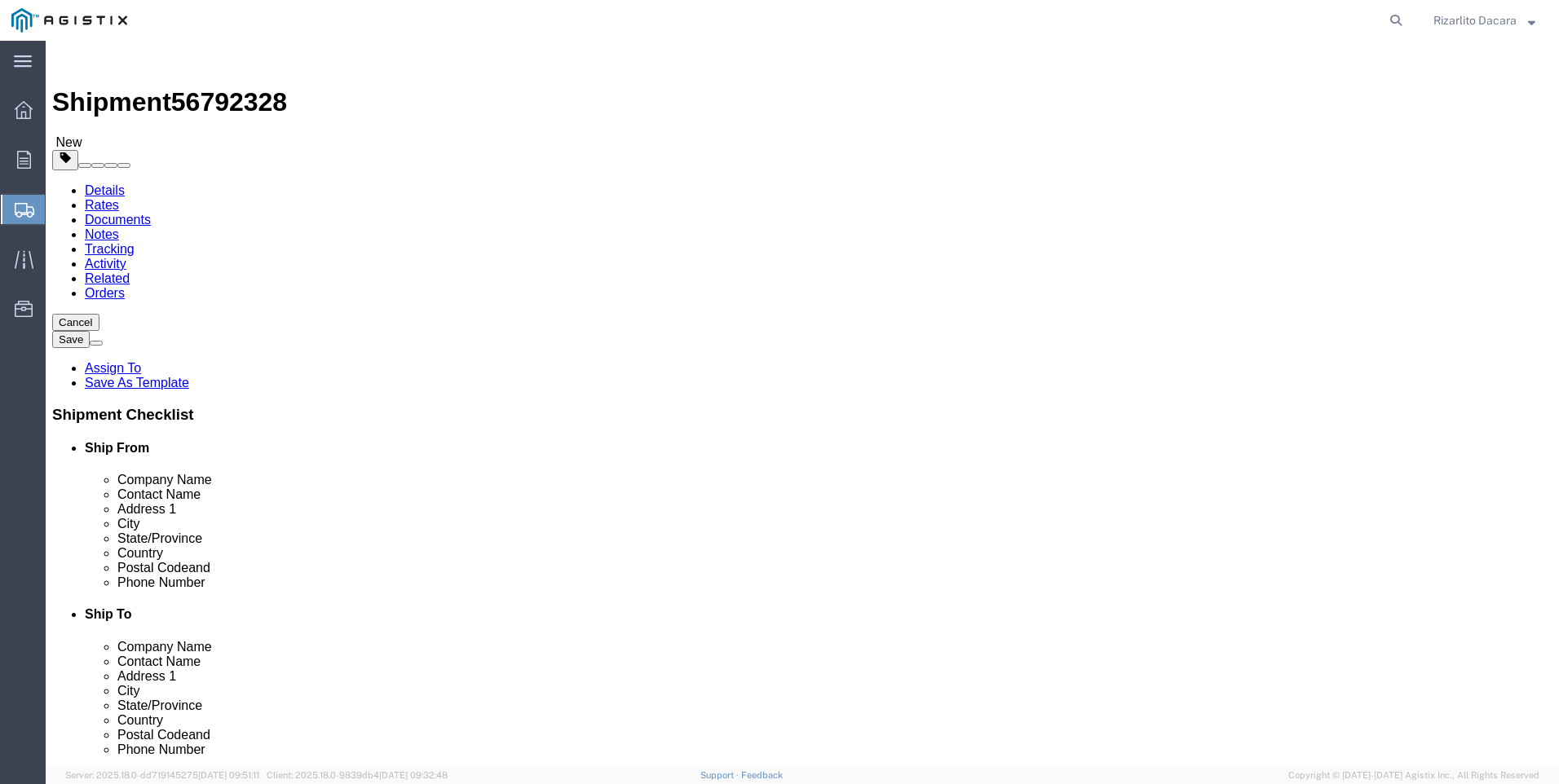
click button "Rate Shipment"
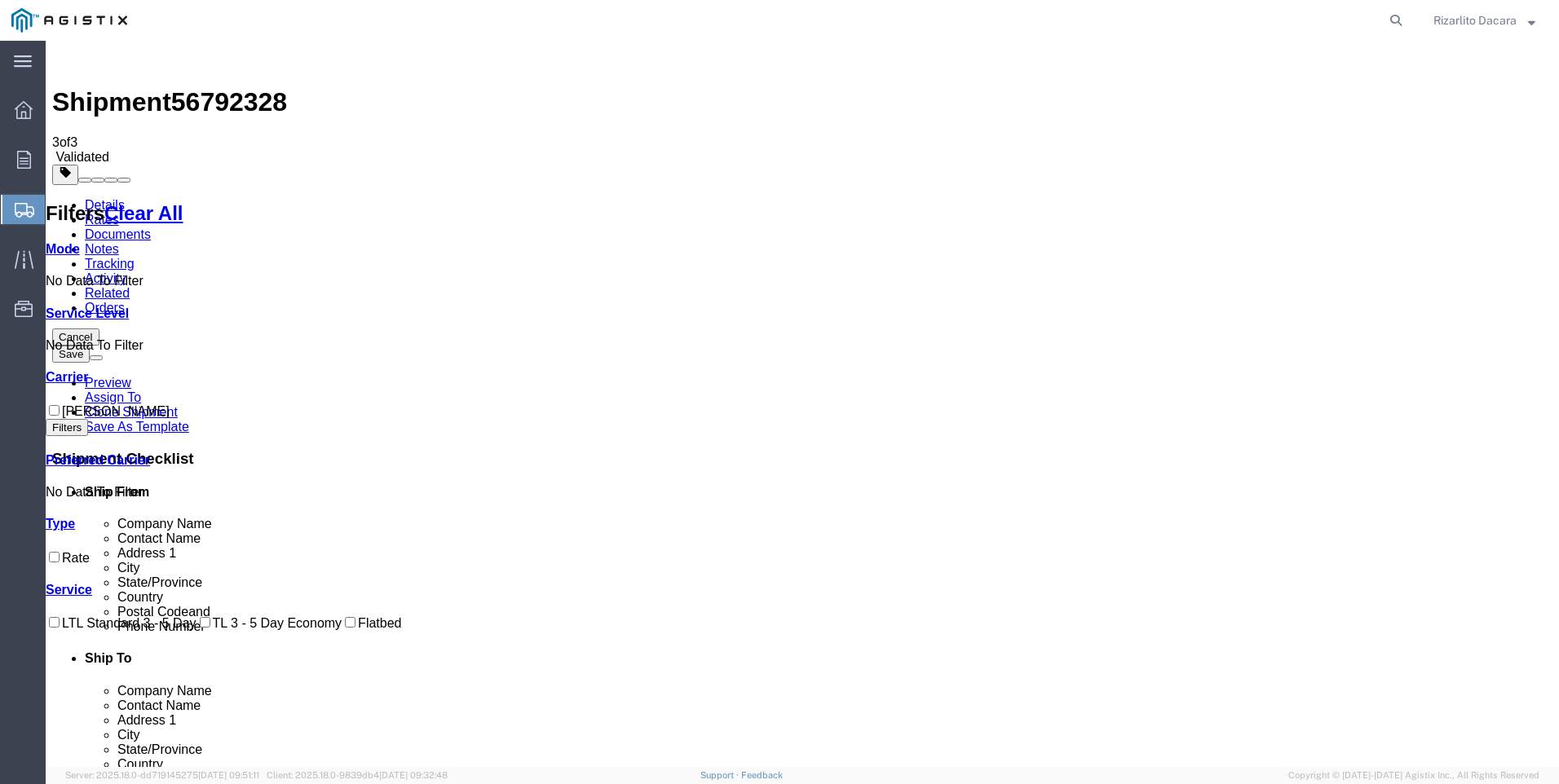
checkbox input "true"
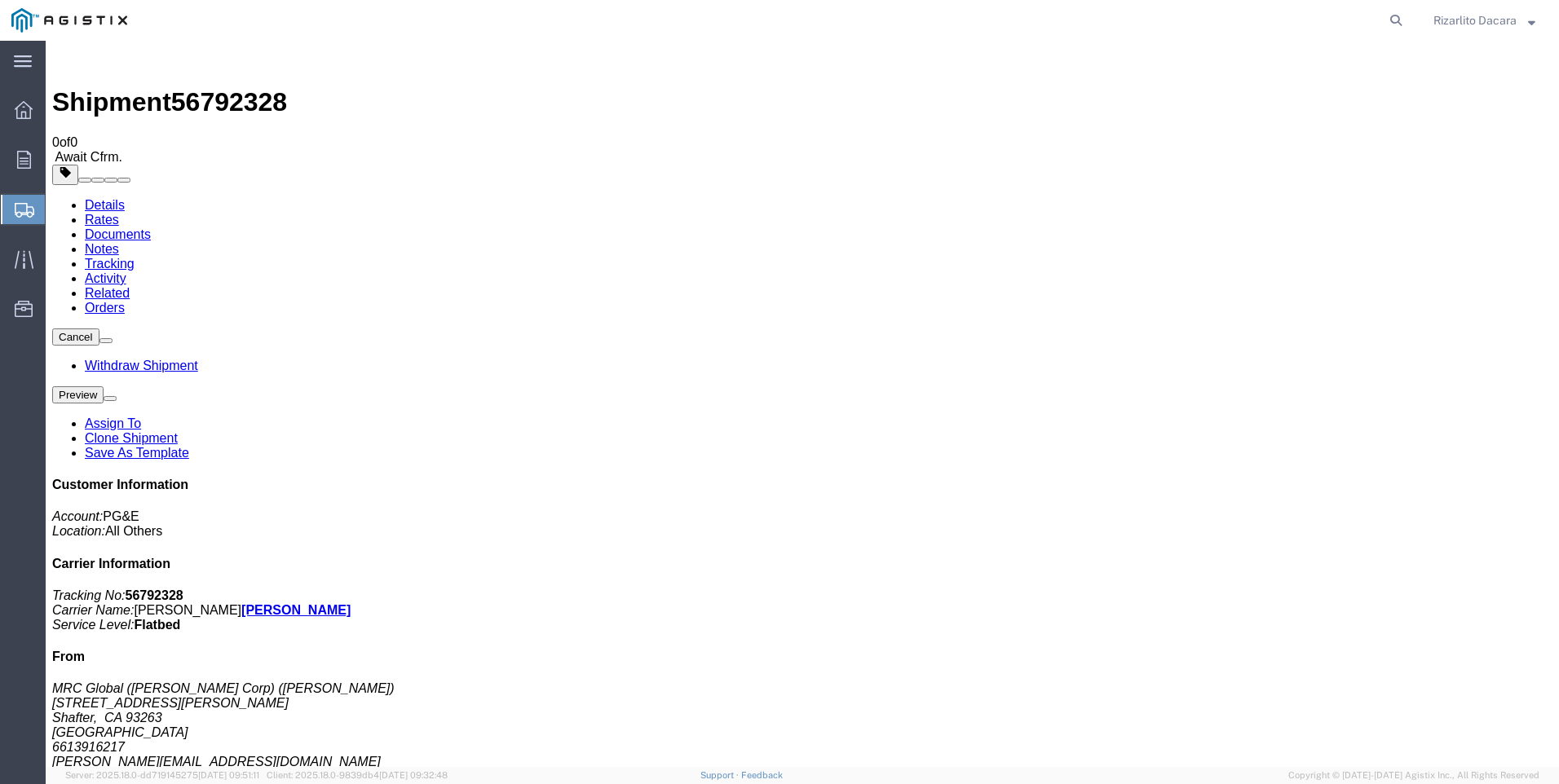
click at [0, 0] on span "Create Shipment" at bounding box center [0, 0] width 0 height 0
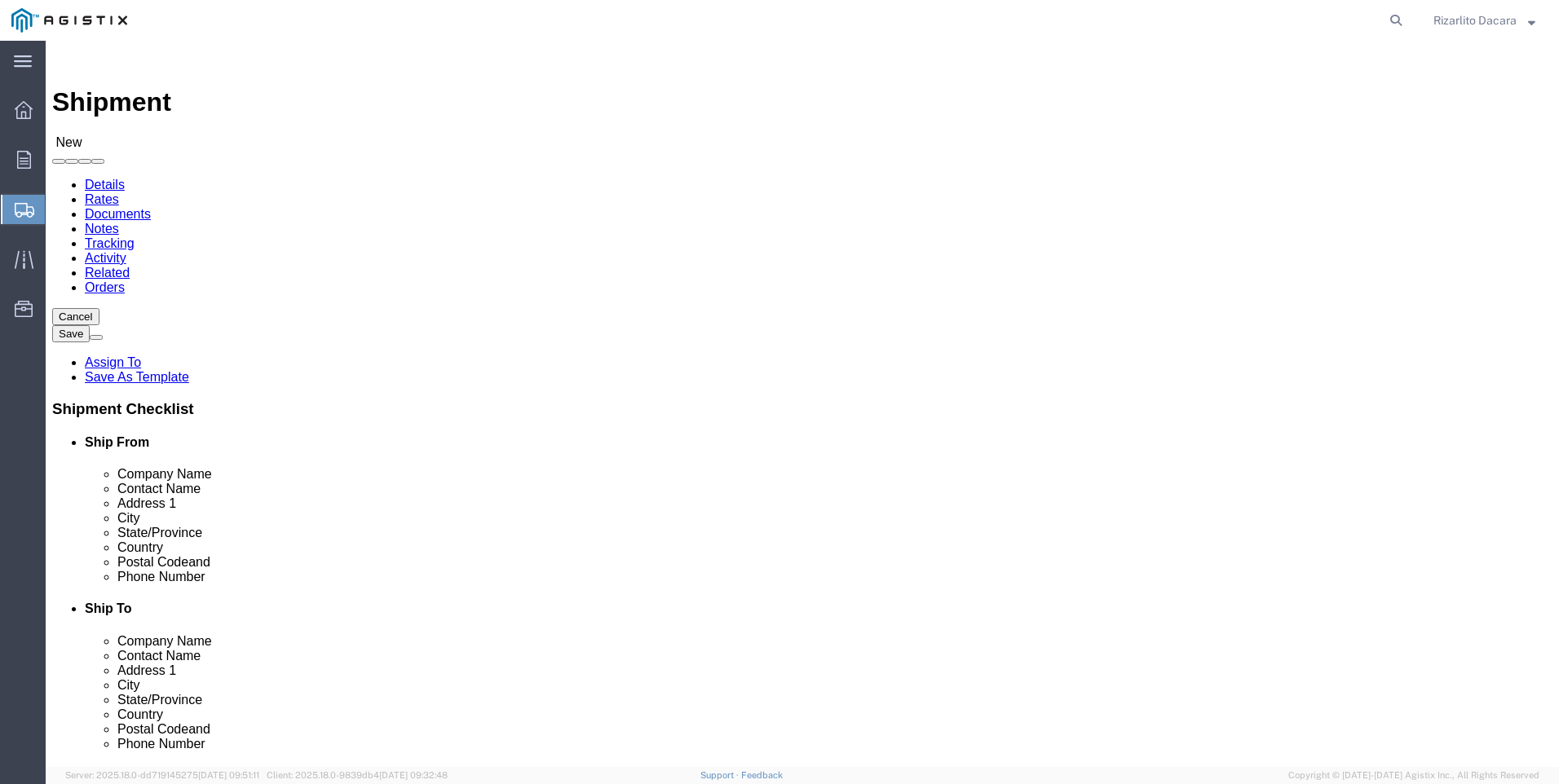
click select "Select MRC Global ([PERSON_NAME] Corp) PG&E"
select select "9596"
click select "Select MRC Global ([PERSON_NAME] Corp) PG&E"
select select
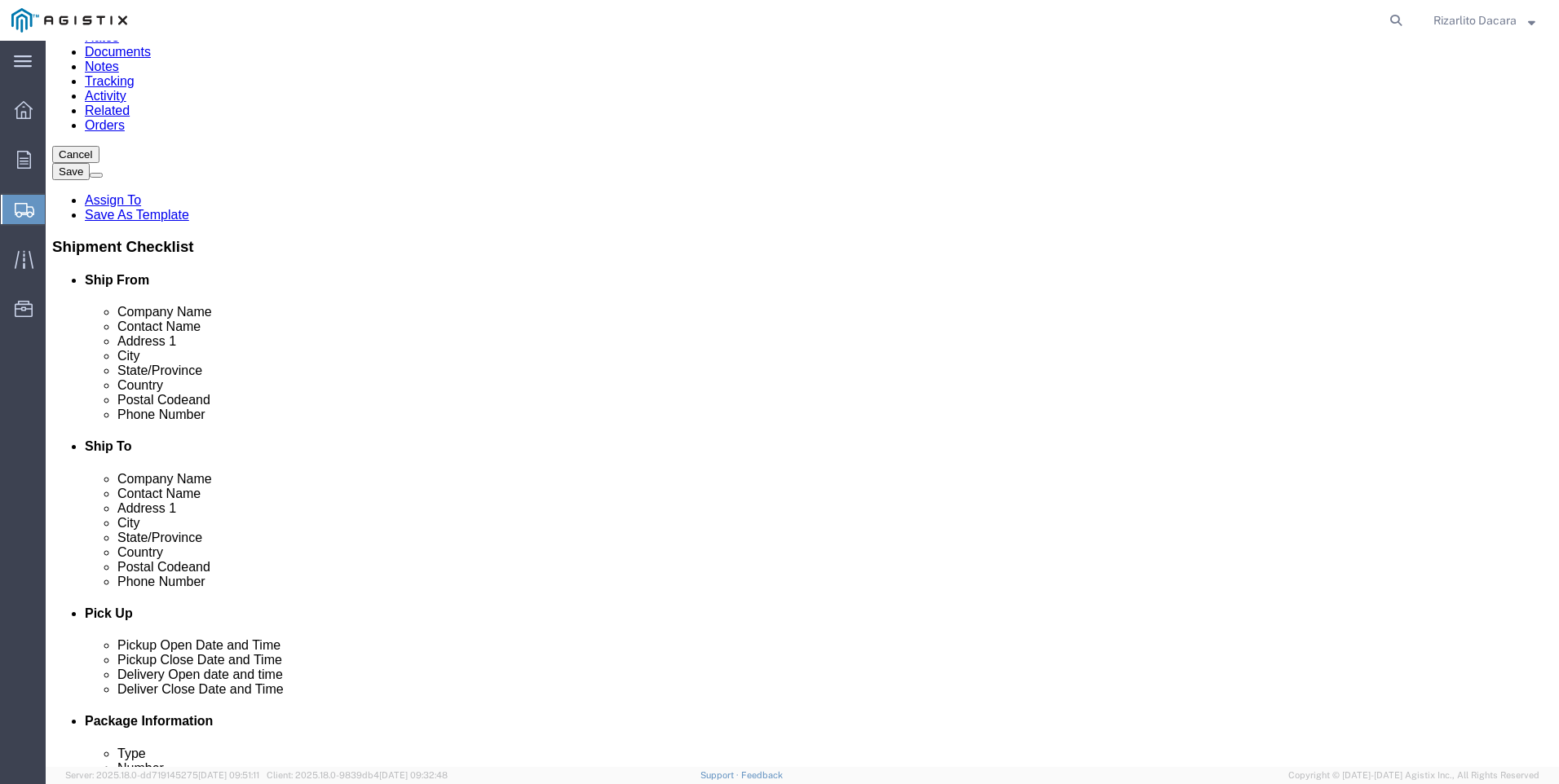
scroll to position [163, 0]
select select "MYPROFILE"
select select "CA"
click input "text"
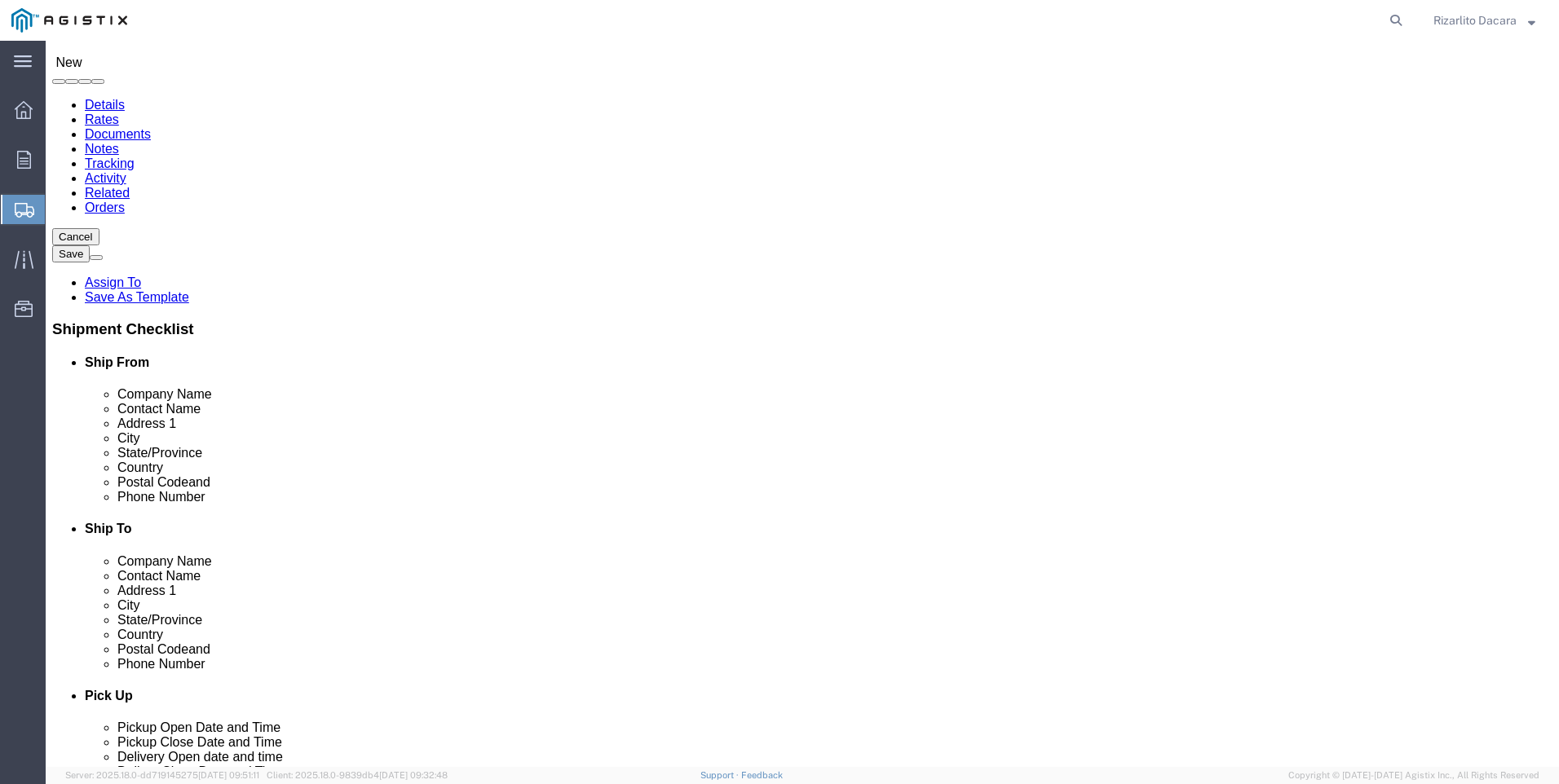
scroll to position [0, 0]
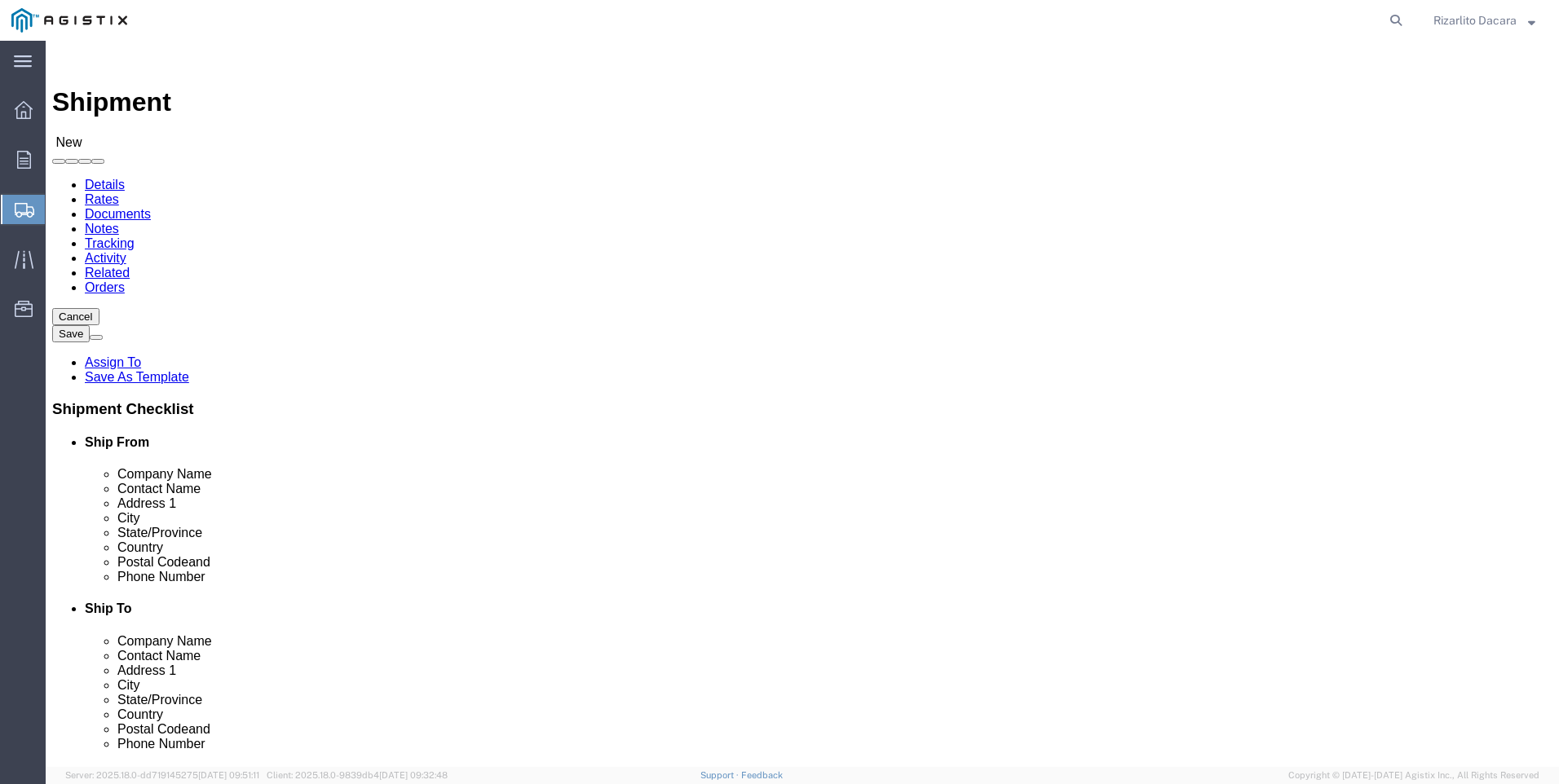
type input "6613916217"
click select "Select All Others [GEOGRAPHIC_DATA] [GEOGRAPHIC_DATA] [GEOGRAPHIC_DATA] [GEOGRA…"
select select "23082"
click select "Select All Others [GEOGRAPHIC_DATA] [GEOGRAPHIC_DATA] [GEOGRAPHIC_DATA] [GEOGRA…"
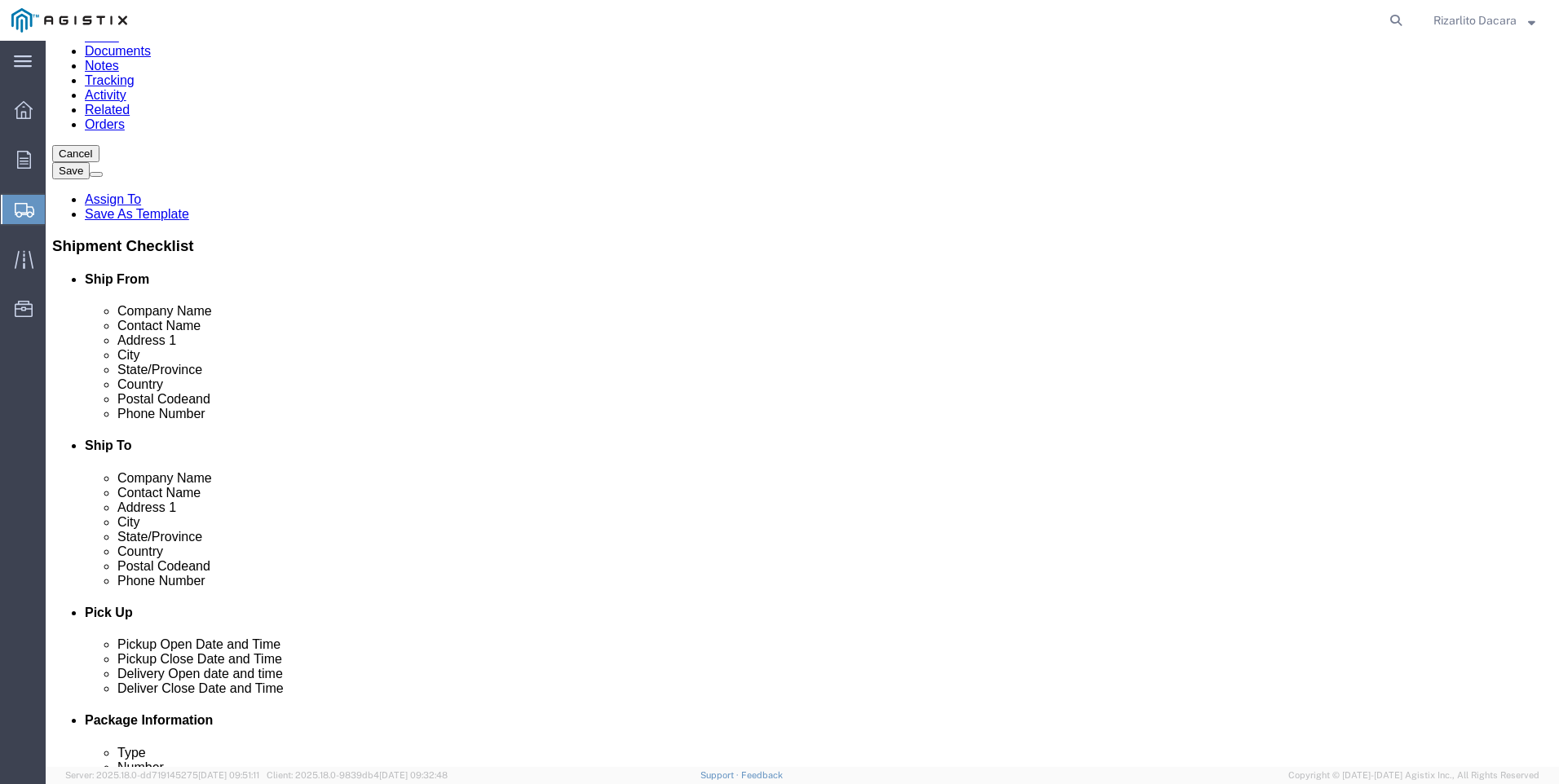
click input "text"
type input "st"
click p "- PG&E - ([GEOGRAPHIC_DATA]) [STREET_ADDRESS]"
select select "CA"
type input "Stockton"
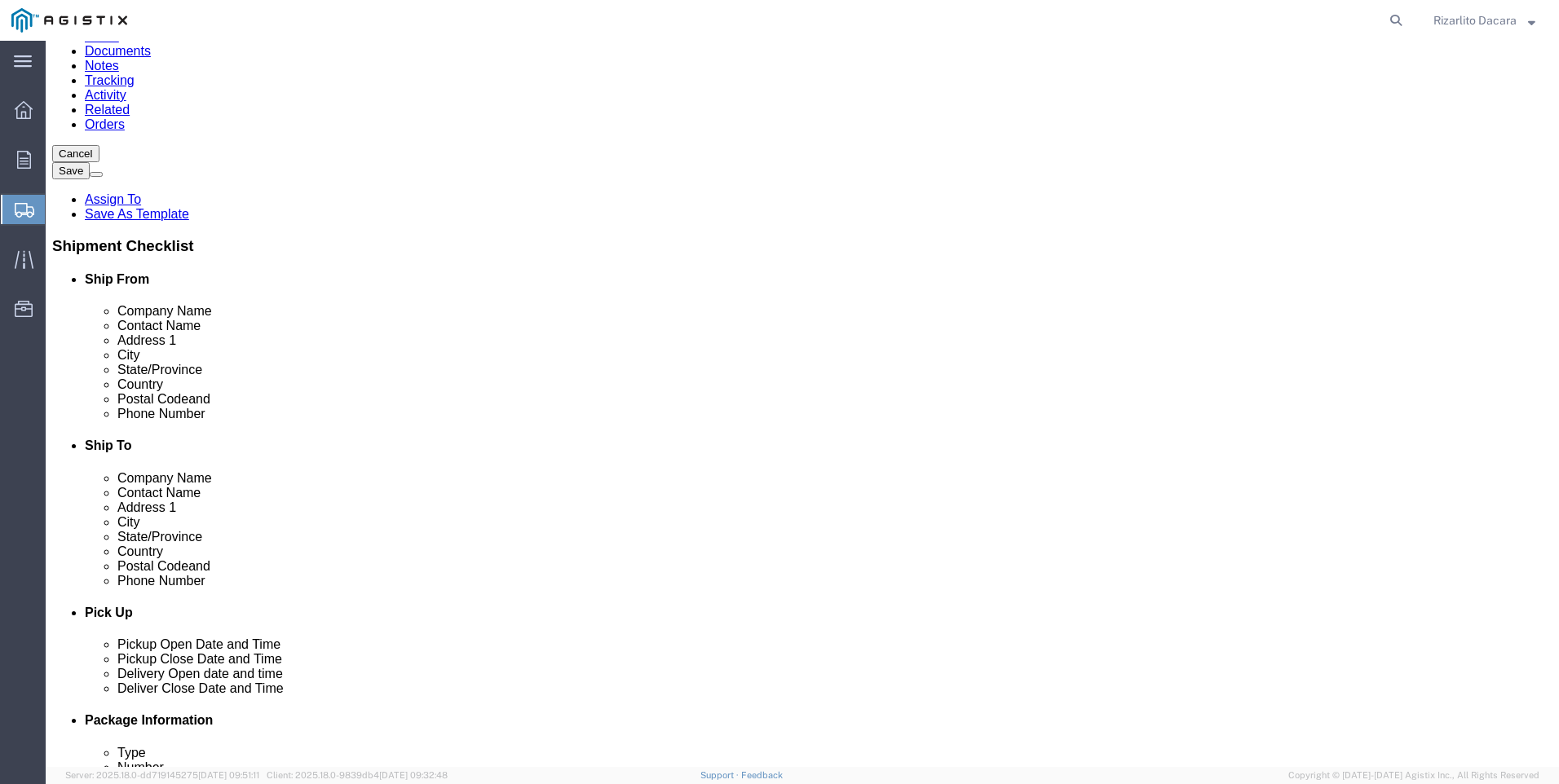
click input "text"
type input "S"
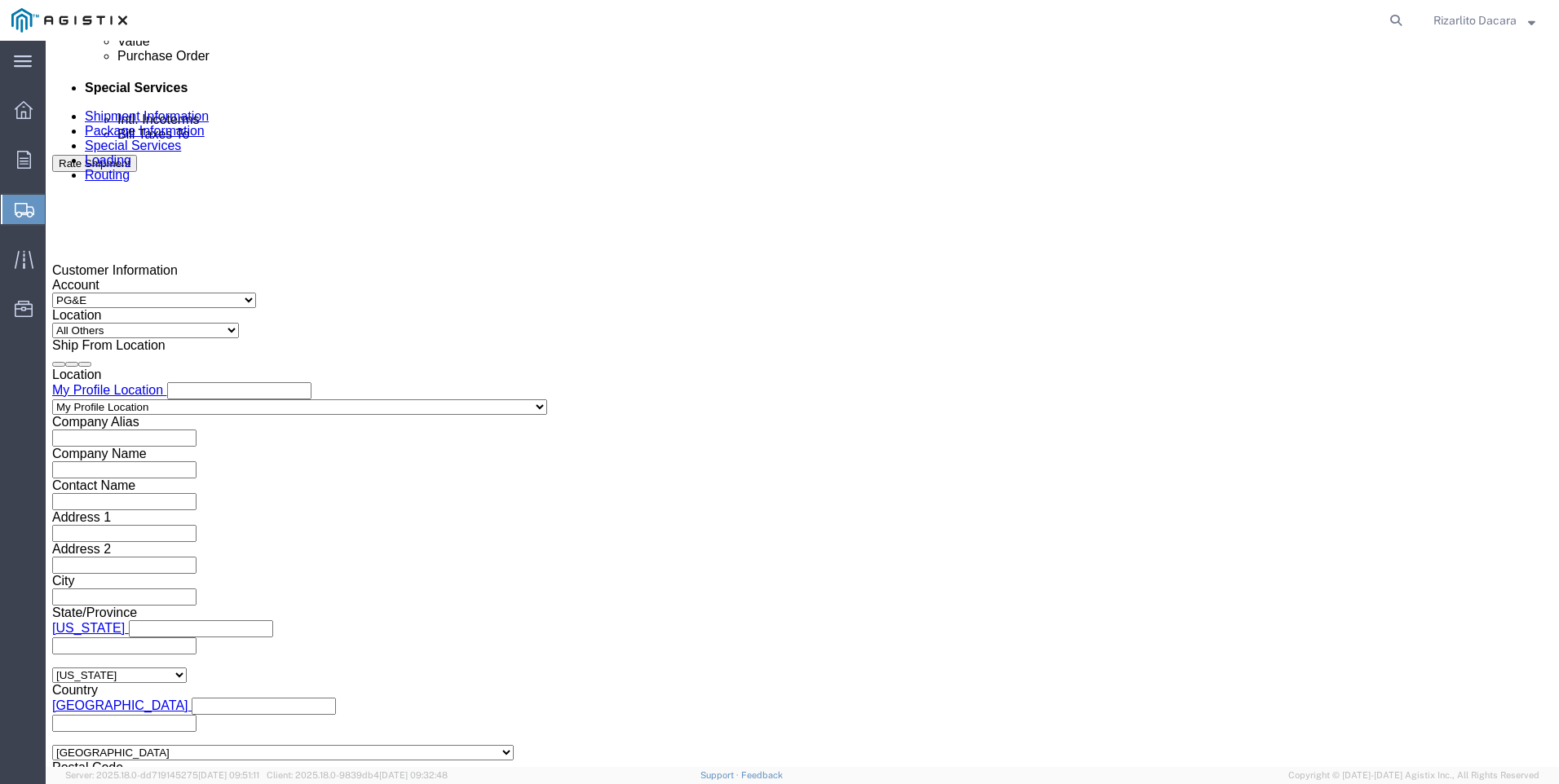
scroll to position [978, 0]
type input "[PERSON_NAME]"
click div "[DATE] 9:00 AM"
click input "9:00 AM"
type input "7:00 AM"
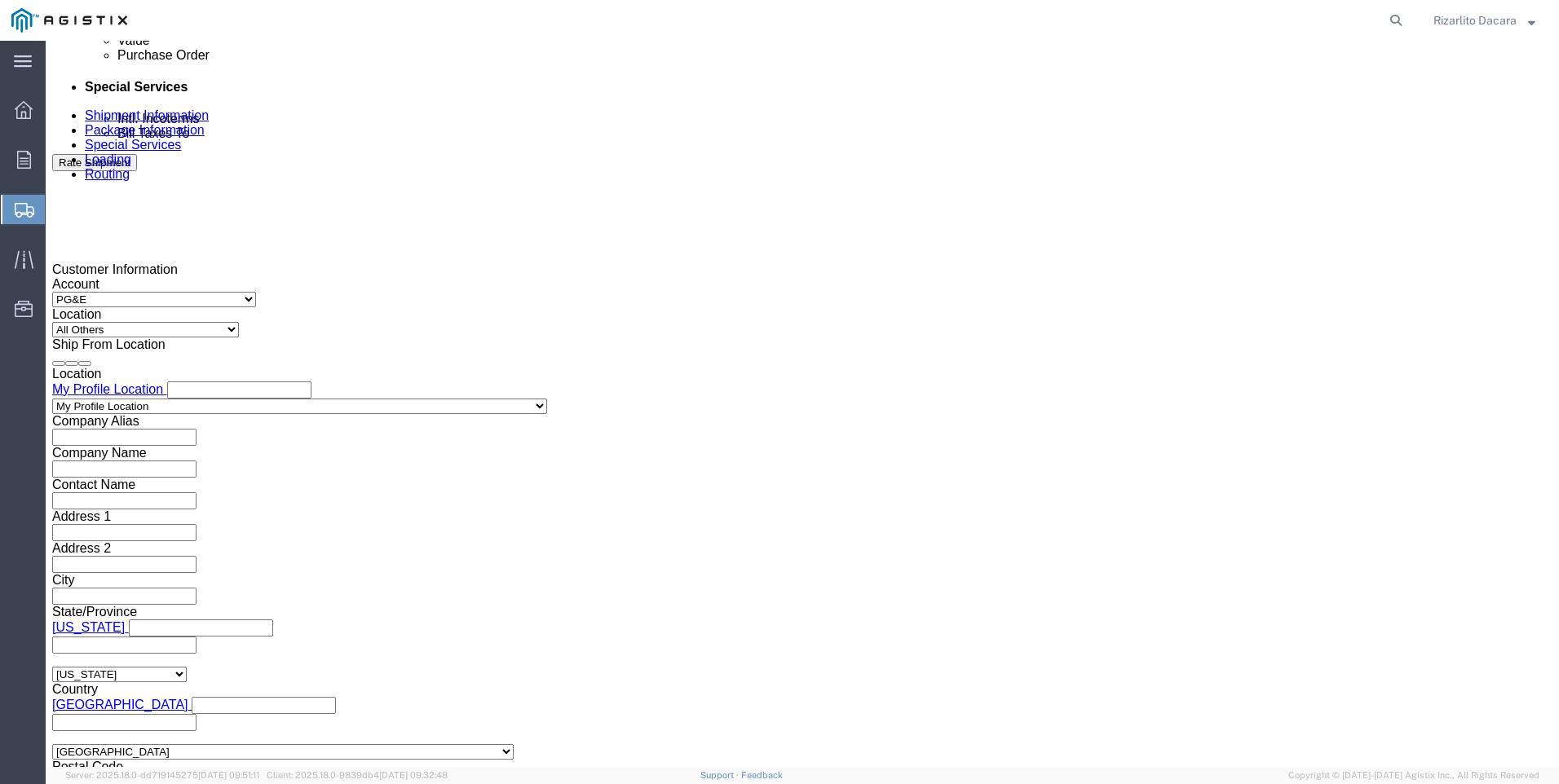
click button "Apply"
click div "[DATE] 8:00 AM"
type input "10:00 AM"
click button "Apply"
click div
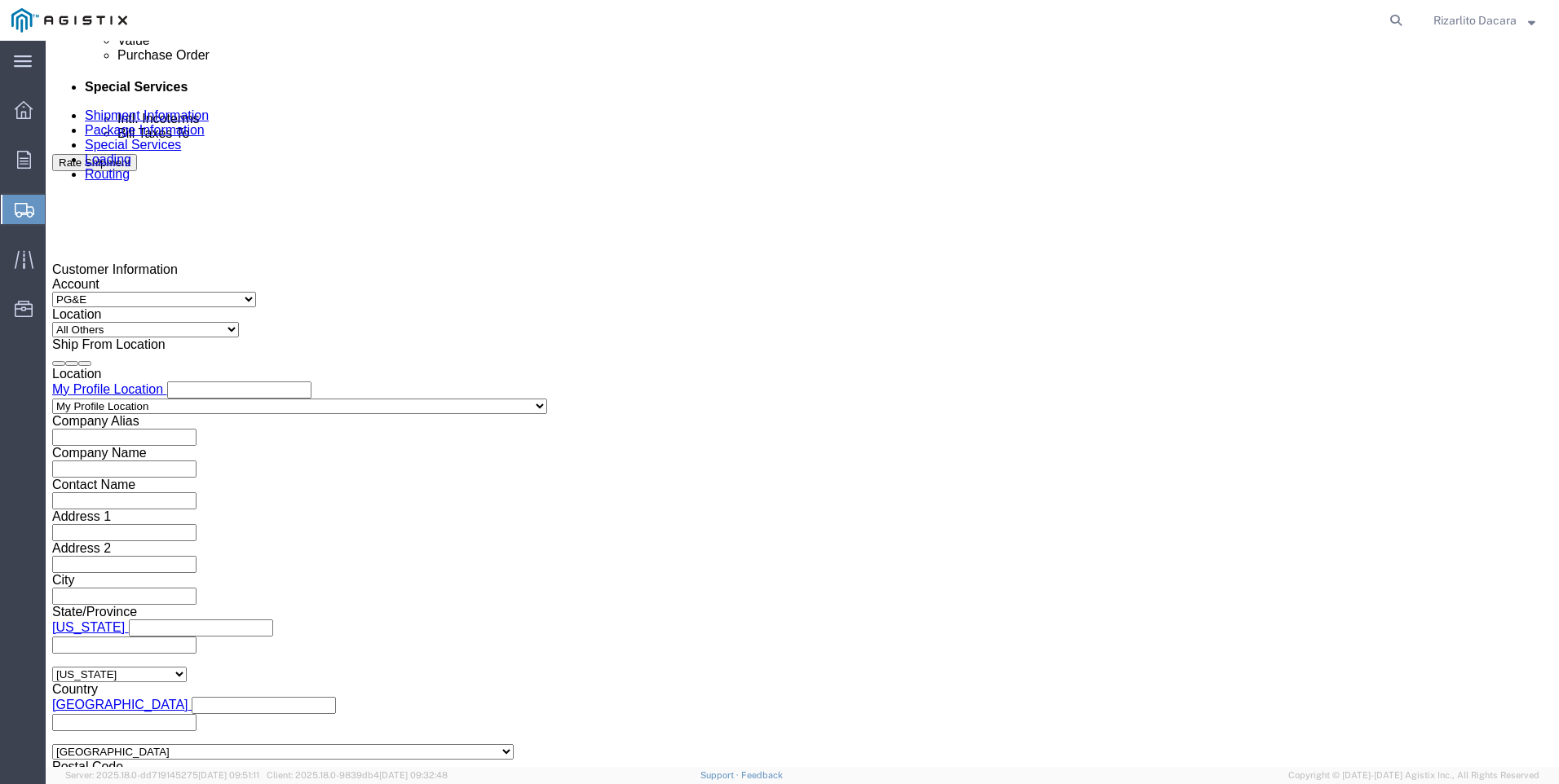
type input "7:00 AM"
click button "Apply"
click div
click div "Delivery Start Date Delivery Start Time Deliver Open Date and Time [DATE] 11:00…"
click div "[DATE] 11:00 AM"
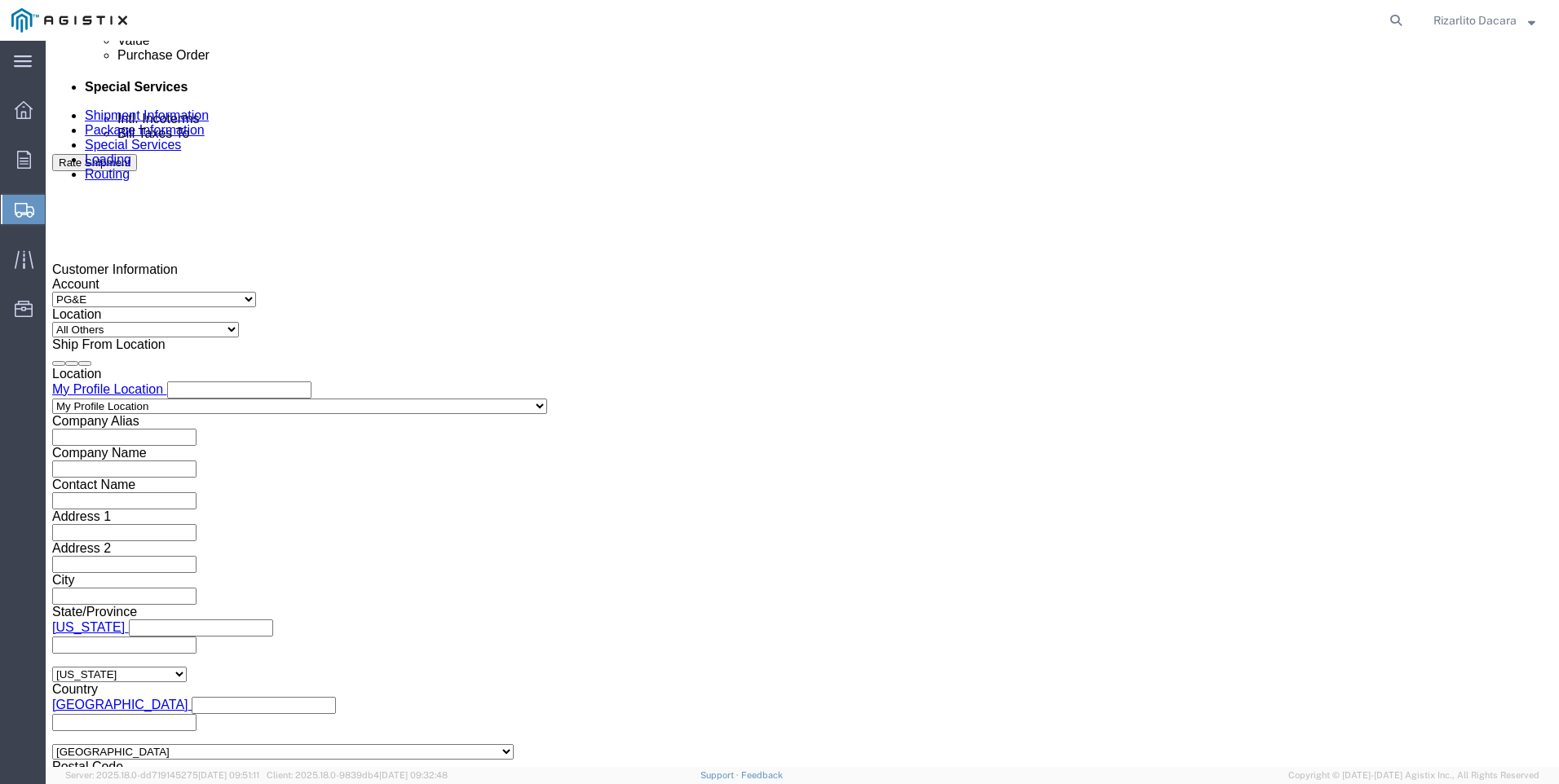
click button "Apply"
click div "[DATE] 8:00 AM"
type input "10:00 AM"
click button "Apply"
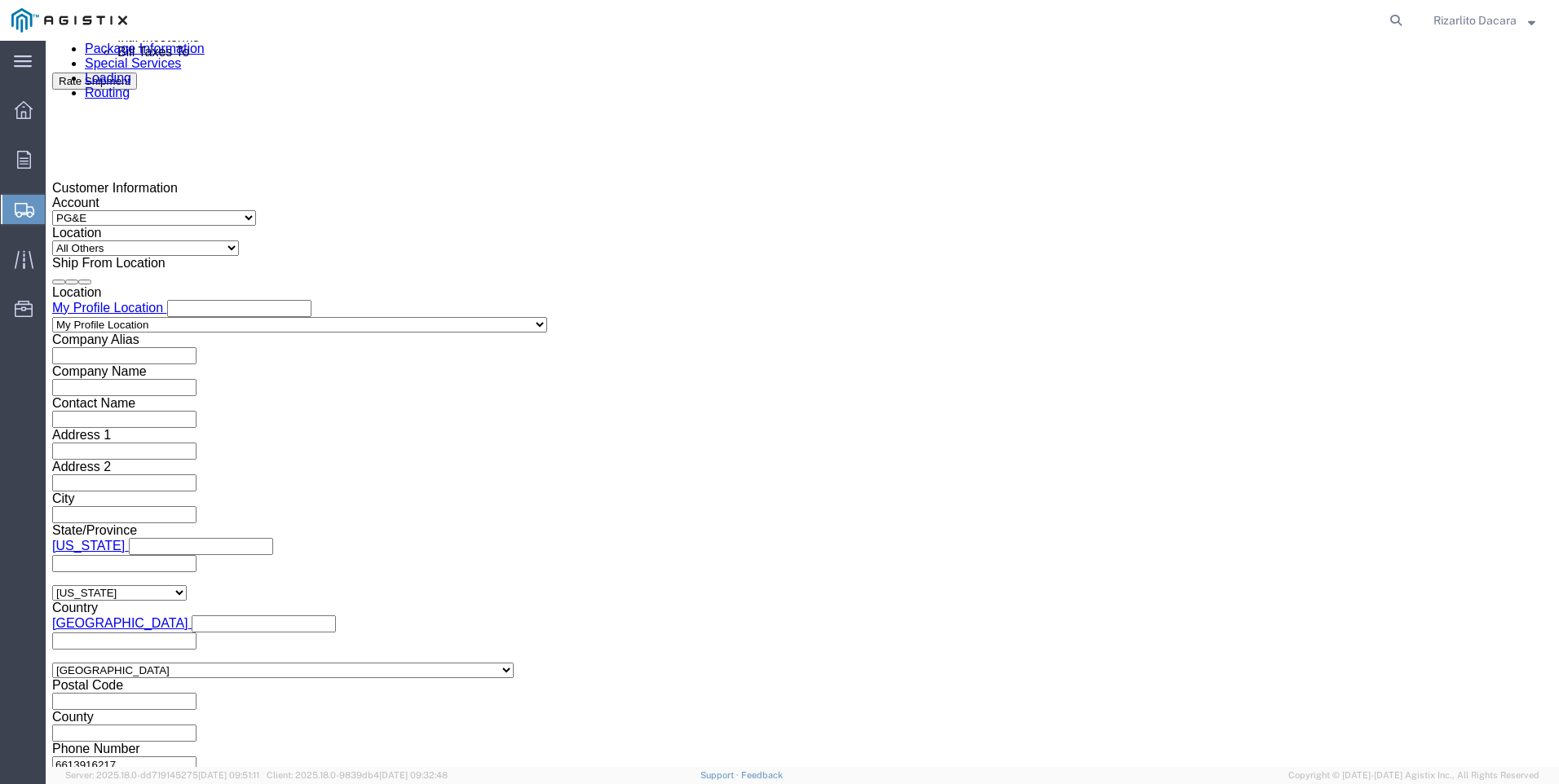
click input "text"
type input "3501417002"
click select "Select Account Type Activity ID Airline Appointment Number ASN Batch Request # …"
select select "SALEORDR"
click select "Select Account Type Activity ID Airline Appointment Number ASN Batch Request # …"
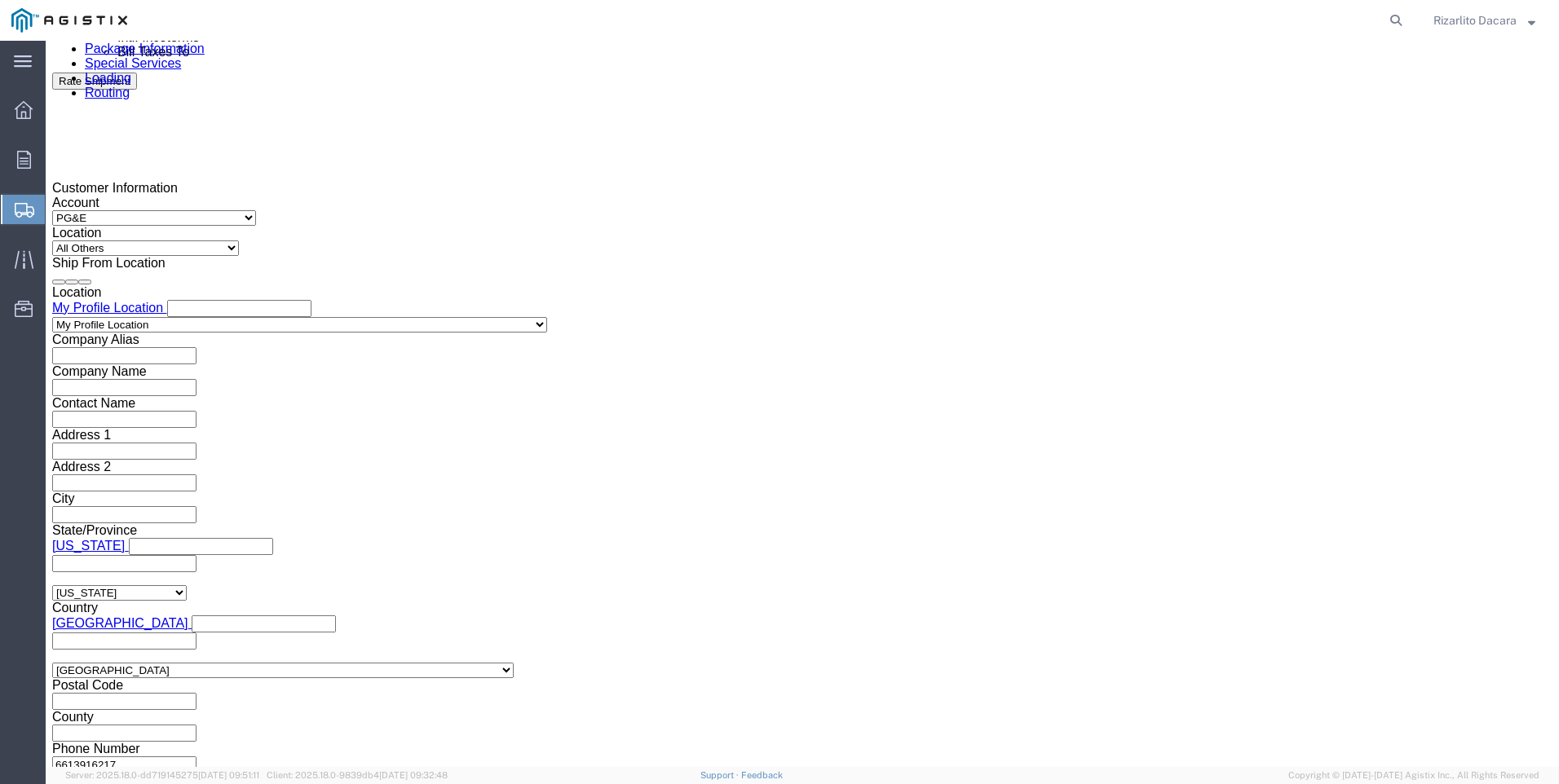
click input "text"
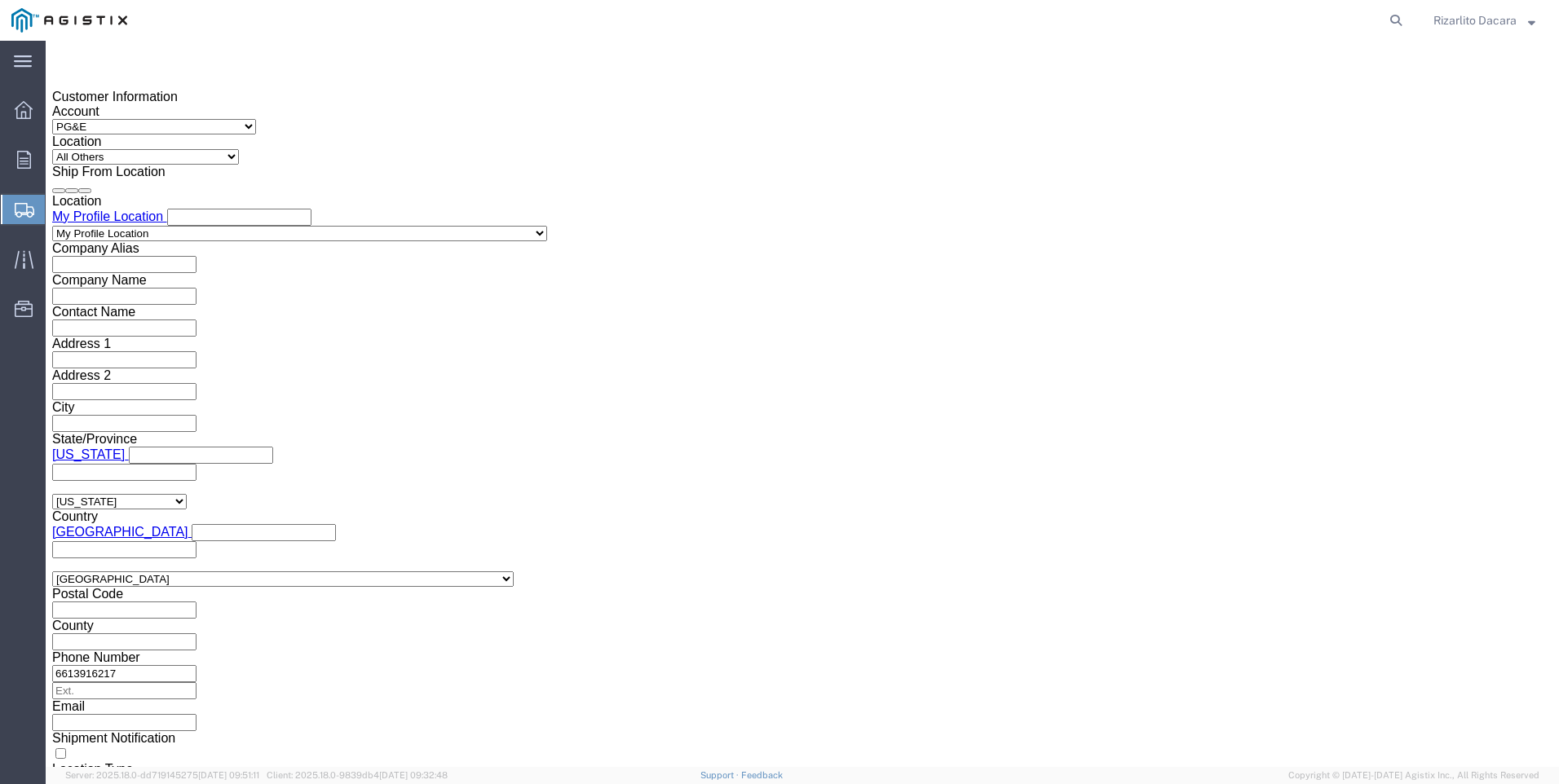
scroll to position [1151, 0]
type input "100000037926"
click button "Continue"
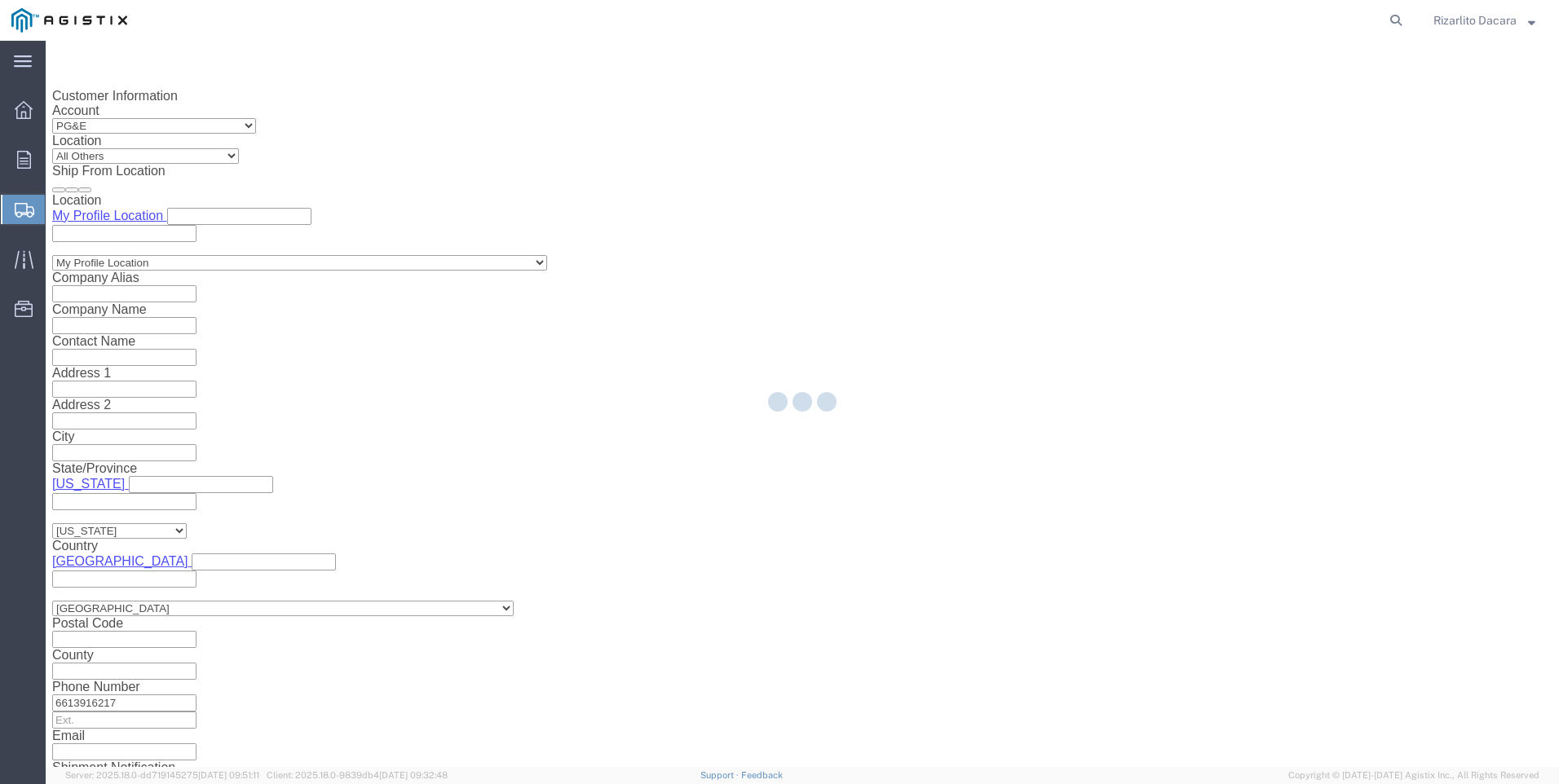
select select "21483"
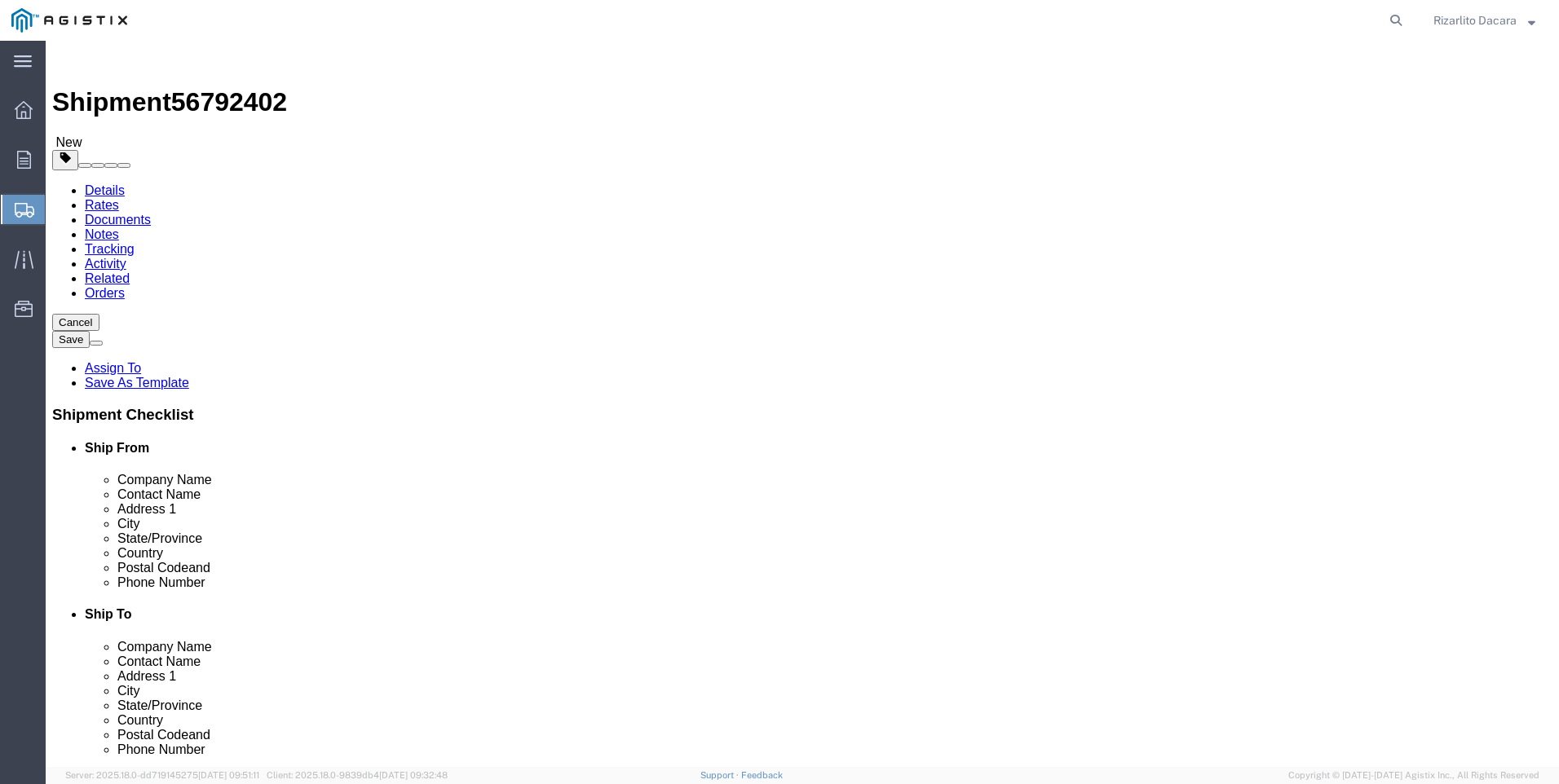
click select "Select Bulk Bundle(s) Cardboard Box(es) Carton(s) Crate(s) Drum(s) (Fiberboard)…"
select select "BNDL"
click select "Select Bulk Bundle(s) Cardboard Box(es) Carton(s) Crate(s) Drum(s) (Fiberboard)…"
click input "text"
type input "252"
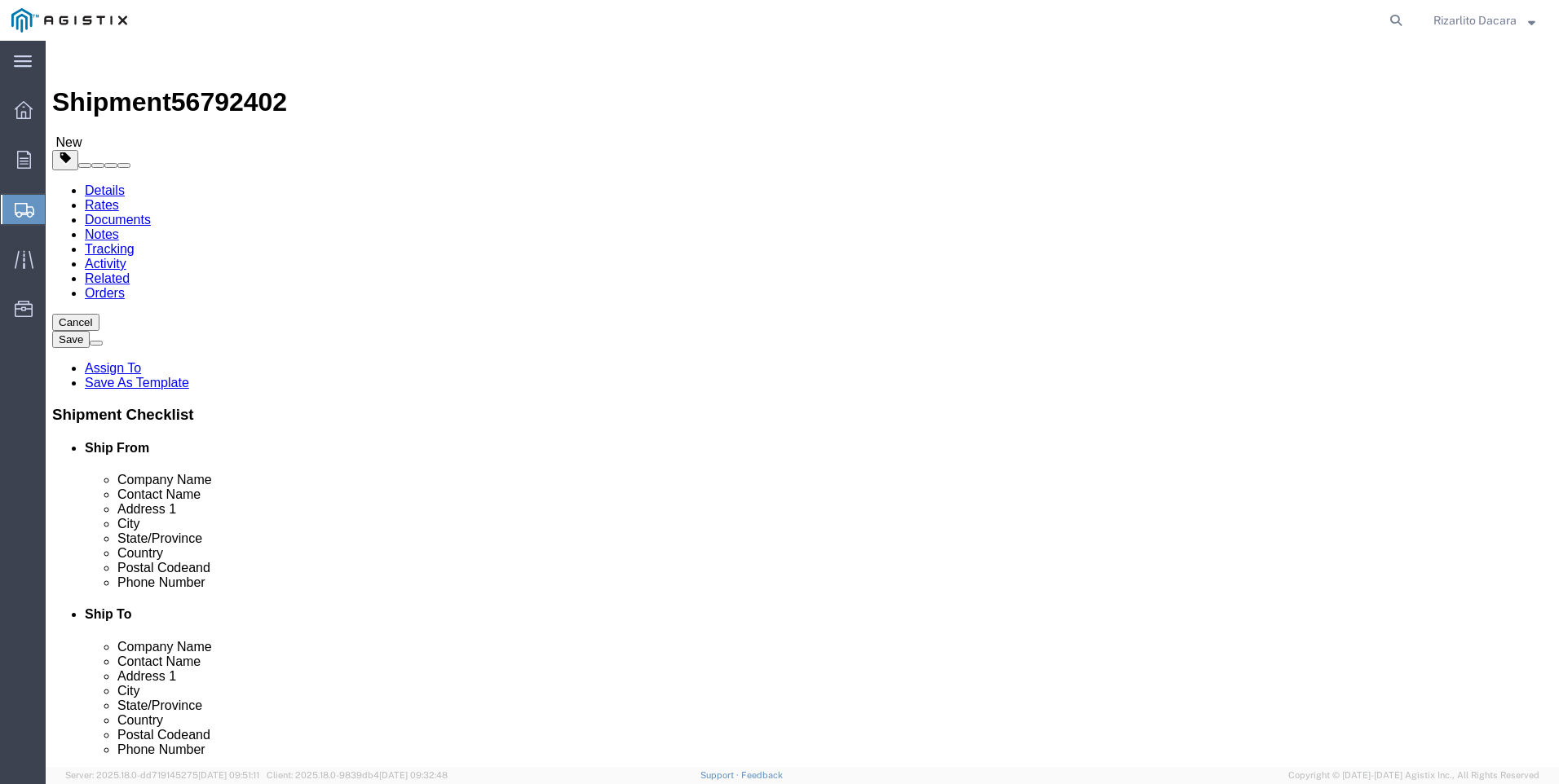
type input "7"
type input "4"
type input "870"
click span
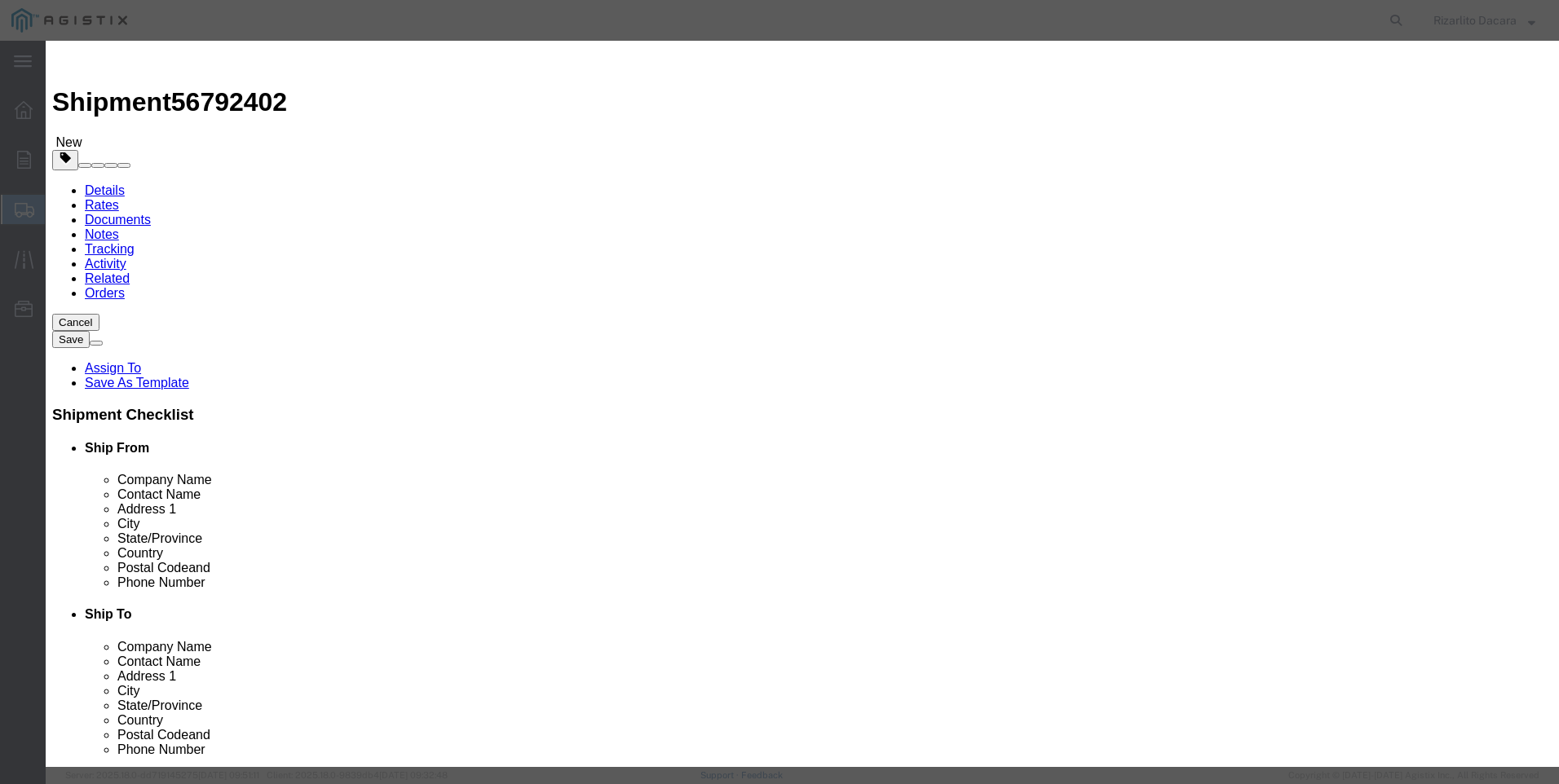
click input "text"
type input "1 1/2 ptc std blk smls pipe srl"
click input "0"
type input "15"
click input "text"
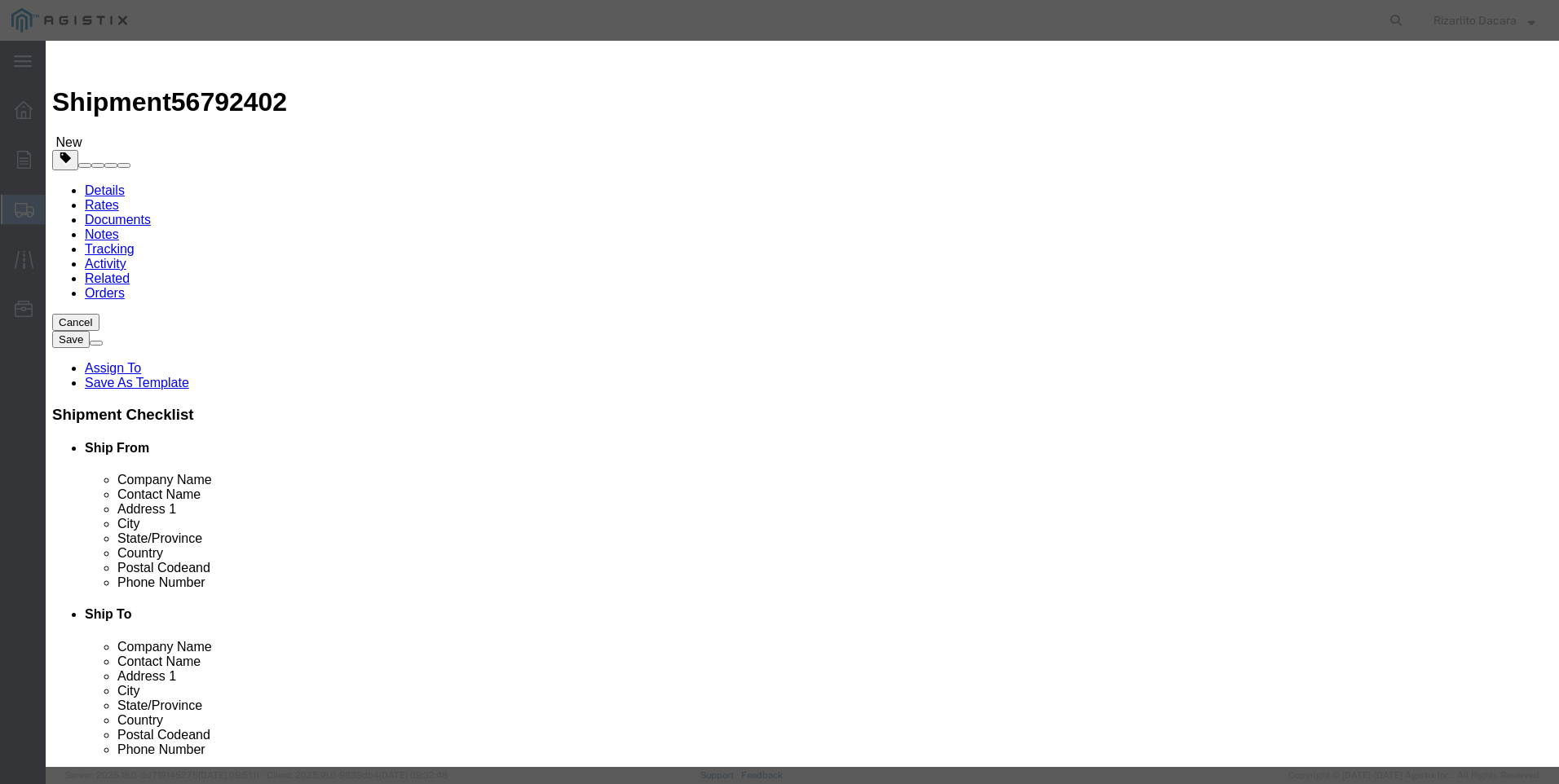
type input "4,249.35"
click select "Select 50 55 60 65 70 85 92.5 100 125 175 250 300 400"
select select "60"
click select "Select 50 55 60 65 70 85 92.5 100 125 175 250 300 400"
click button "Save & Close"
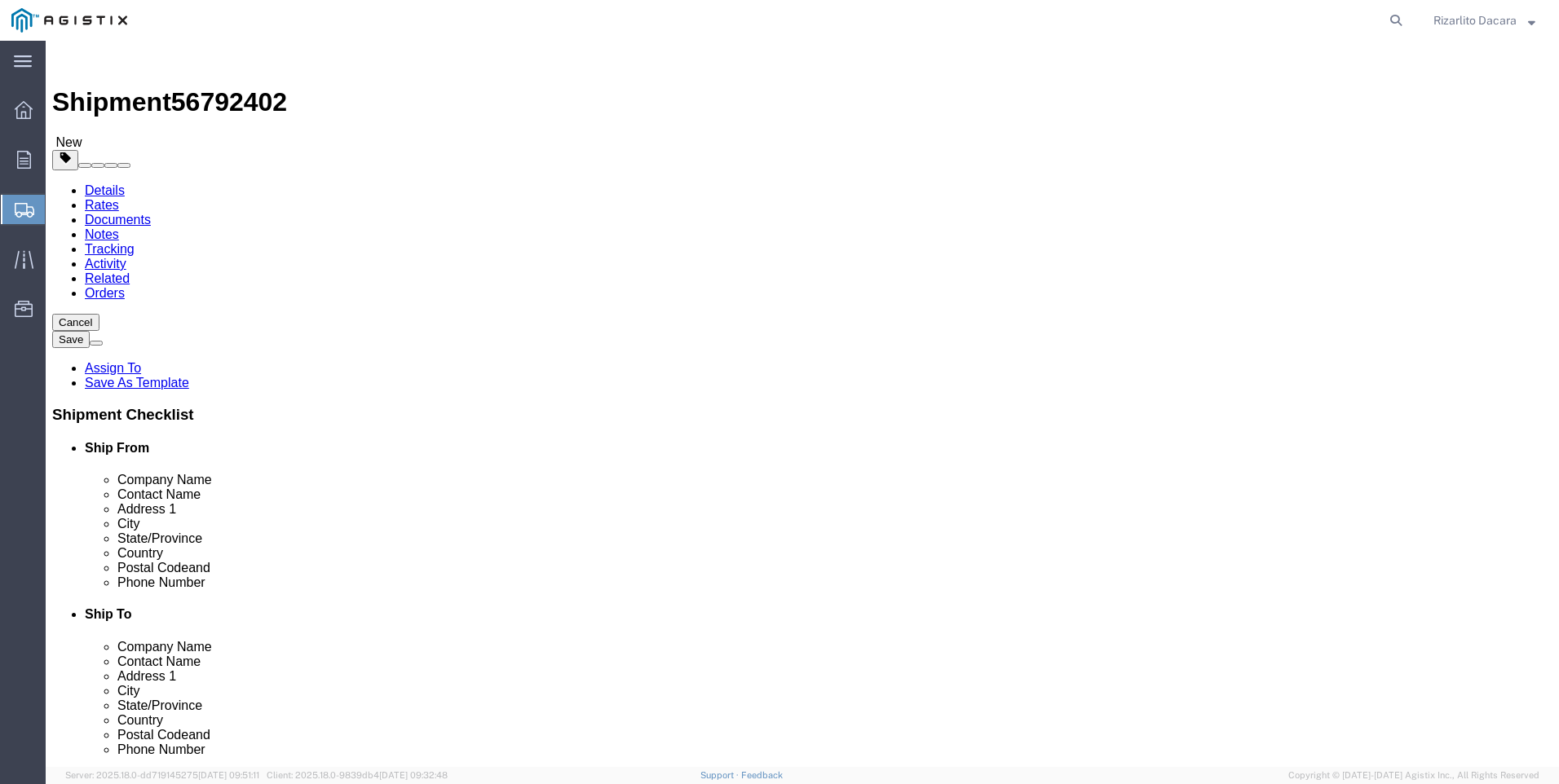
click button "Rate Shipment"
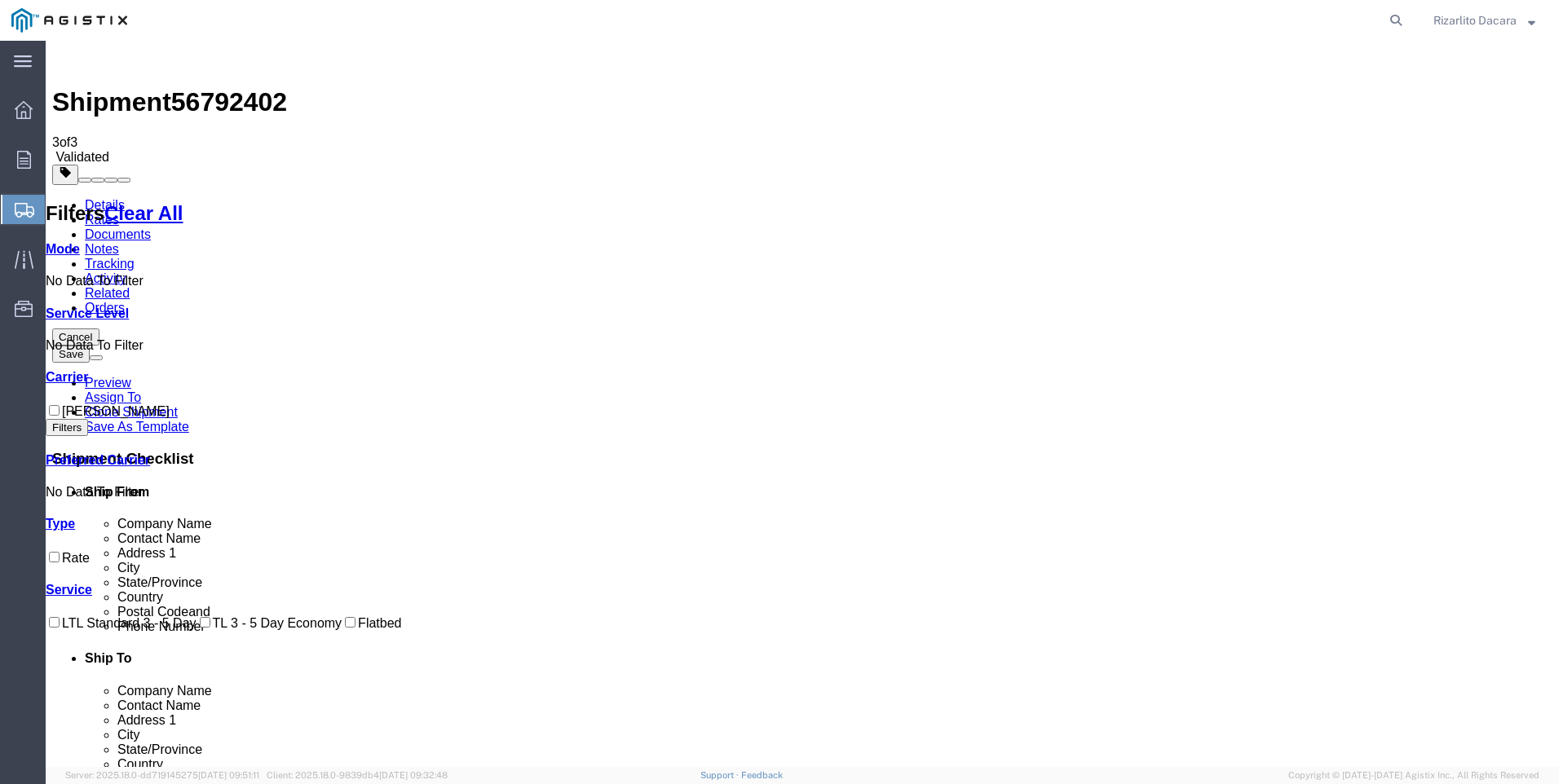
checkbox input "true"
